Goal: Information Seeking & Learning: Learn about a topic

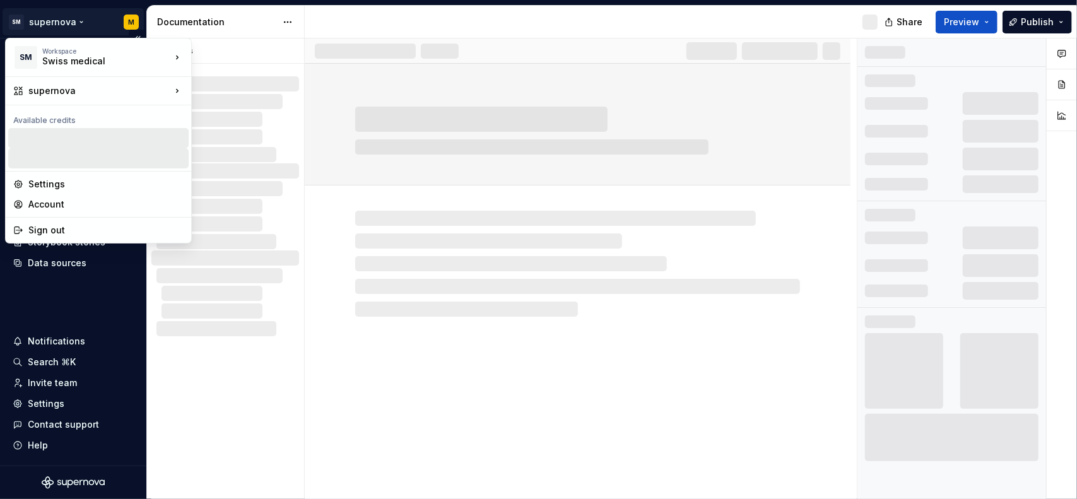
click at [86, 21] on html "SM supernova M Home Documentation Analytics Code automation Design system data …" at bounding box center [538, 249] width 1077 height 499
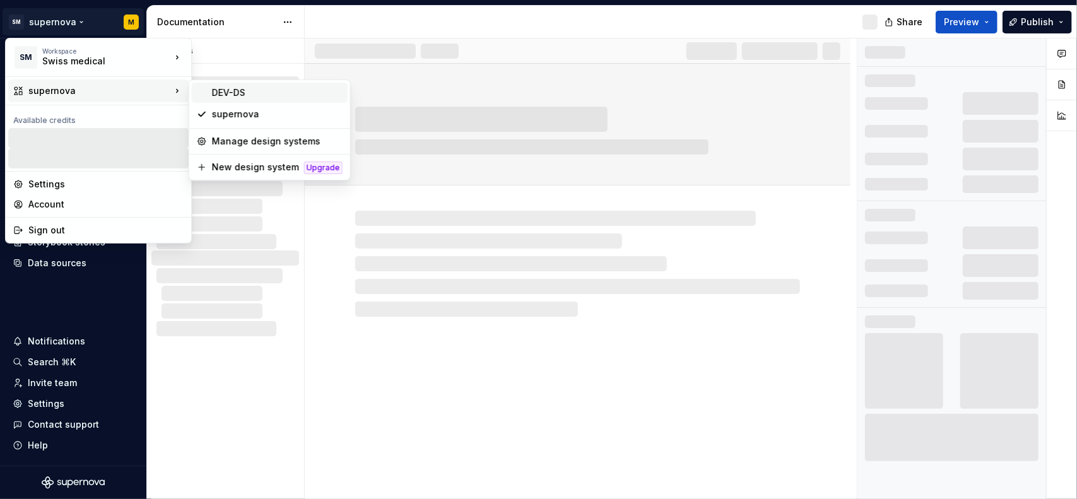
click at [266, 93] on div "DEV-DS" at bounding box center [277, 92] width 131 height 13
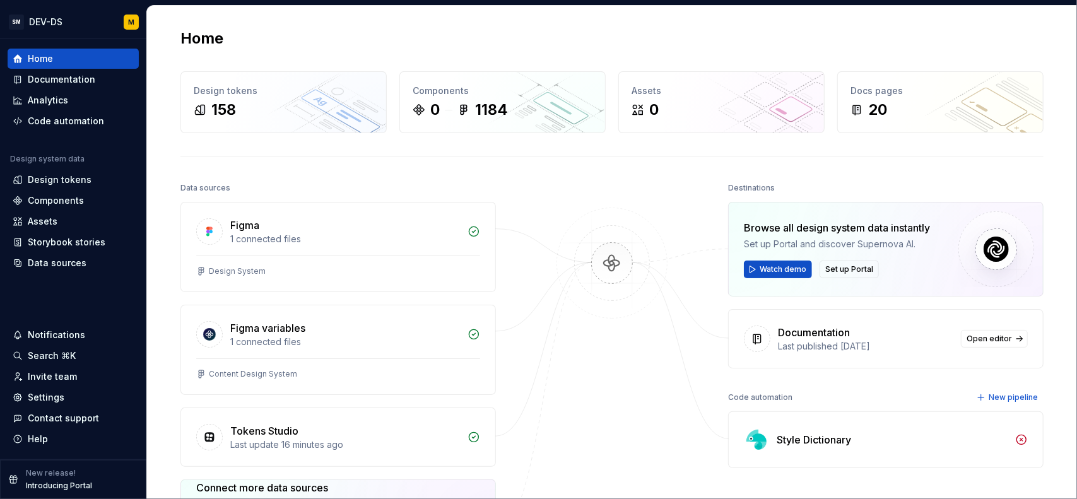
click at [403, 172] on div "Home Design tokens 158 Components 0 1184 Assets 0 Docs pages 20 Data sources Fi…" at bounding box center [612, 340] width 908 height 669
click at [494, 98] on div "Components 0 1184" at bounding box center [502, 102] width 205 height 61
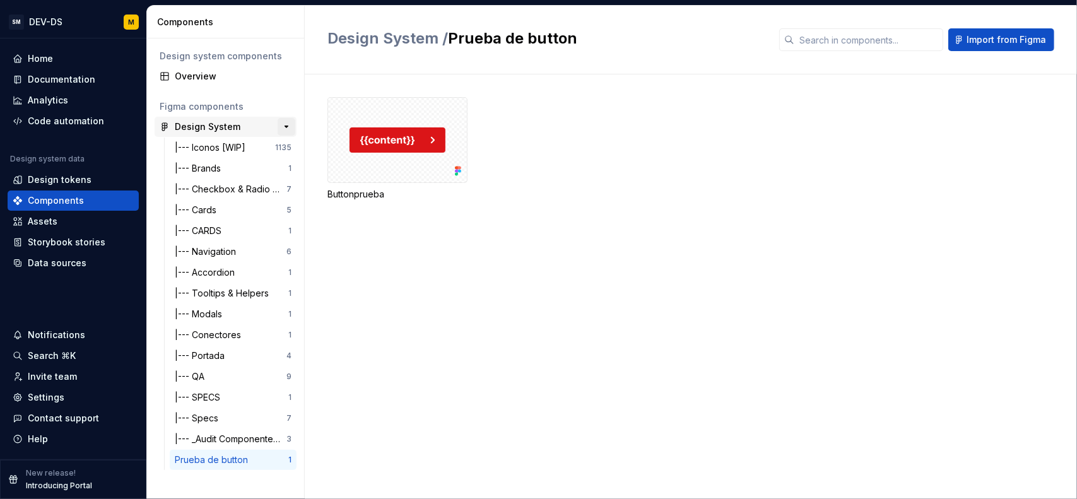
click at [282, 126] on button "button" at bounding box center [286, 127] width 18 height 18
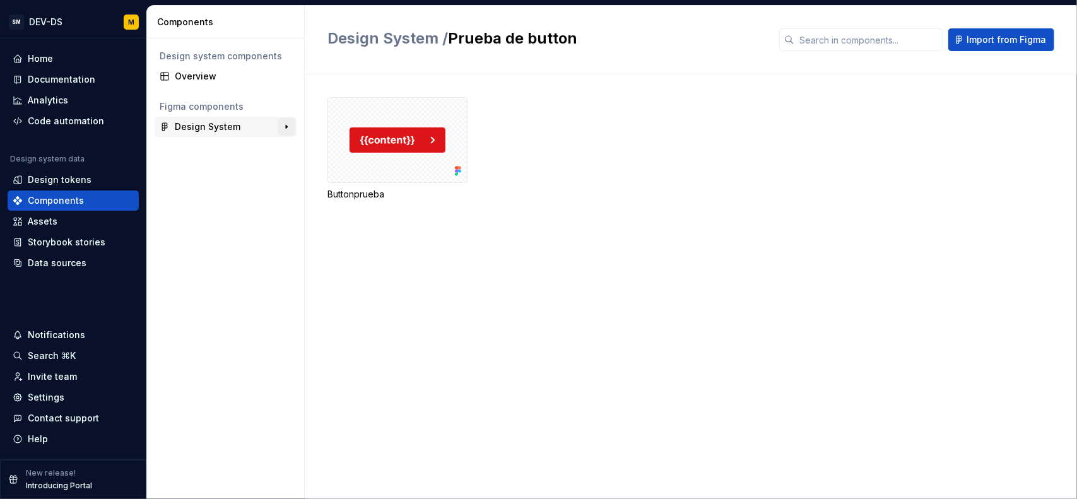
click at [282, 126] on button "button" at bounding box center [286, 127] width 18 height 18
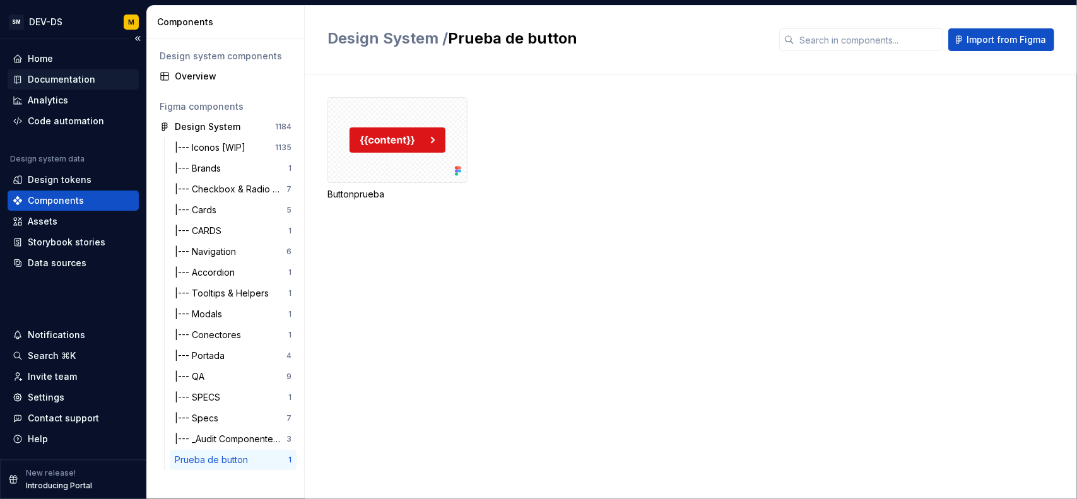
click at [69, 84] on div "Documentation" at bounding box center [61, 79] width 67 height 13
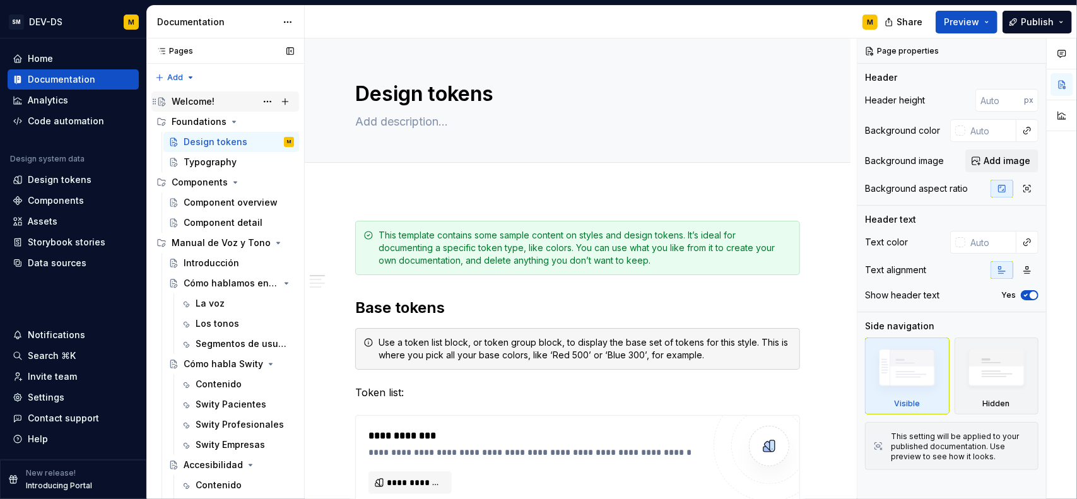
click at [182, 103] on div "Welcome!" at bounding box center [193, 101] width 43 height 13
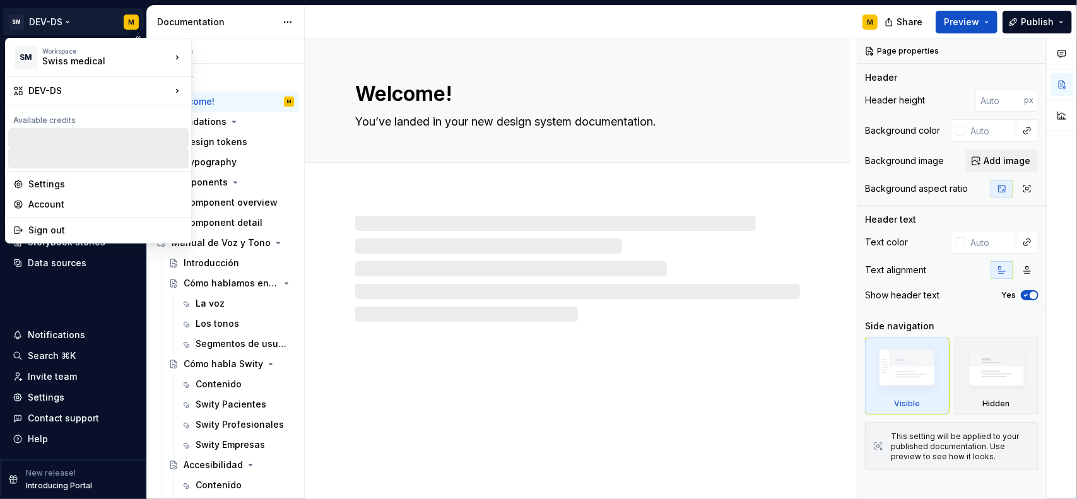
click at [63, 18] on html "SM DEV-DS M Home Documentation Analytics Code automation Design system data Des…" at bounding box center [538, 249] width 1077 height 499
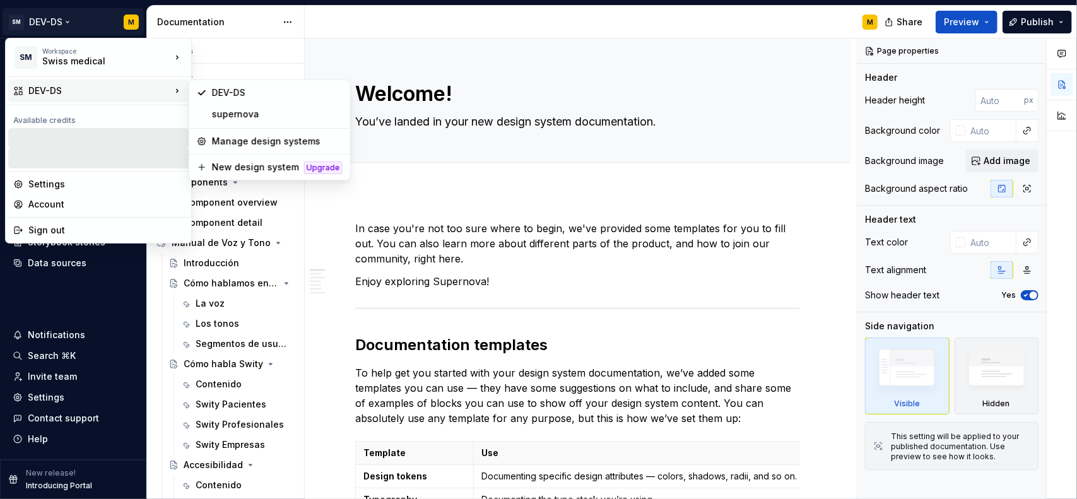
click at [474, 23] on html "SM DEV-DS M Home Documentation Analytics Code automation Design system data Des…" at bounding box center [538, 249] width 1077 height 499
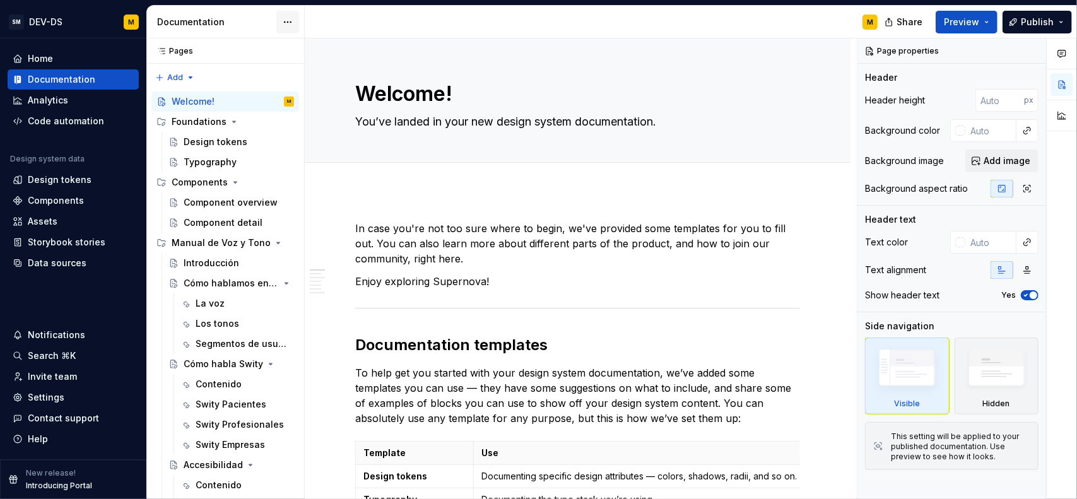
click at [290, 22] on html "SM DEV-DS M Home Documentation Analytics Code automation Design system data Des…" at bounding box center [538, 249] width 1077 height 499
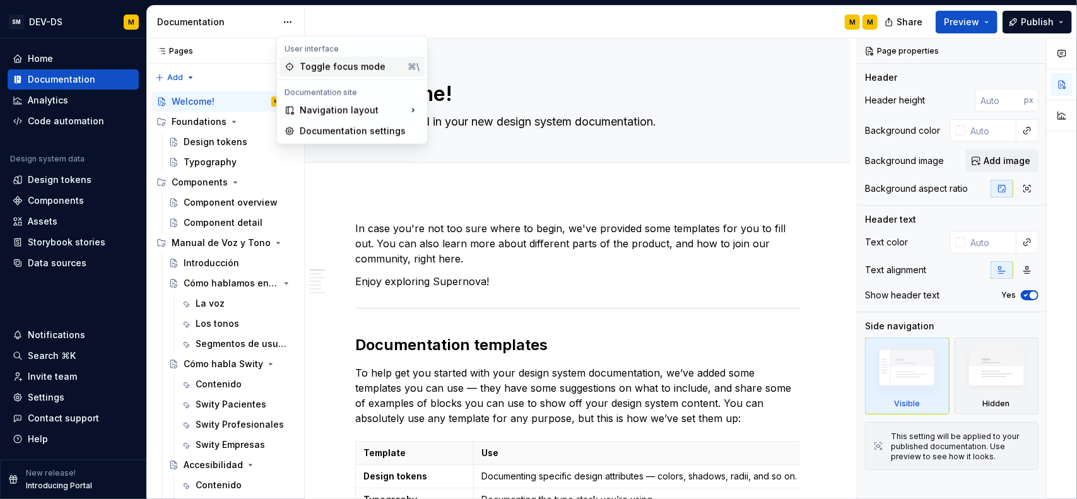
click at [333, 61] on div "Toggle focus mode" at bounding box center [351, 67] width 103 height 13
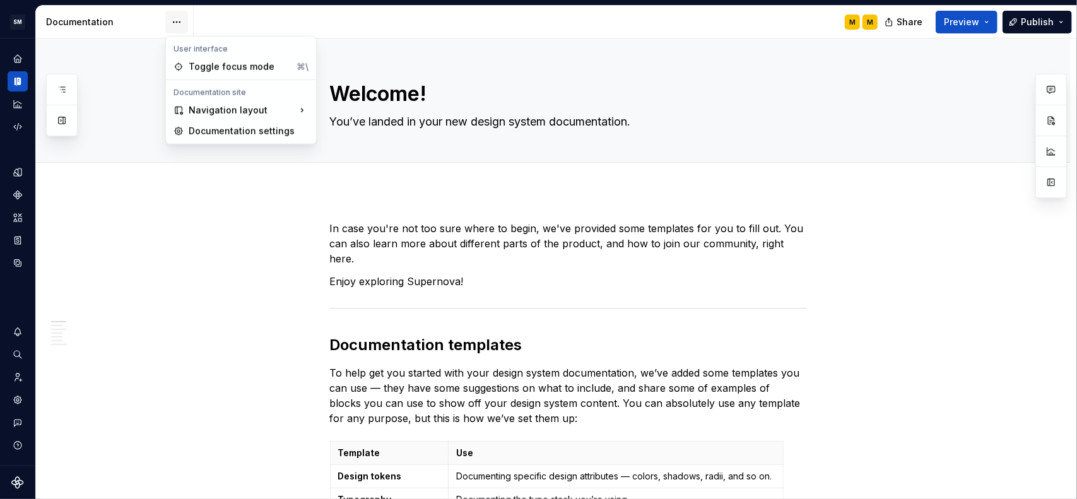
click at [175, 25] on html "SM DEV-DS M Design system data Documentation M M Share Preview Publish Pages Ad…" at bounding box center [538, 249] width 1077 height 499
click at [225, 62] on div "Toggle focus mode" at bounding box center [240, 67] width 103 height 13
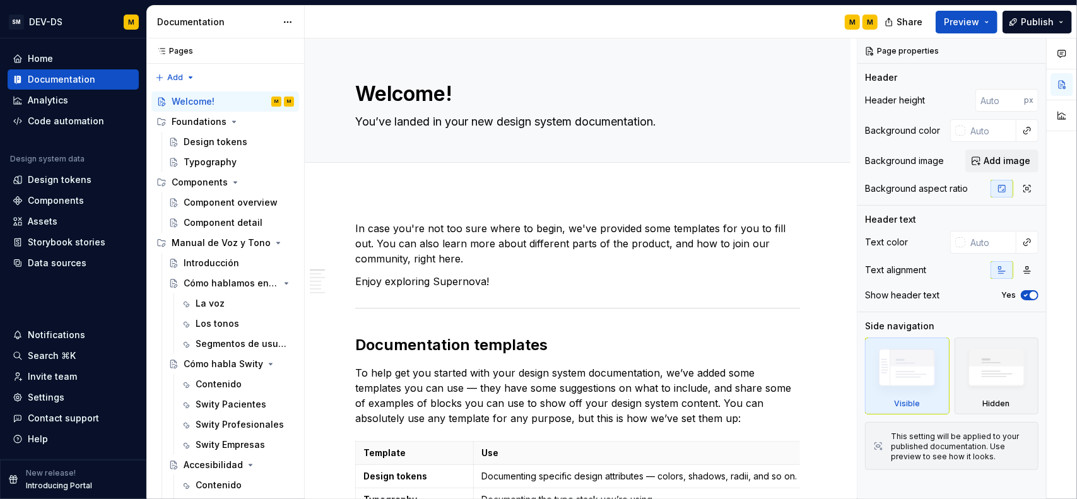
click at [390, 22] on div "M M" at bounding box center [596, 22] width 583 height 33
click at [969, 17] on span "Preview" at bounding box center [960, 22] width 35 height 13
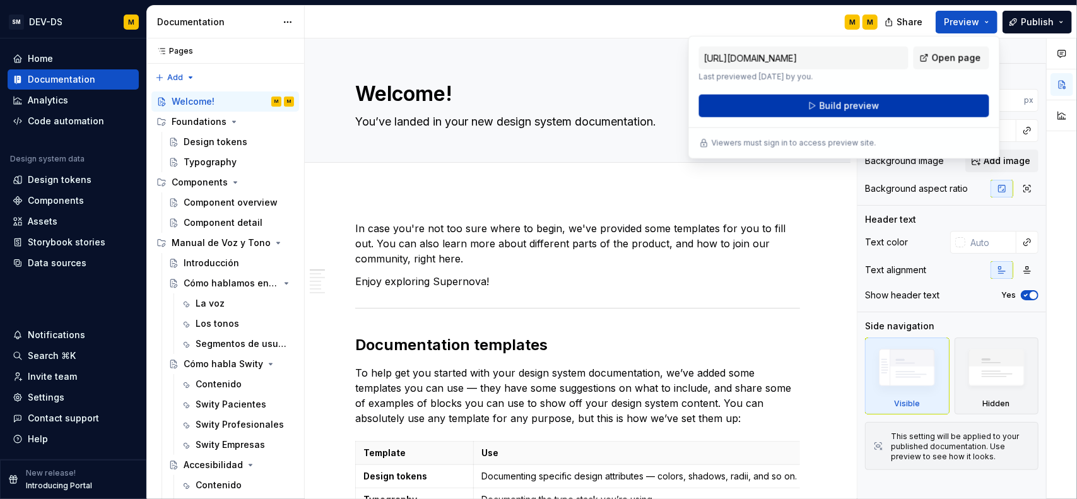
click at [766, 108] on button "Build preview" at bounding box center [844, 106] width 290 height 23
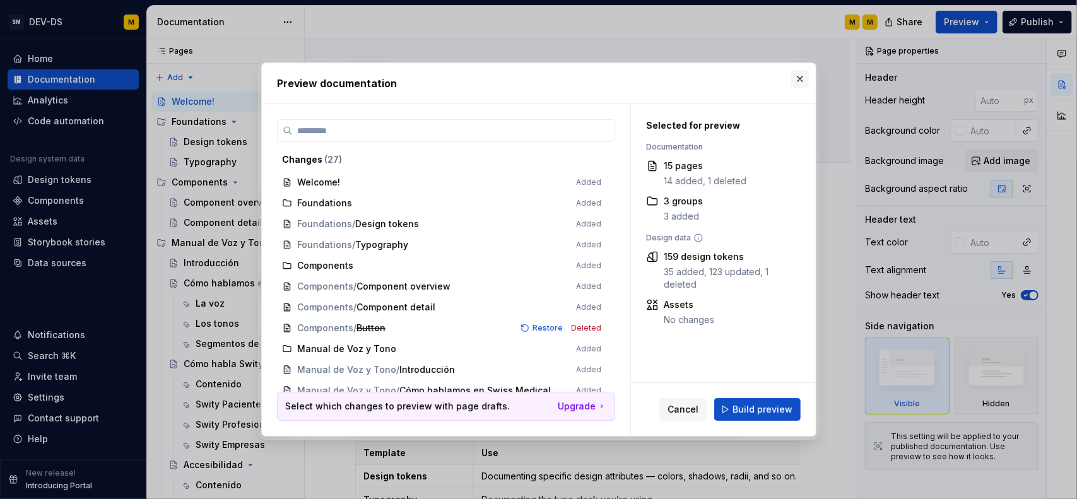
click at [795, 80] on button "button" at bounding box center [800, 79] width 18 height 18
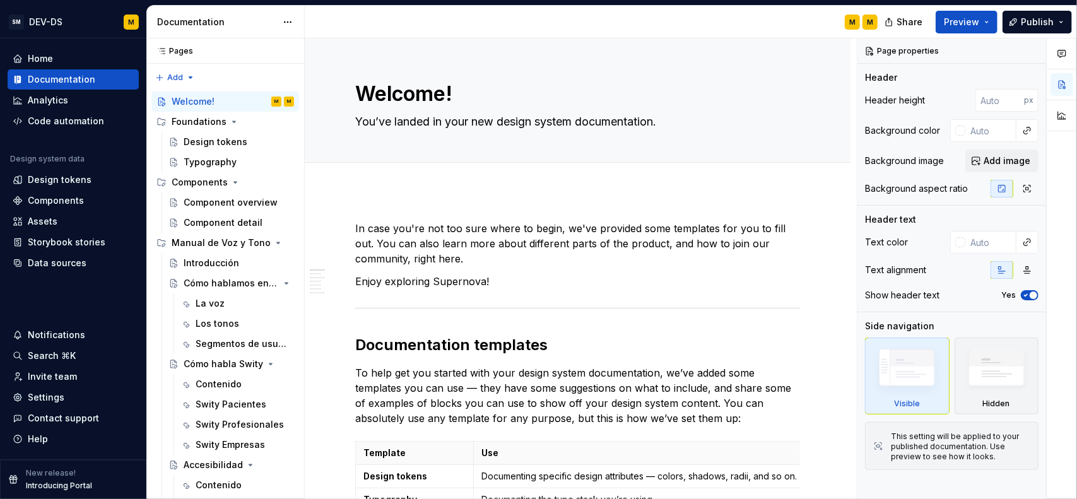
type textarea "*"
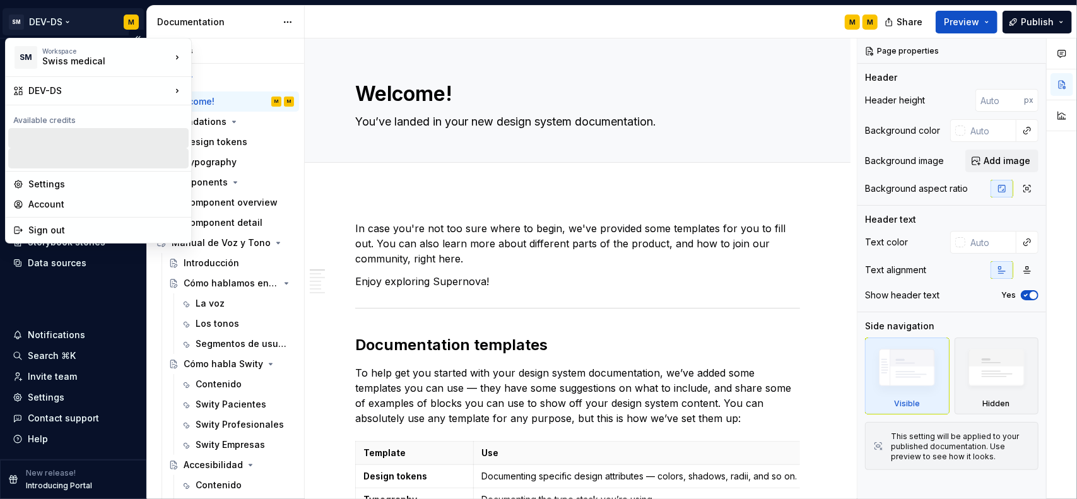
click at [72, 24] on html "SM DEV-DS M Home Documentation Analytics Code automation Design system data Des…" at bounding box center [538, 249] width 1077 height 499
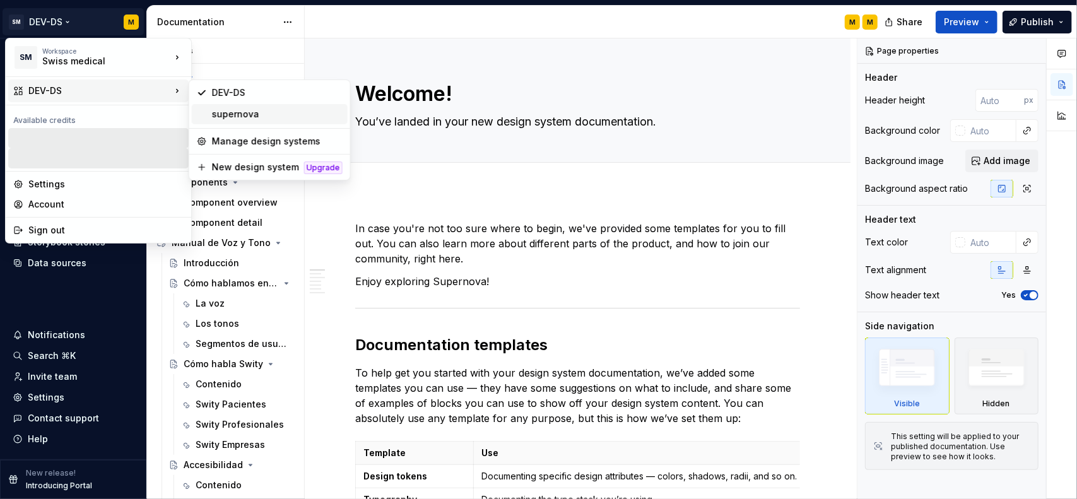
click at [215, 114] on div "supernova" at bounding box center [277, 114] width 131 height 13
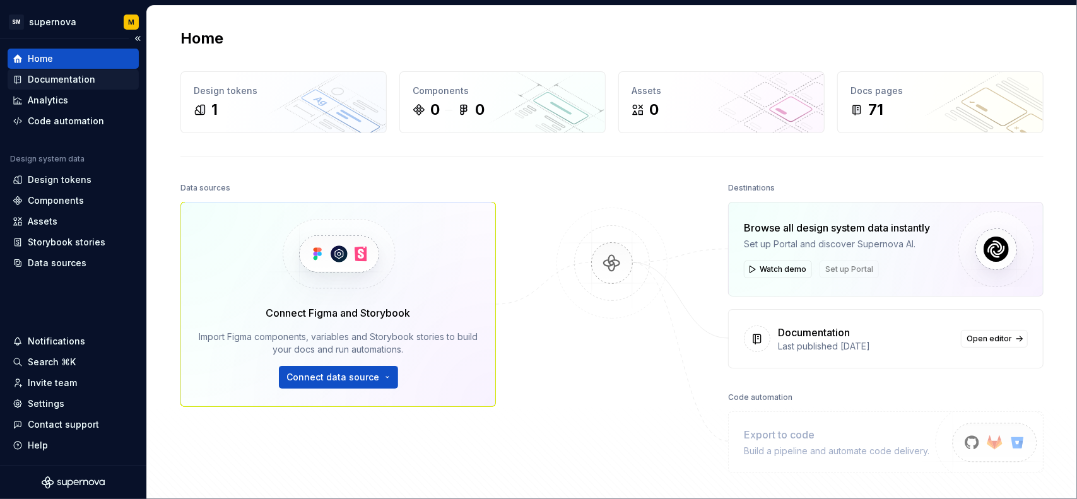
click at [78, 73] on div "Documentation" at bounding box center [61, 79] width 67 height 13
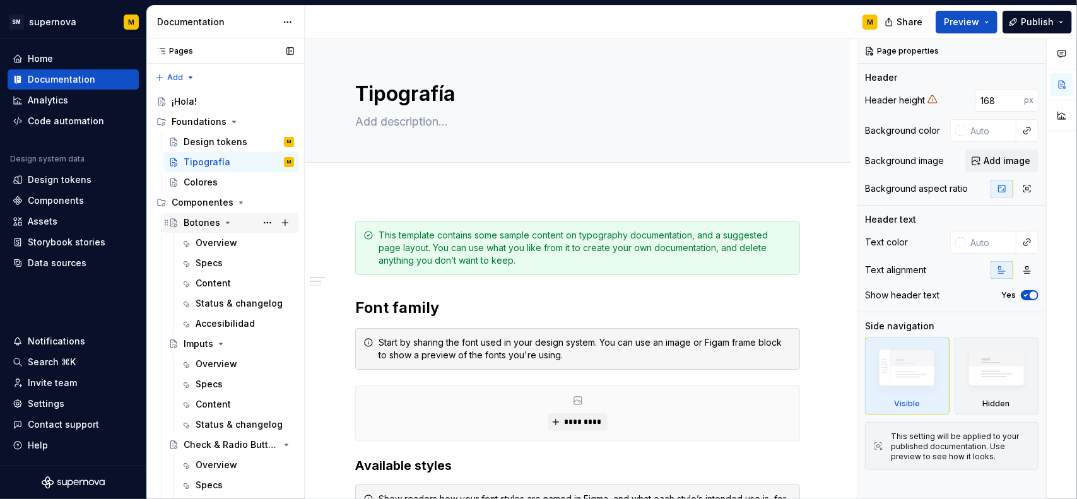
click at [203, 222] on div "Botones" at bounding box center [202, 222] width 37 height 13
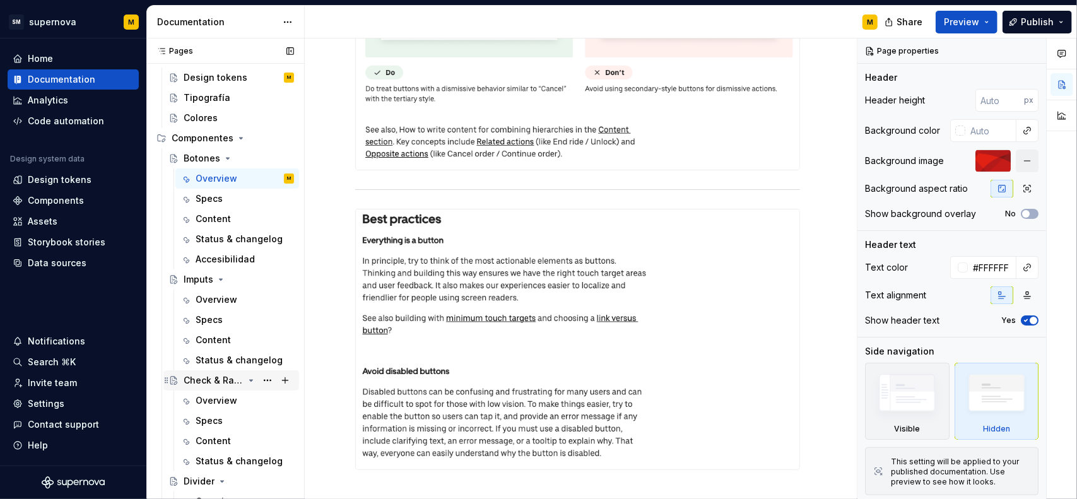
scroll to position [126, 0]
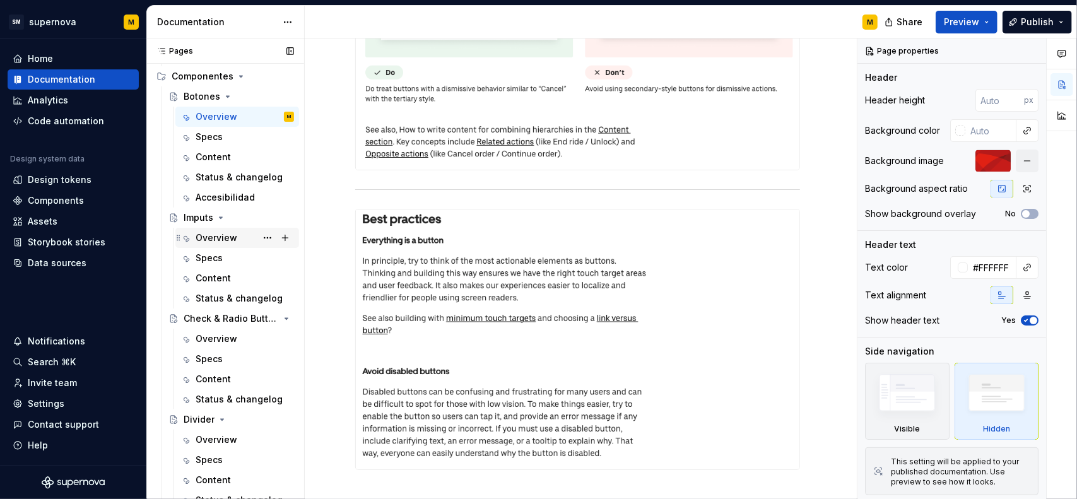
click at [231, 241] on div "Overview" at bounding box center [216, 237] width 42 height 13
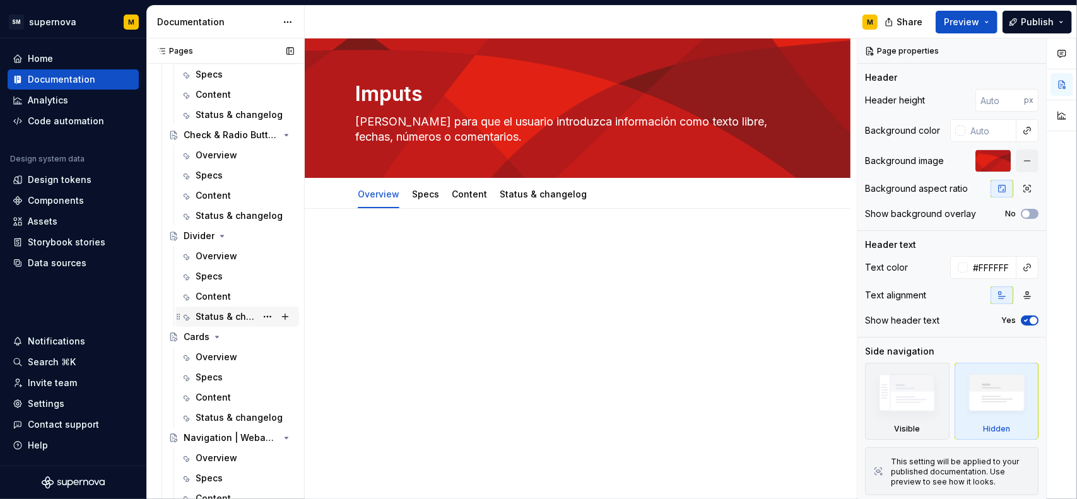
scroll to position [315, 0]
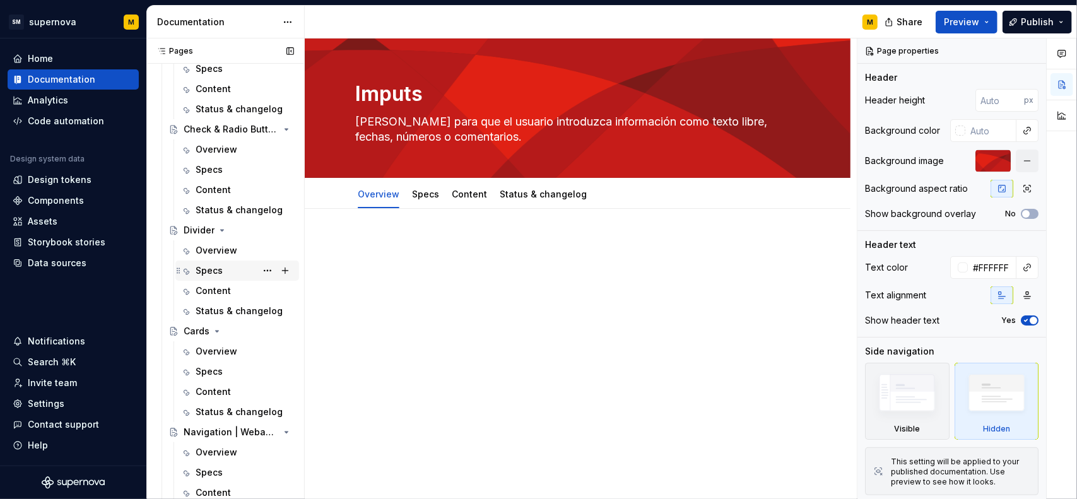
click at [207, 260] on div "Specs" at bounding box center [237, 270] width 124 height 20
click at [219, 254] on div "Overview" at bounding box center [216, 250] width 42 height 13
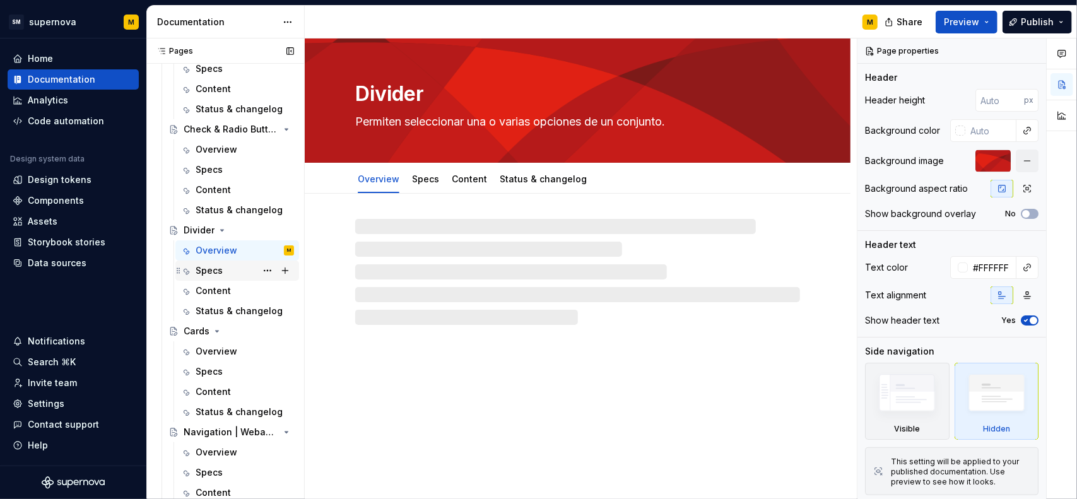
click at [213, 269] on div "Specs" at bounding box center [208, 270] width 27 height 13
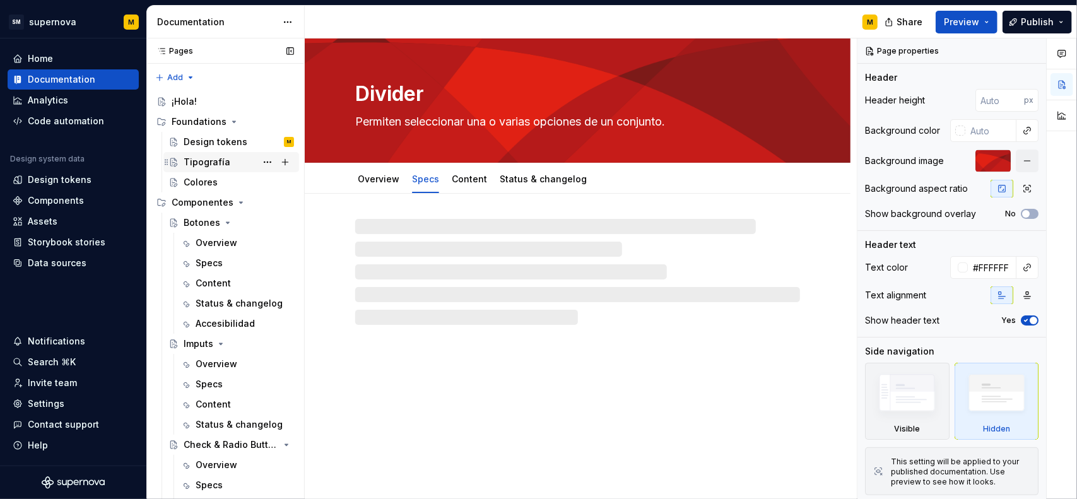
click at [208, 158] on div "Tipografía" at bounding box center [207, 162] width 47 height 13
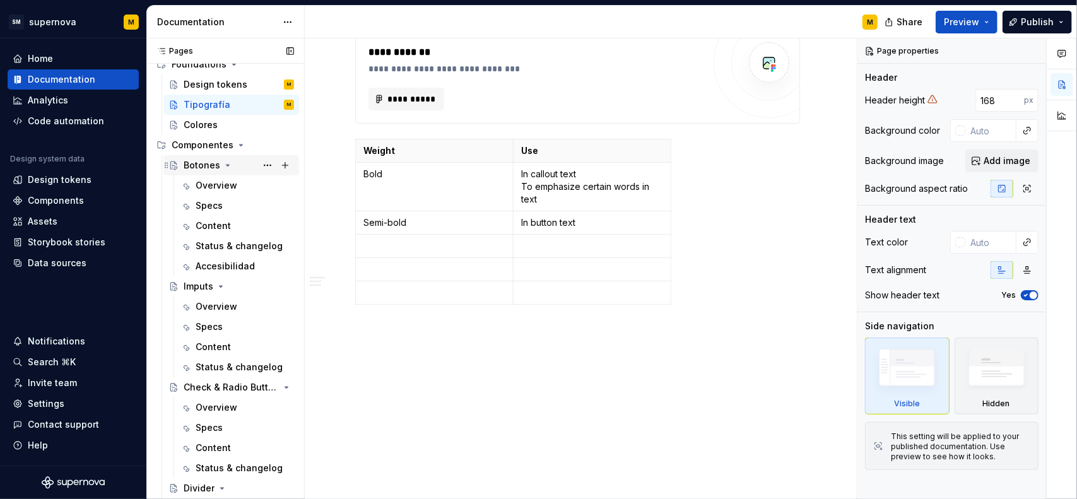
scroll to position [63, 0]
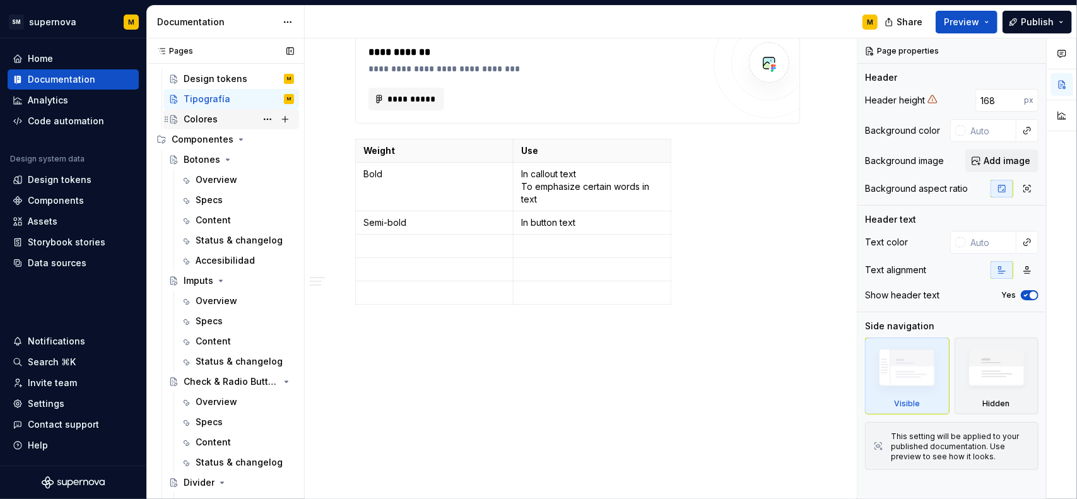
click at [184, 120] on div "Colores" at bounding box center [201, 119] width 34 height 13
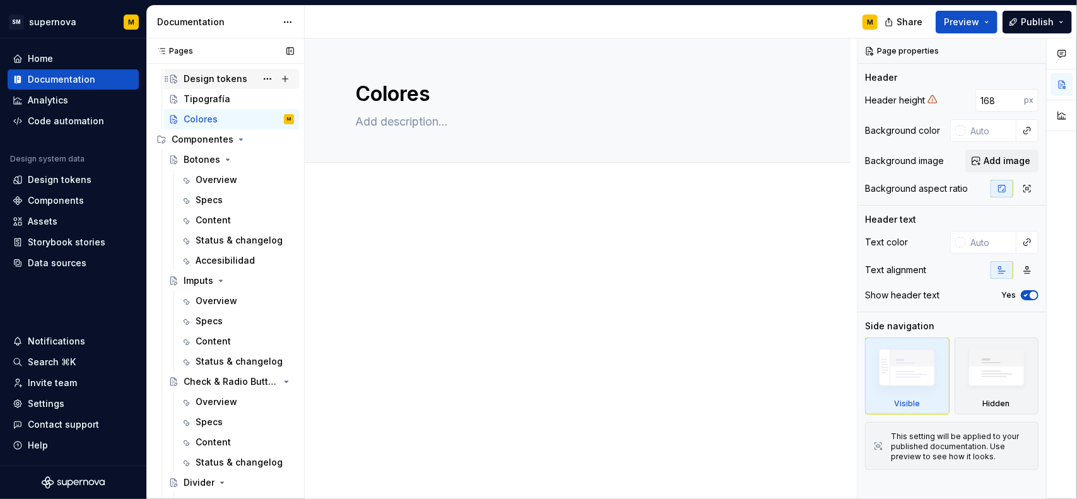
click at [218, 76] on div "Design tokens" at bounding box center [216, 79] width 64 height 13
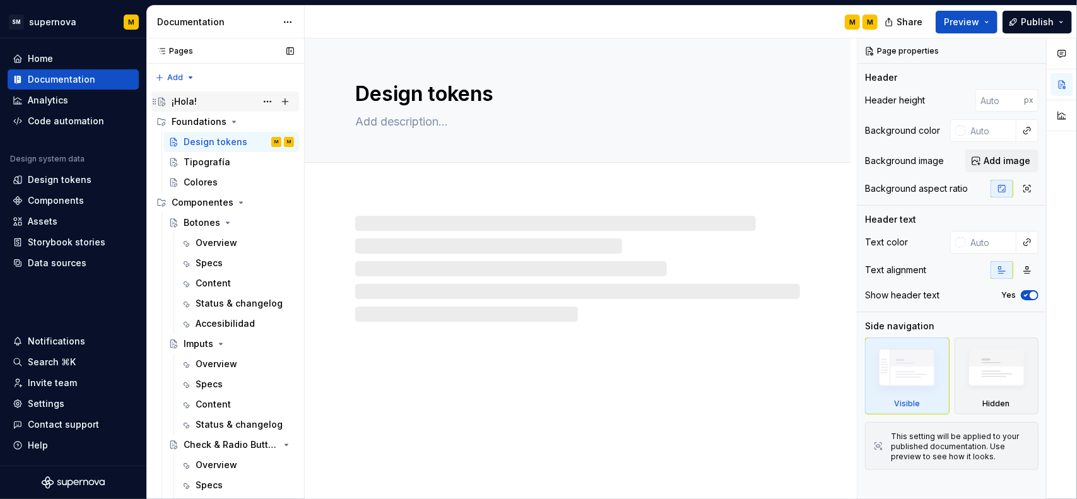
click at [194, 108] on div "¡Hola!" at bounding box center [233, 102] width 122 height 18
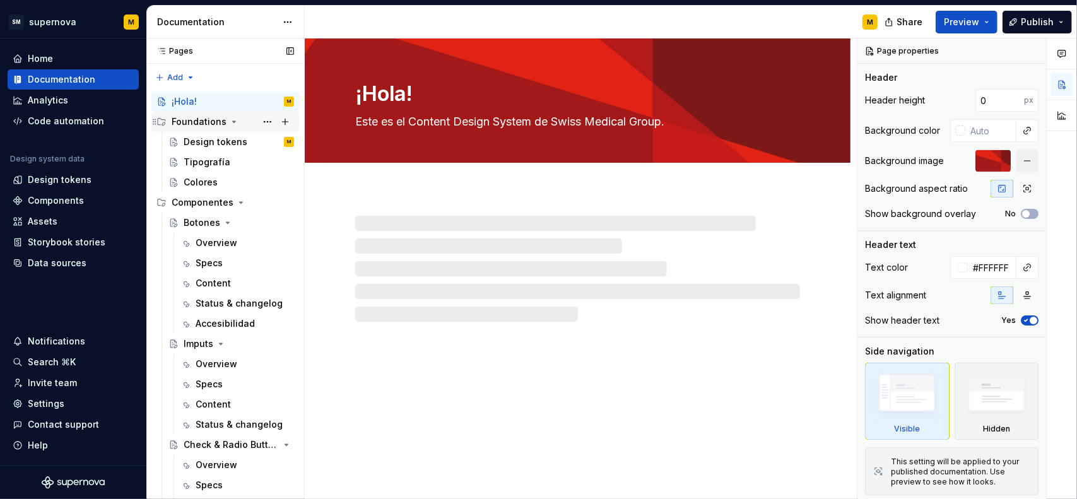
click at [197, 122] on div "Foundations" at bounding box center [199, 121] width 55 height 13
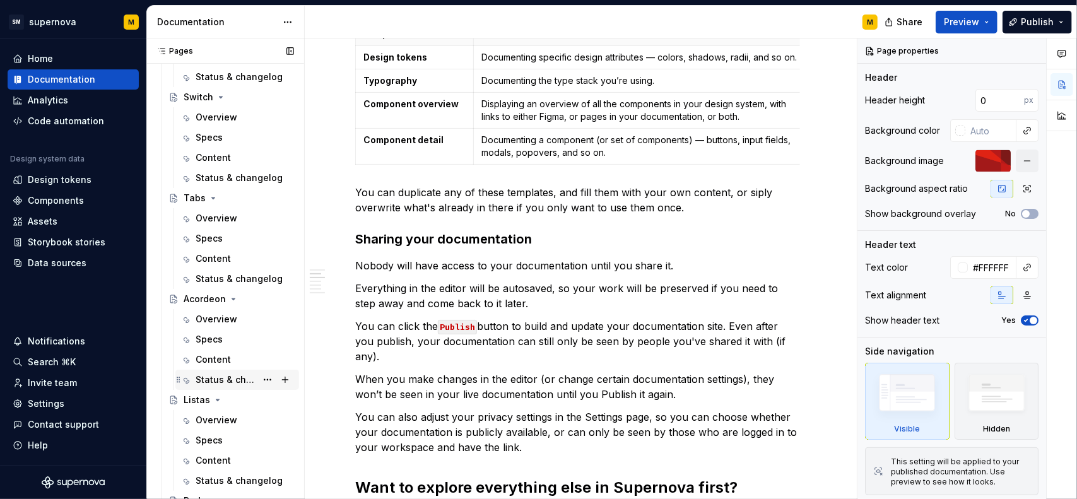
scroll to position [946, 0]
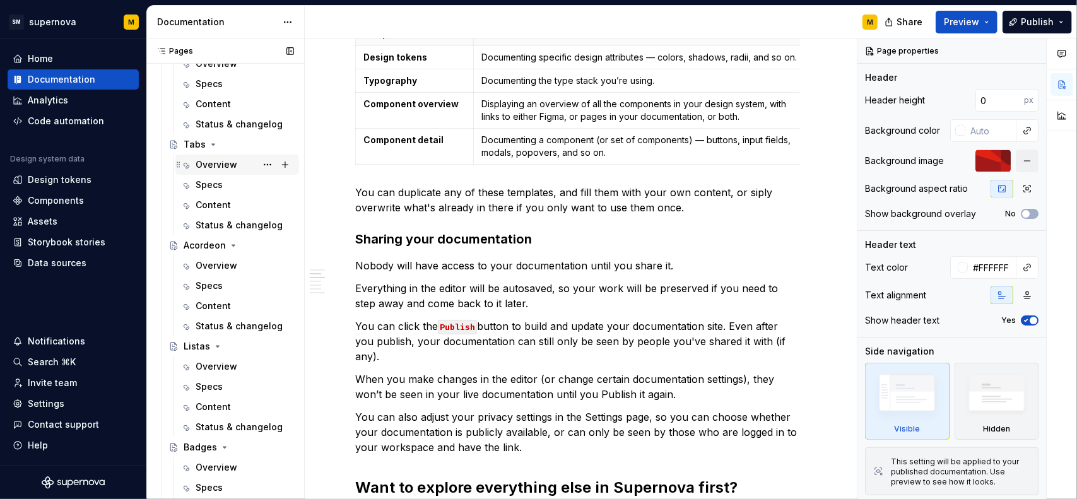
click at [218, 161] on div "Overview" at bounding box center [216, 164] width 42 height 13
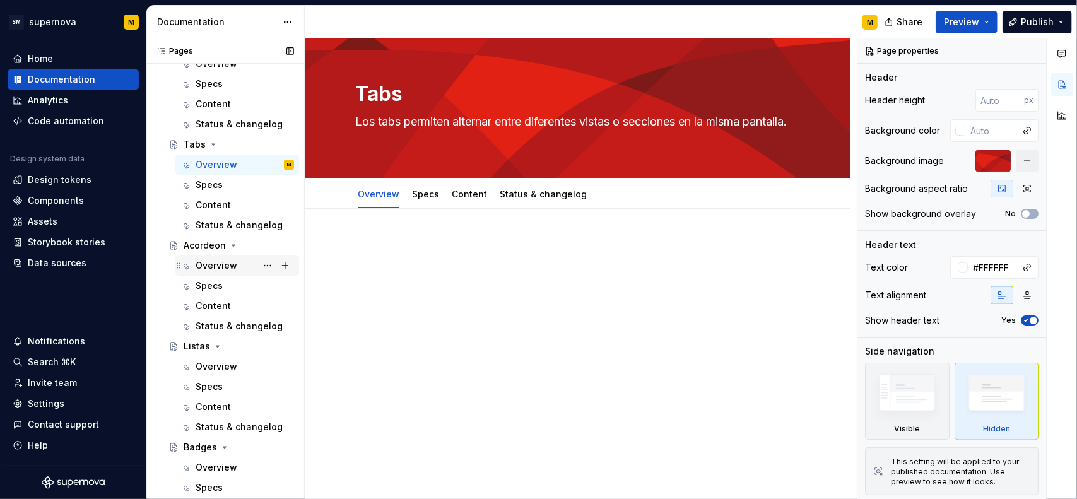
click at [216, 272] on div "Overview" at bounding box center [244, 266] width 98 height 18
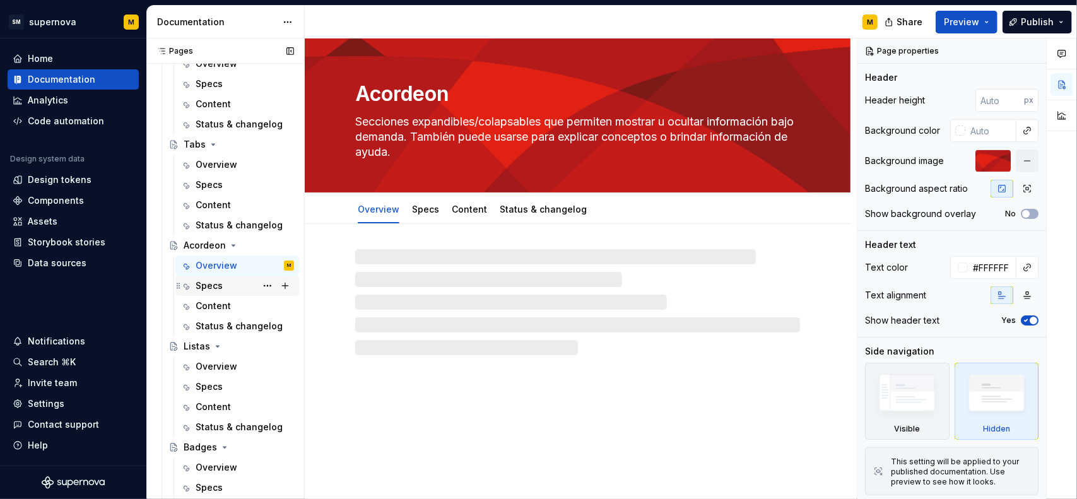
click at [211, 288] on div "Specs" at bounding box center [208, 285] width 27 height 13
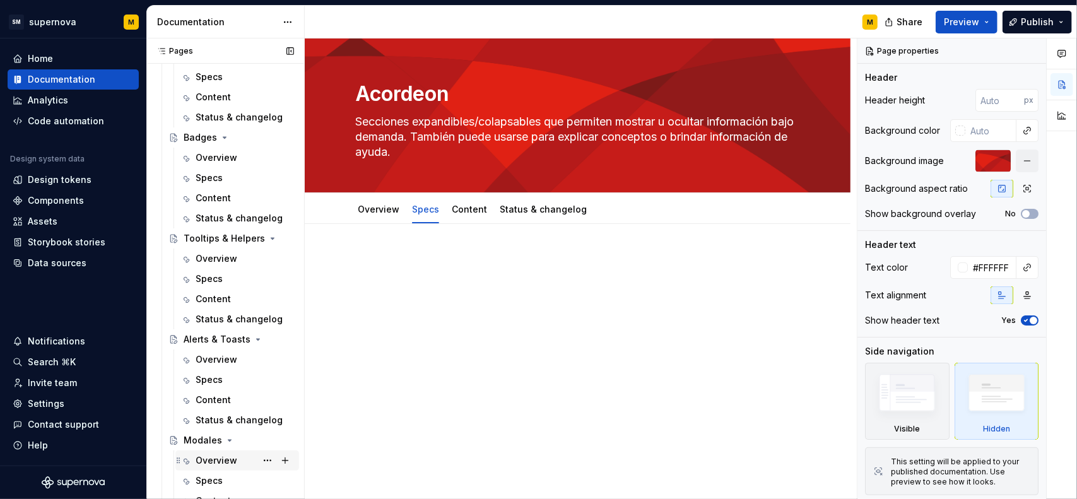
scroll to position [1345, 0]
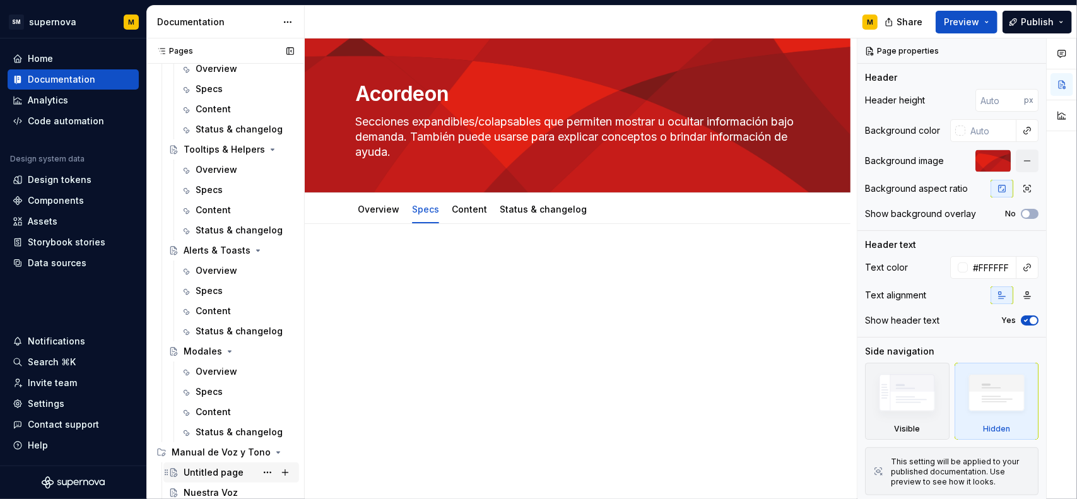
click at [209, 469] on div "Untitled page" at bounding box center [214, 472] width 60 height 13
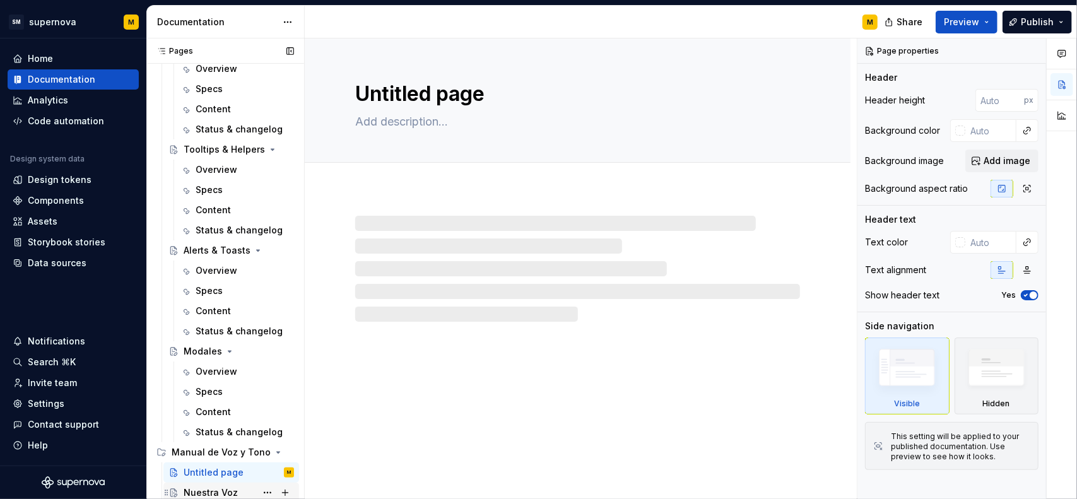
click at [203, 487] on div "Nuestra Voz" at bounding box center [211, 492] width 54 height 13
click at [213, 291] on div "Specs" at bounding box center [208, 290] width 27 height 13
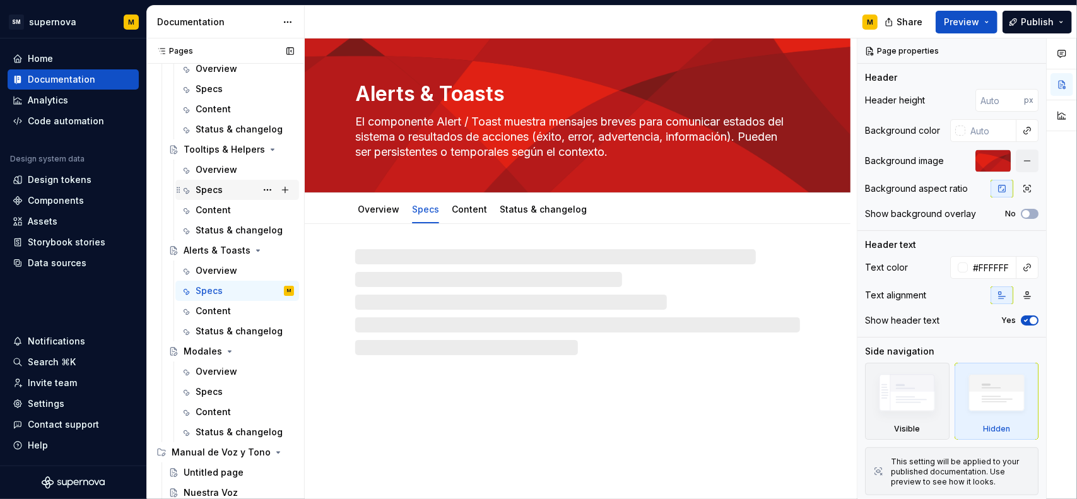
click at [217, 193] on div "Specs" at bounding box center [208, 190] width 27 height 13
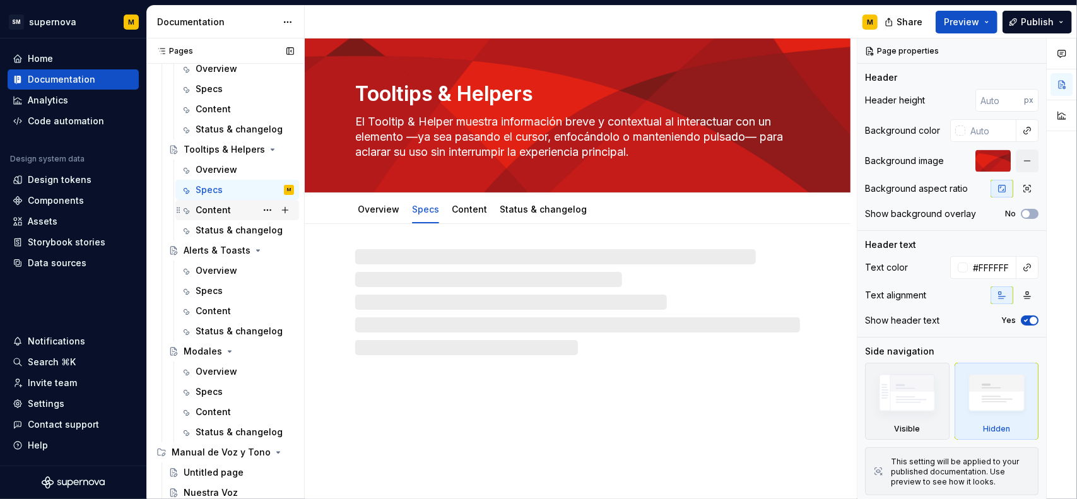
click at [228, 206] on div "Content" at bounding box center [212, 210] width 35 height 13
click at [213, 286] on div "Specs" at bounding box center [208, 290] width 27 height 13
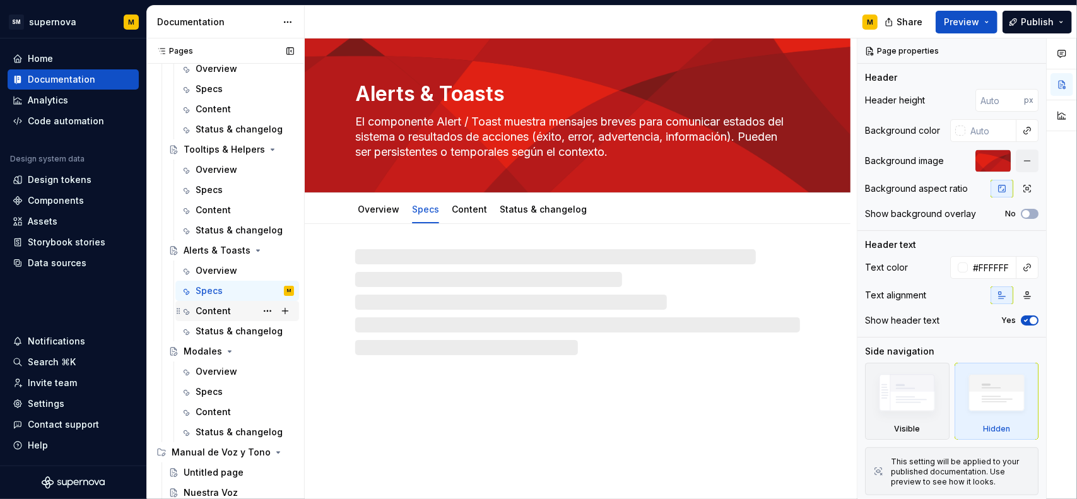
click at [216, 307] on div "Content" at bounding box center [212, 311] width 35 height 13
click at [228, 378] on div "Overview" at bounding box center [244, 372] width 98 height 18
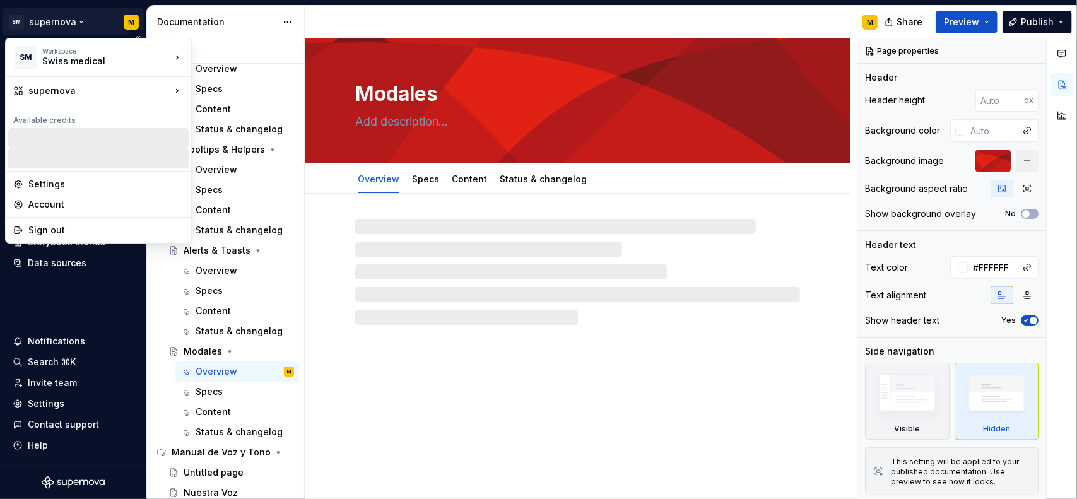
click at [79, 21] on html "SM supernova M Home Documentation Analytics Code automation Design system data …" at bounding box center [538, 249] width 1077 height 499
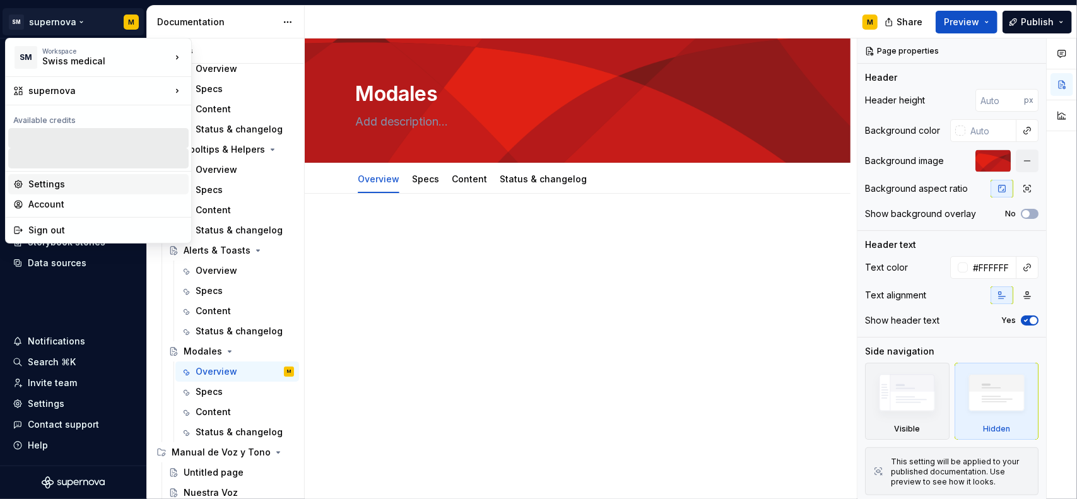
type textarea "*"
click at [73, 189] on div "Settings" at bounding box center [105, 184] width 155 height 13
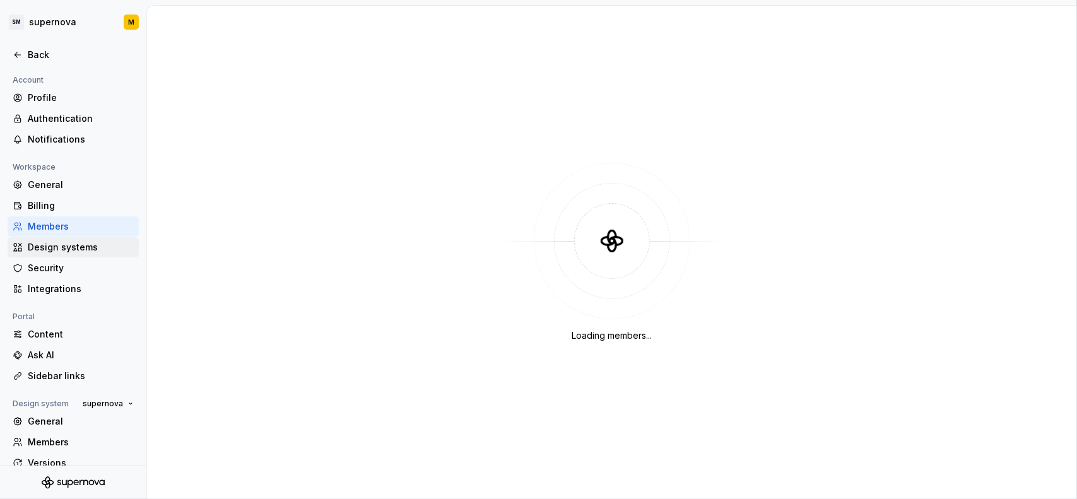
click at [78, 255] on div "Design systems" at bounding box center [73, 247] width 131 height 20
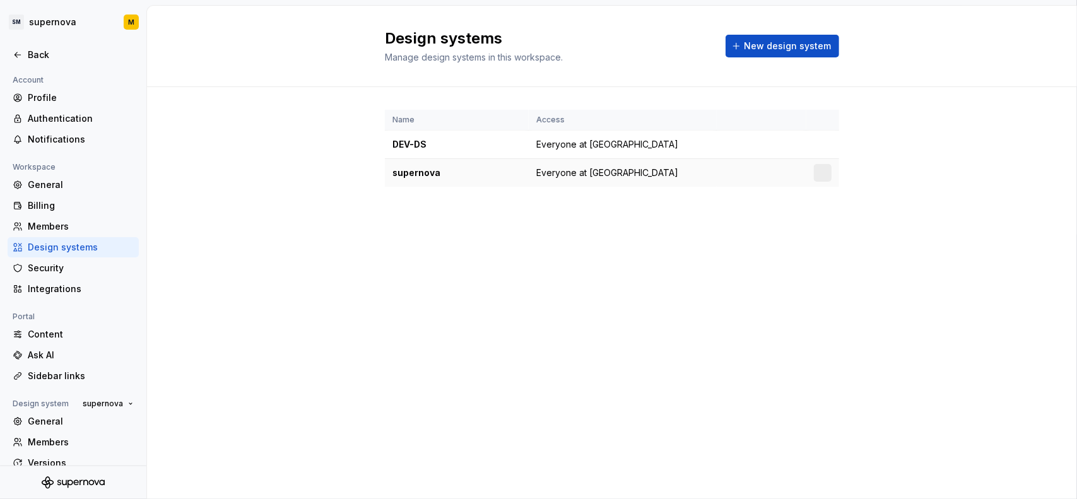
click at [826, 178] on div at bounding box center [823, 173] width 18 height 18
click at [689, 168] on td "Everyone at [GEOGRAPHIC_DATA]" at bounding box center [622, 173] width 188 height 28
click at [583, 177] on span "Everyone at [GEOGRAPHIC_DATA]" at bounding box center [607, 172] width 142 height 13
click at [448, 170] on div "supernova" at bounding box center [456, 172] width 129 height 13
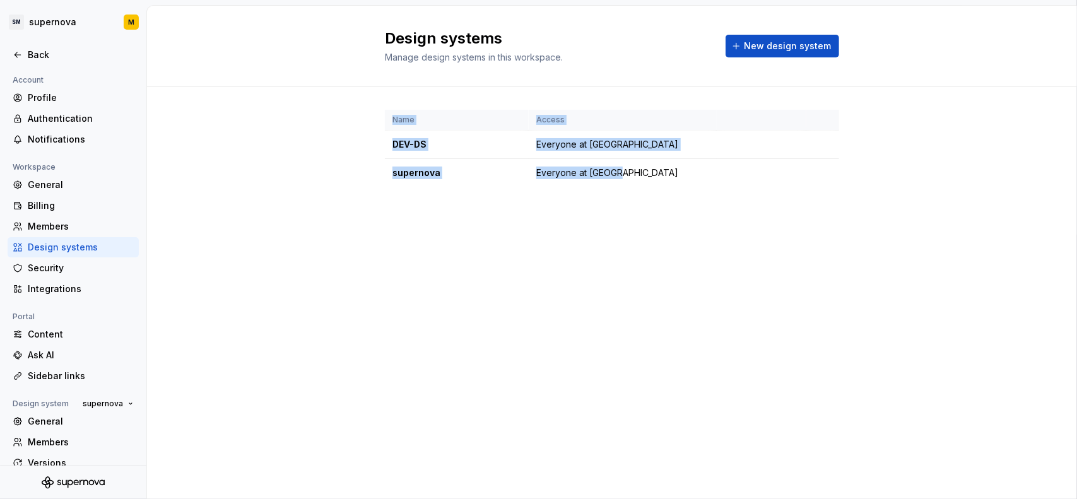
drag, startPoint x: 616, startPoint y: 172, endPoint x: 363, endPoint y: 173, distance: 252.3
click at [363, 173] on div "Name Access DEV-DS Everyone at Swiss medical supernova Everyone at [GEOGRAPHIC_…" at bounding box center [612, 161] width 930 height 148
click at [407, 173] on div "supernova" at bounding box center [456, 172] width 129 height 13
drag, startPoint x: 368, startPoint y: 172, endPoint x: 505, endPoint y: 177, distance: 136.3
click at [505, 177] on div "Name Access DEV-DS Everyone at Swiss medical supernova Everyone at [GEOGRAPHIC_…" at bounding box center [612, 161] width 930 height 148
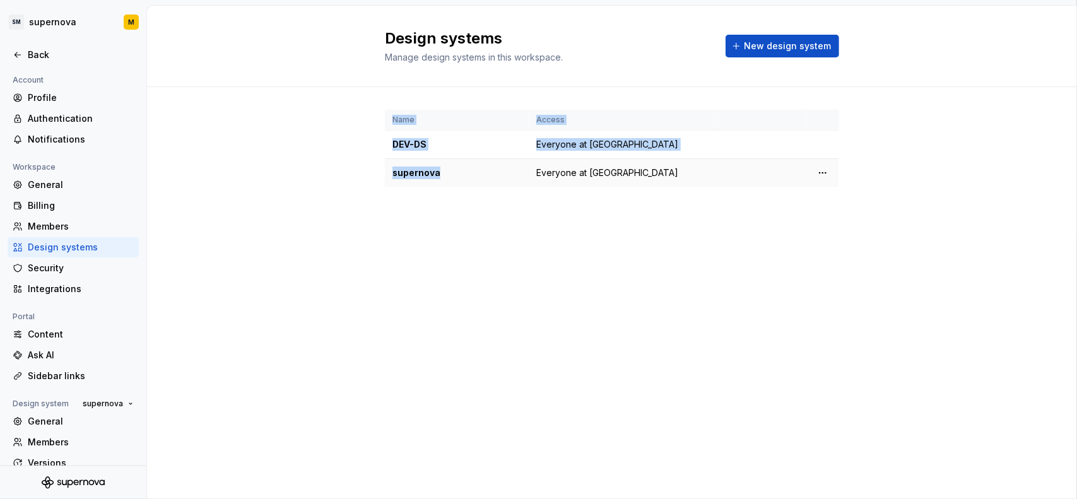
click at [503, 177] on div "supernova" at bounding box center [456, 172] width 129 height 13
click at [502, 177] on div "supernova" at bounding box center [456, 172] width 129 height 13
click at [597, 172] on span "Everyone at [GEOGRAPHIC_DATA]" at bounding box center [607, 172] width 142 height 13
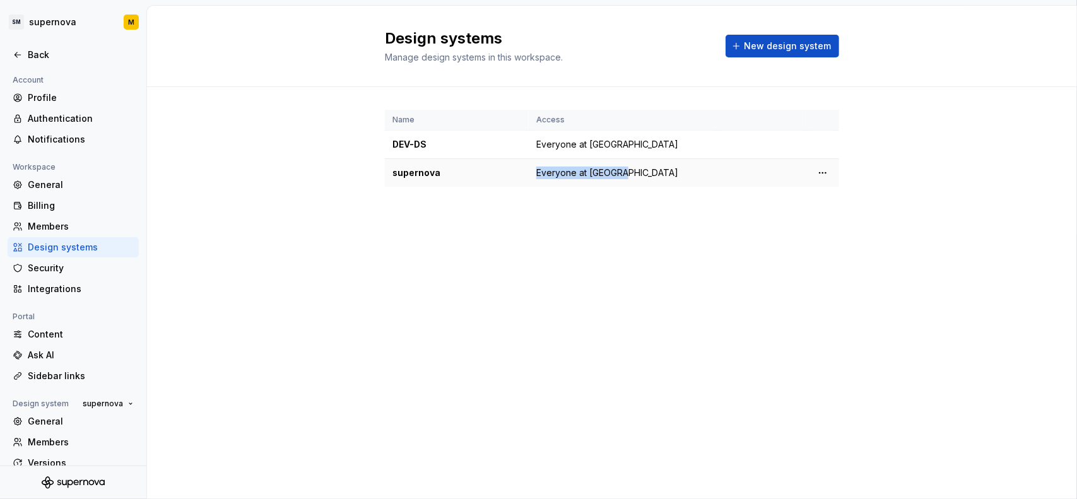
drag, startPoint x: 622, startPoint y: 172, endPoint x: 569, endPoint y: 165, distance: 53.5
click at [566, 165] on td "Everyone at [GEOGRAPHIC_DATA]" at bounding box center [622, 173] width 188 height 28
click at [828, 170] on html "SM supernova M Back Account Profile Authentication Notifications Workspace Gene…" at bounding box center [538, 249] width 1077 height 499
click at [843, 213] on div "Design system settings" at bounding box center [897, 217] width 120 height 13
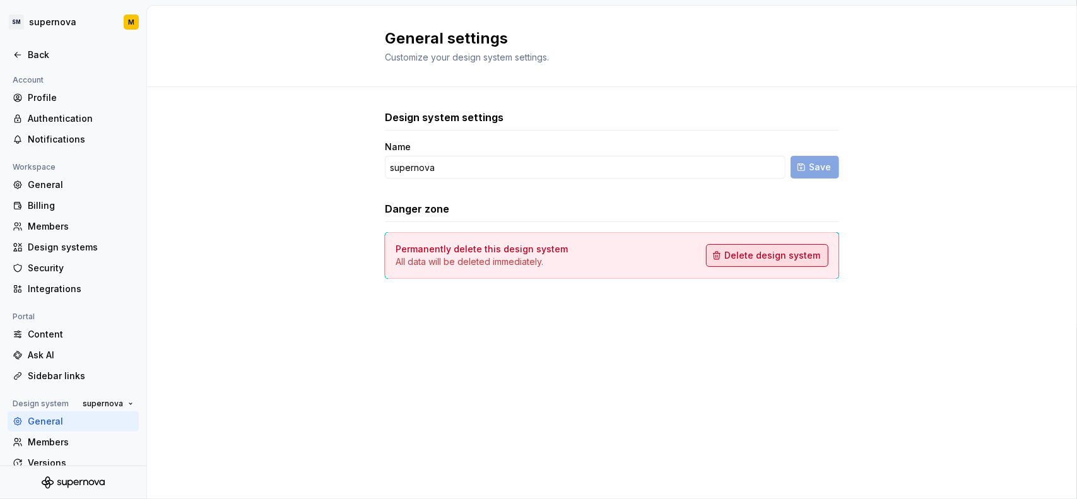
click at [774, 252] on span "Delete design system" at bounding box center [772, 255] width 96 height 13
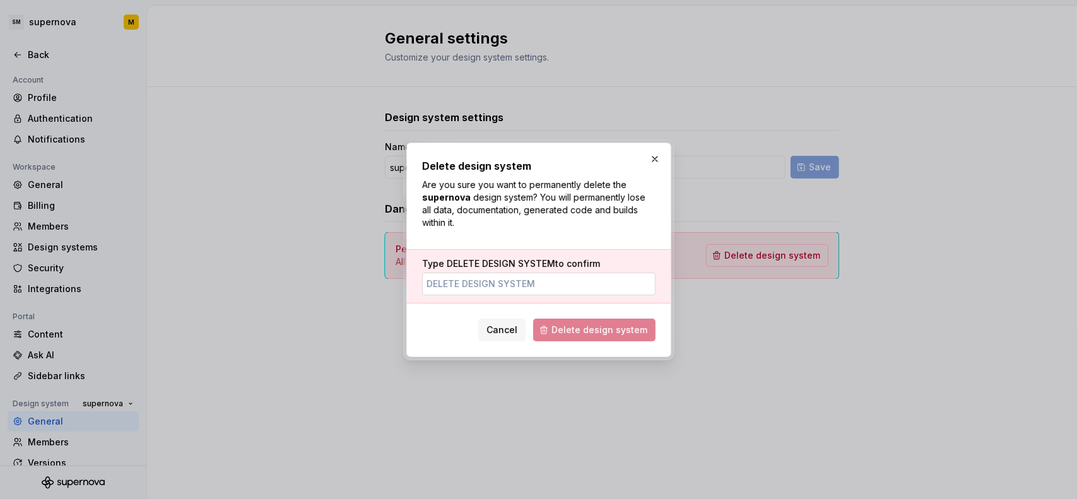
click at [576, 291] on input "Type DELETE DESIGN SYSTEM to confirm" at bounding box center [538, 283] width 233 height 23
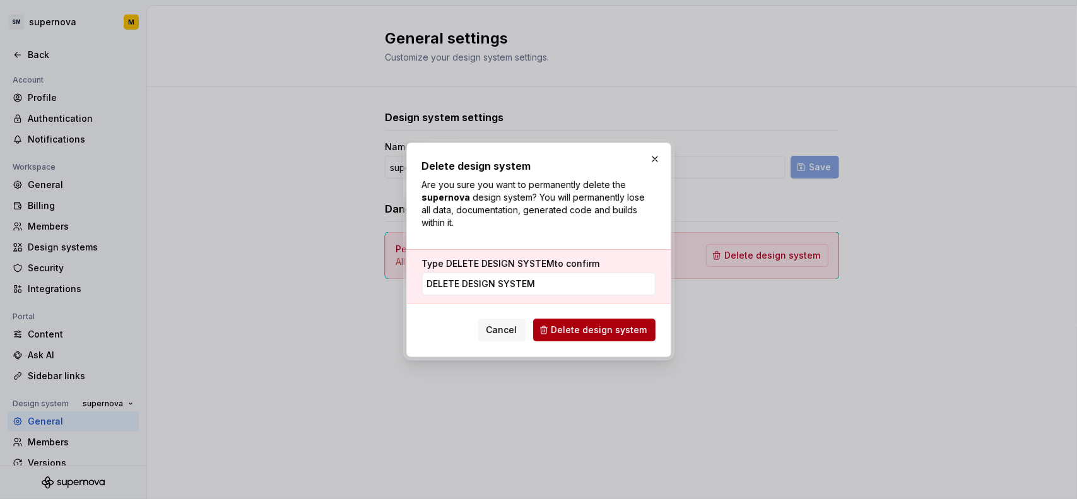
type input "DELETE DESIGN SYSTEM"
click at [558, 337] on button "Delete design system" at bounding box center [594, 329] width 122 height 23
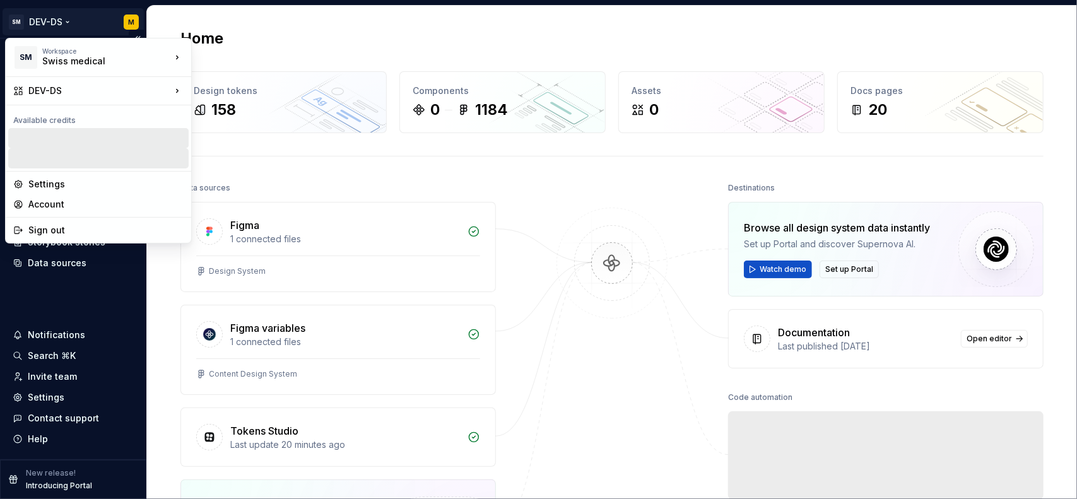
click at [64, 23] on html "SM DEV-DS M Home Documentation Analytics Code automation Design system data Des…" at bounding box center [538, 249] width 1077 height 499
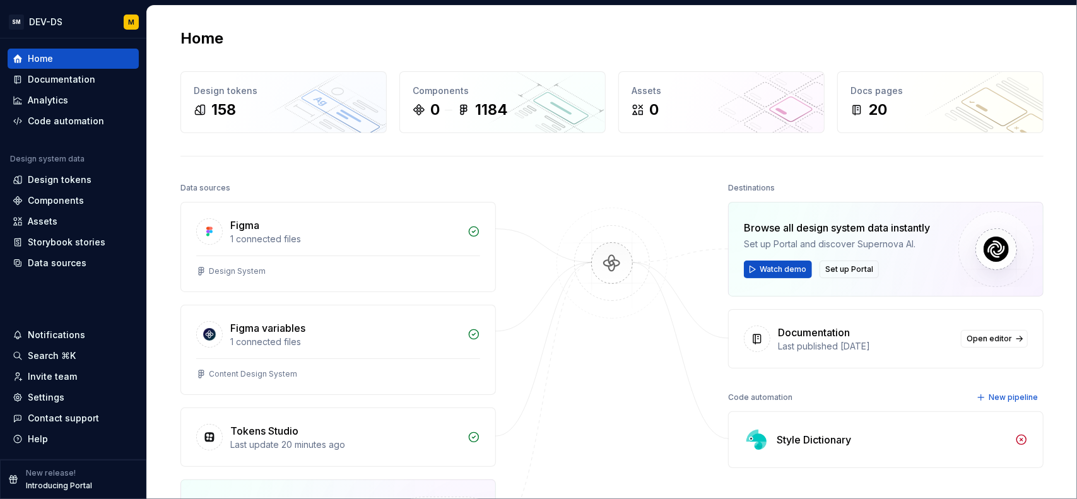
click at [366, 27] on html "SM DEV-DS M Home Documentation Analytics Code automation Design system data Des…" at bounding box center [538, 249] width 1077 height 499
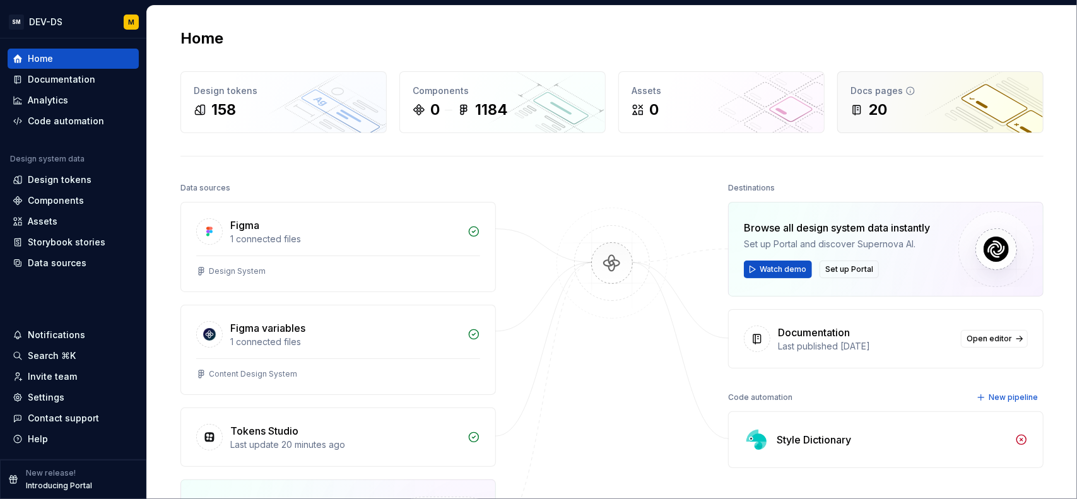
click at [940, 103] on div "20" at bounding box center [940, 110] width 180 height 20
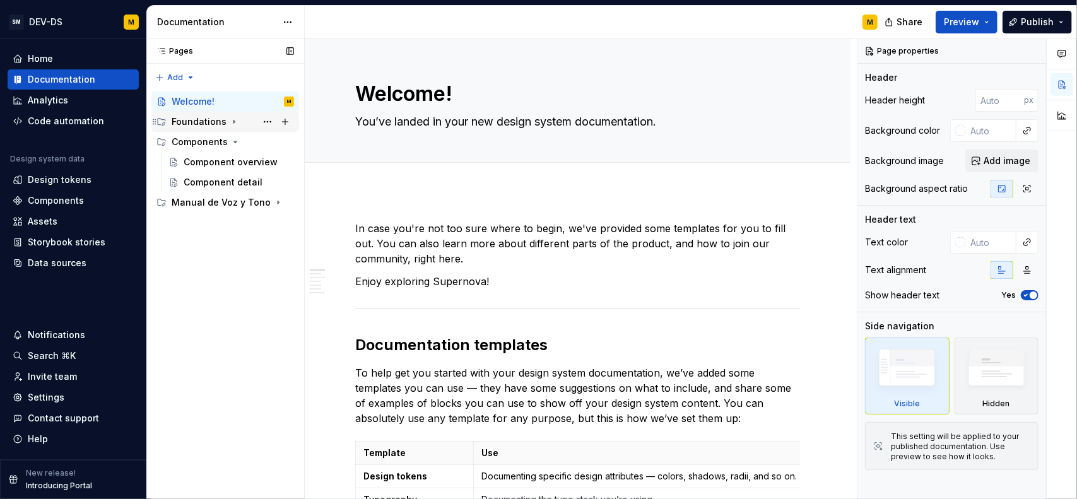
click at [208, 124] on div "Foundations" at bounding box center [199, 121] width 55 height 13
click at [203, 146] on div "Design tokens" at bounding box center [216, 142] width 64 height 13
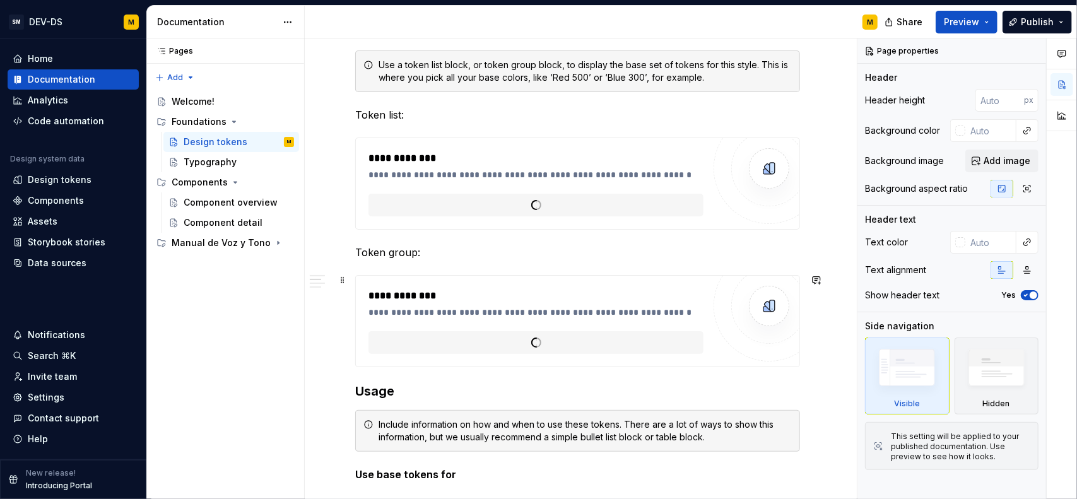
scroll to position [378, 0]
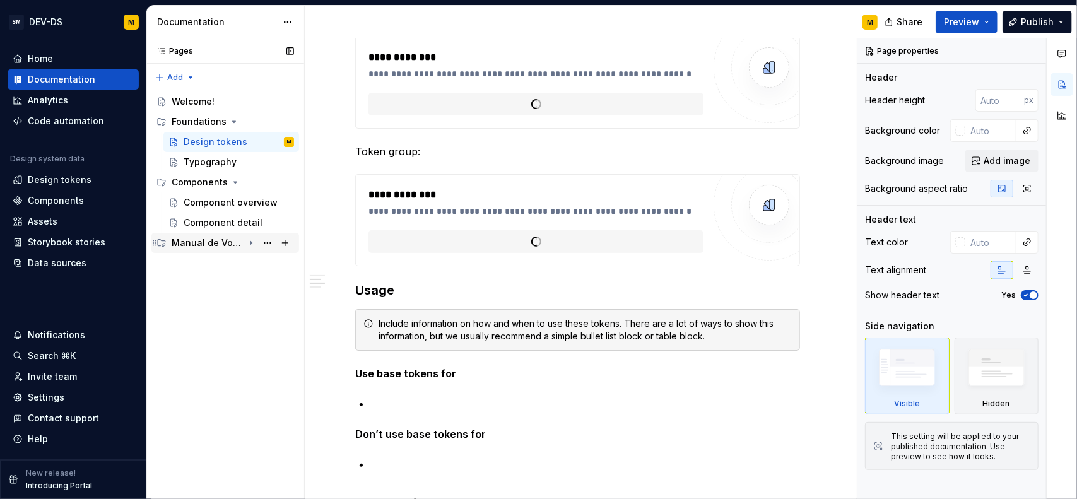
click at [203, 243] on div "Manual de Voz y Tono" at bounding box center [208, 242] width 72 height 13
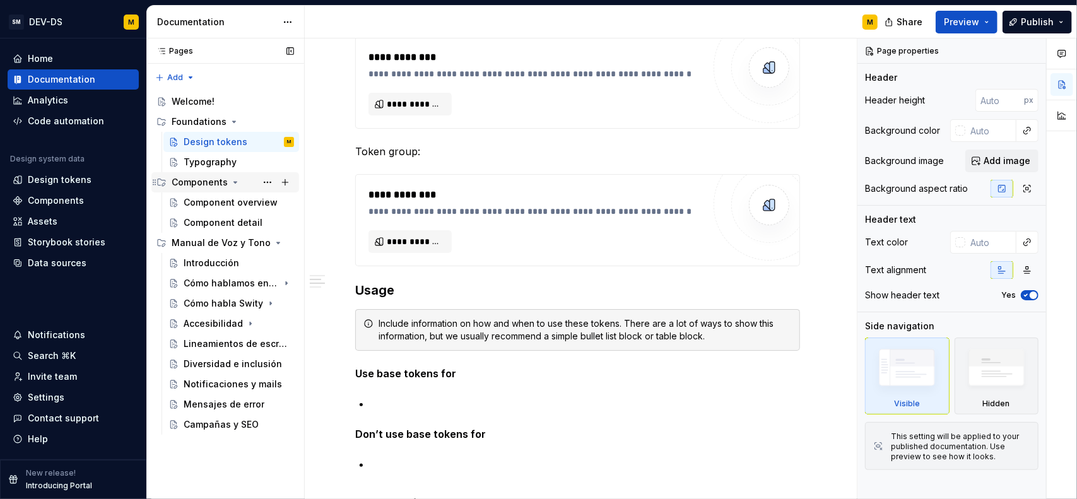
click at [195, 178] on div "Components" at bounding box center [200, 182] width 56 height 13
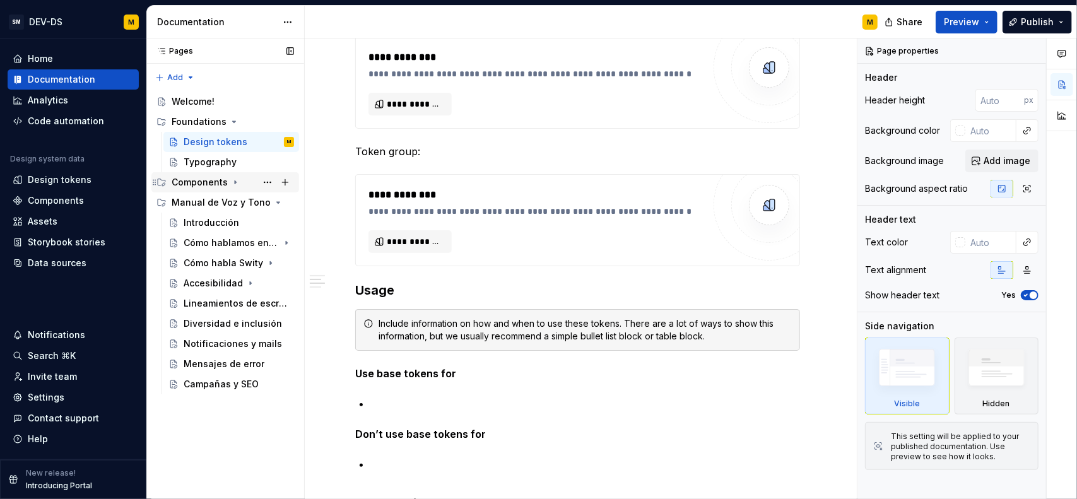
click at [195, 178] on div "Components" at bounding box center [200, 182] width 56 height 13
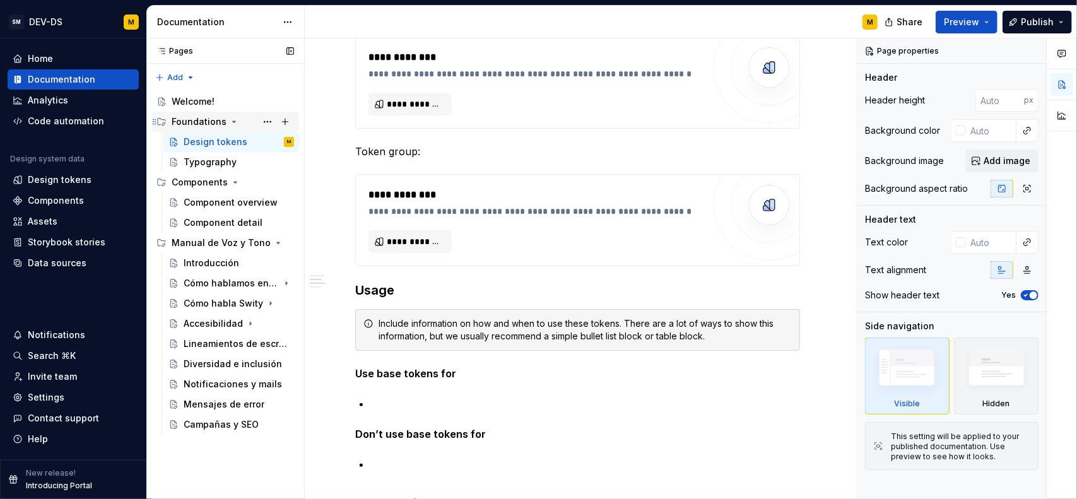
click at [216, 124] on div "Foundations" at bounding box center [199, 121] width 55 height 13
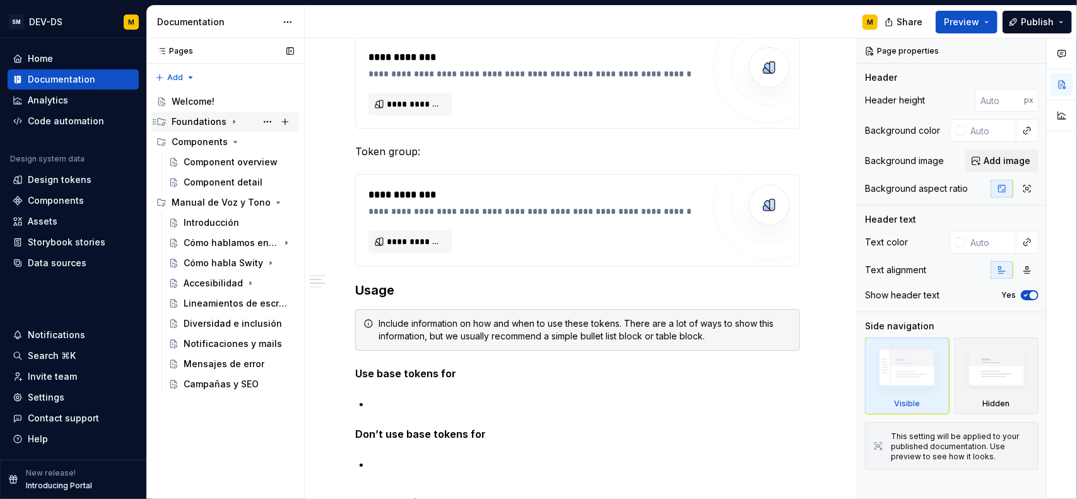
click at [216, 124] on div "Foundations" at bounding box center [199, 121] width 55 height 13
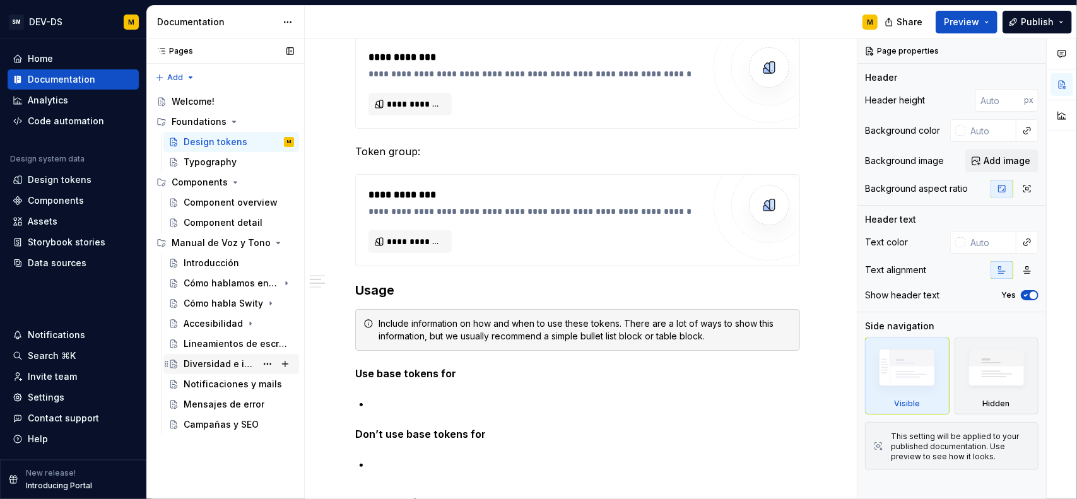
click at [202, 358] on div "Diversidad e inclusión" at bounding box center [220, 364] width 73 height 13
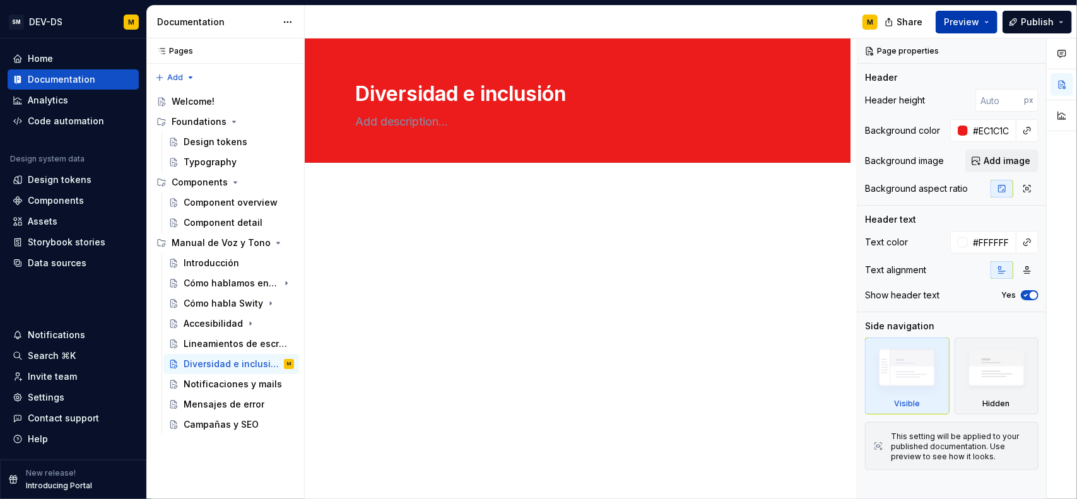
click at [960, 21] on span "Preview" at bounding box center [960, 22] width 35 height 13
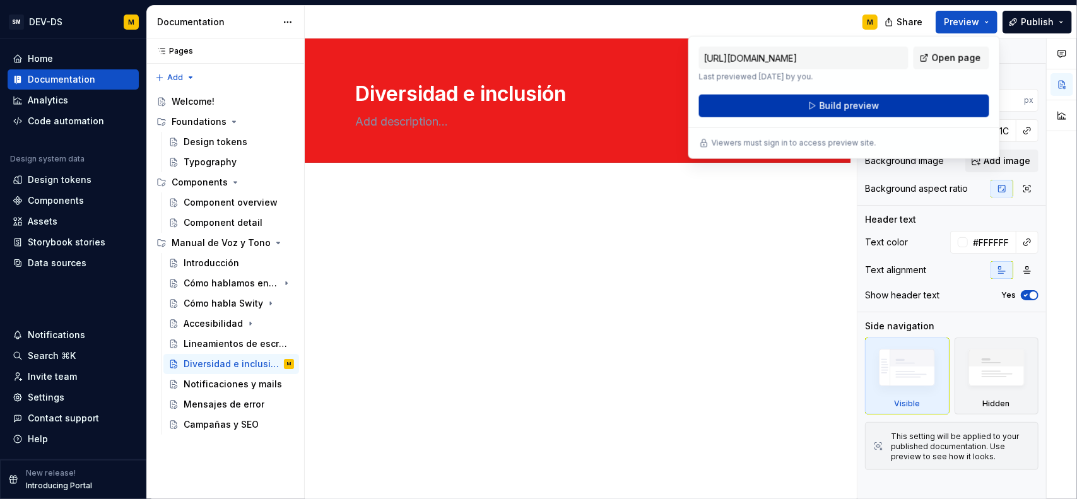
click at [826, 112] on span "Build preview" at bounding box center [849, 106] width 60 height 13
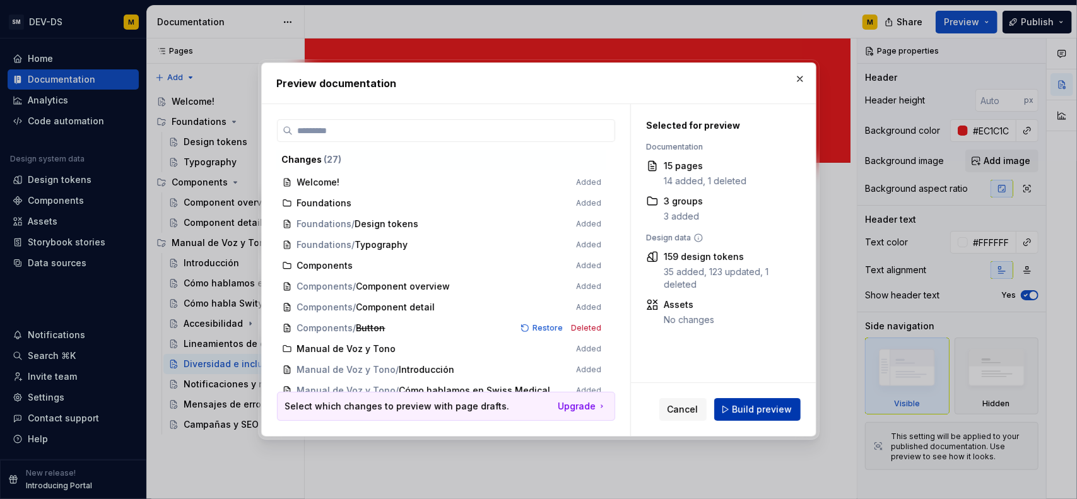
click at [763, 407] on span "Build preview" at bounding box center [762, 409] width 60 height 13
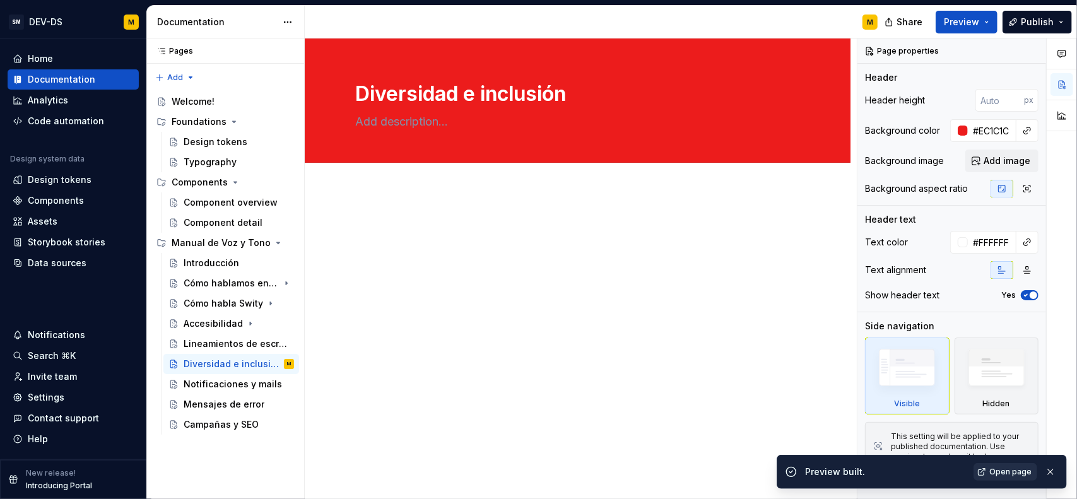
click at [996, 473] on span "Open page" at bounding box center [1010, 472] width 42 height 10
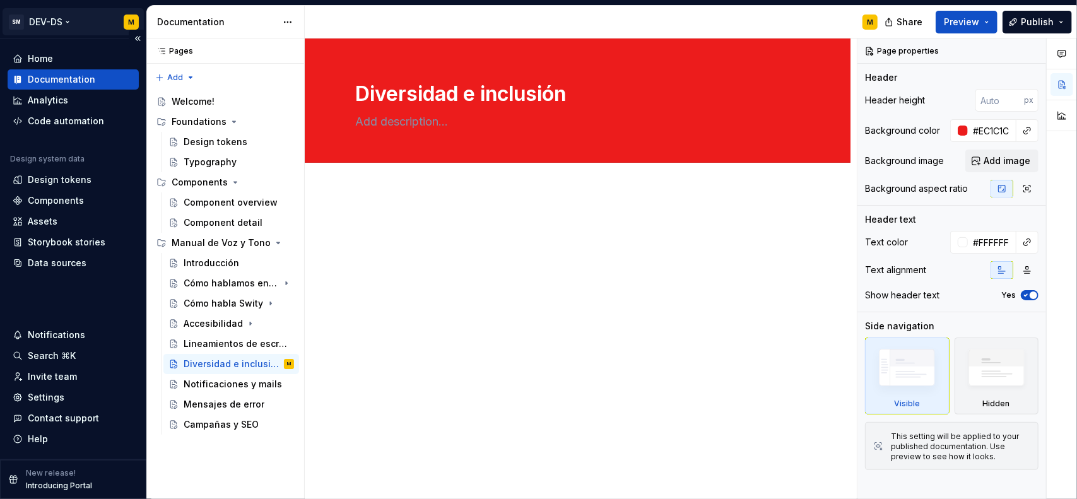
click at [66, 22] on html "SM DEV-DS M Home Documentation Analytics Code automation Design system data Des…" at bounding box center [538, 249] width 1077 height 499
click at [134, 22] on html "SM DEV-DS M Home Documentation Analytics Code automation Design system data Des…" at bounding box center [538, 249] width 1077 height 499
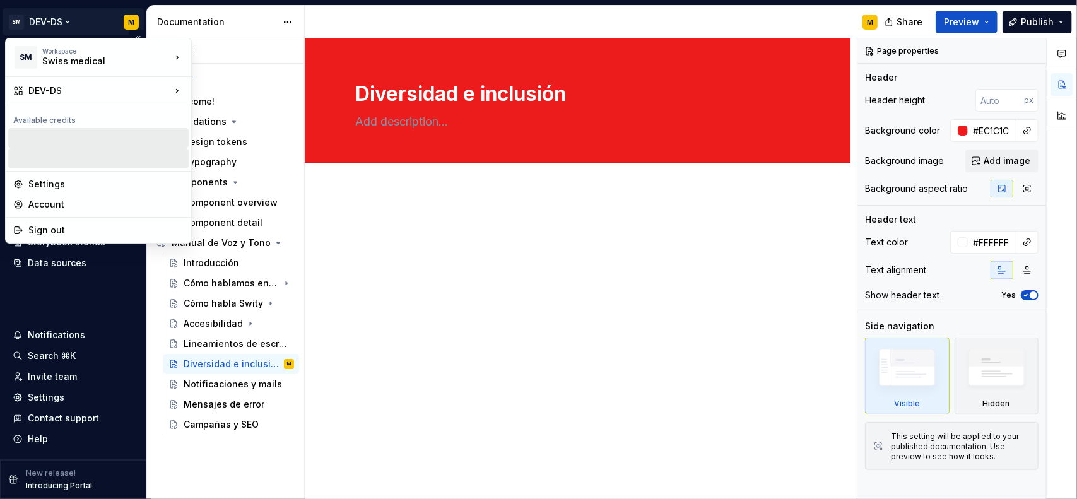
click at [131, 25] on html "SM DEV-DS M Home Documentation Analytics Code automation Design system data Des…" at bounding box center [538, 249] width 1077 height 499
click at [50, 205] on div "Account" at bounding box center [105, 204] width 155 height 13
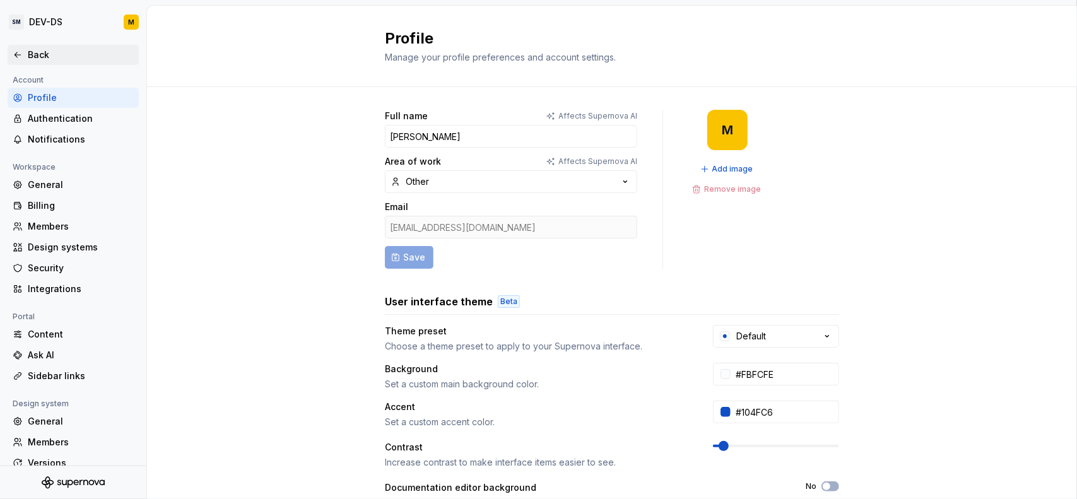
click at [38, 50] on div "Back" at bounding box center [81, 55] width 106 height 13
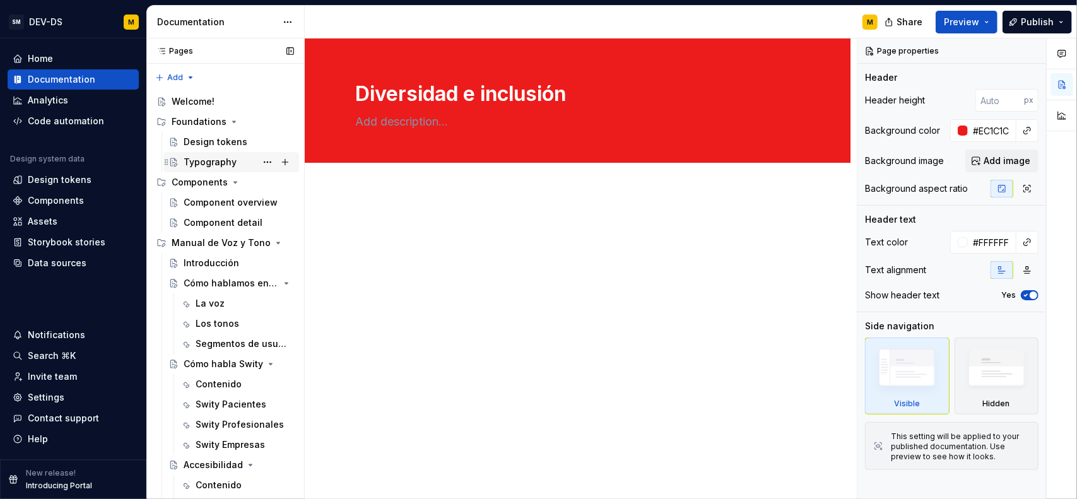
click at [226, 167] on div "Typography" at bounding box center [210, 162] width 53 height 13
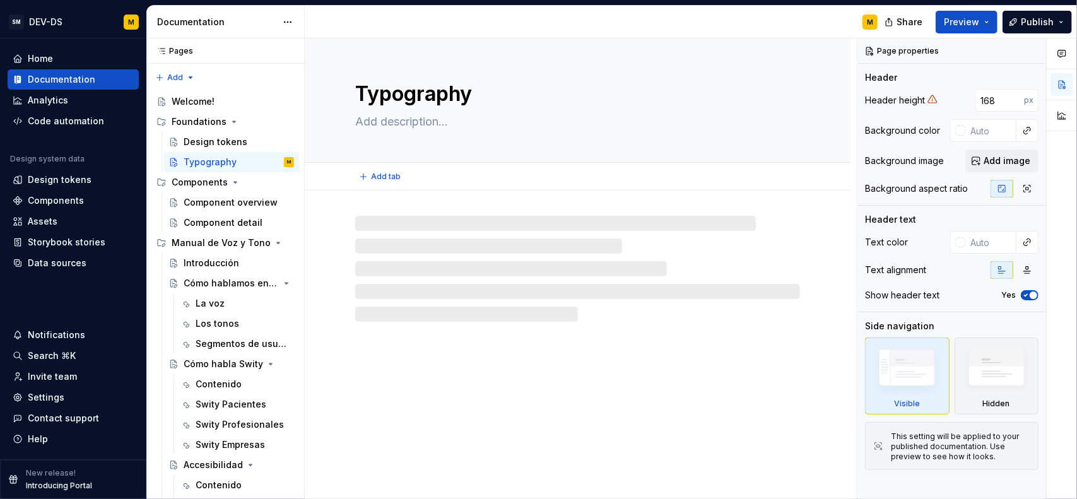
click at [412, 125] on textarea at bounding box center [575, 122] width 445 height 20
click at [417, 227] on div at bounding box center [577, 269] width 445 height 106
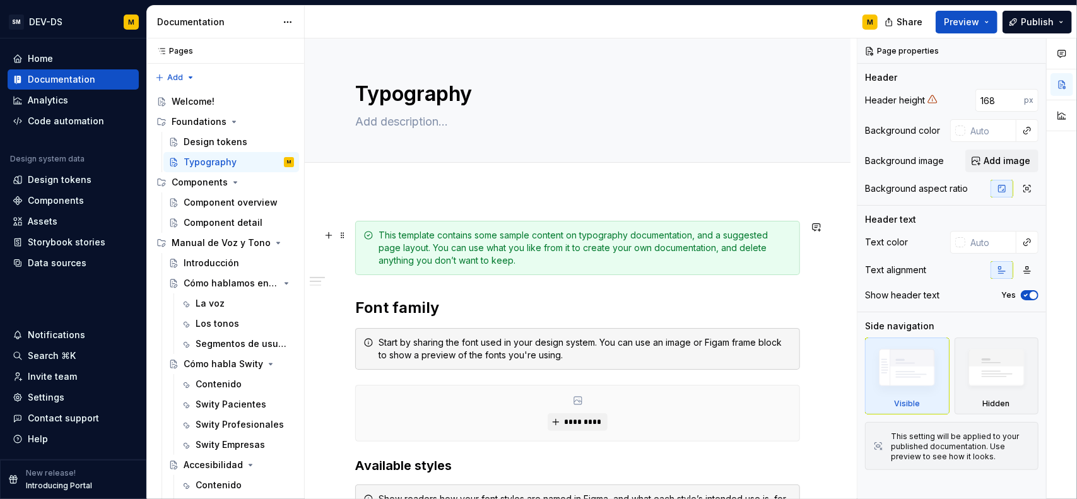
drag, startPoint x: 380, startPoint y: 172, endPoint x: 583, endPoint y: 273, distance: 226.2
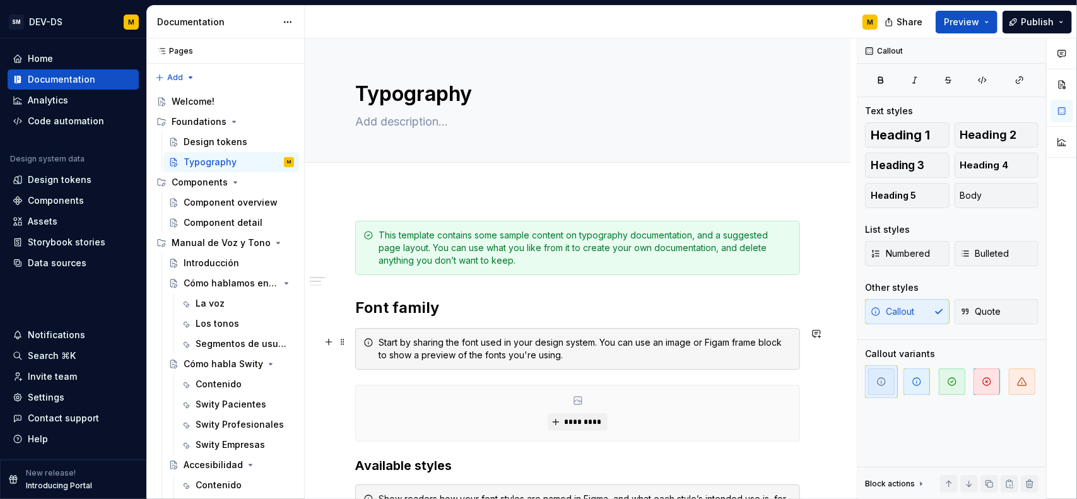
click at [503, 333] on div "Start by sharing the font used in your design system. You can use an image or F…" at bounding box center [577, 349] width 445 height 42
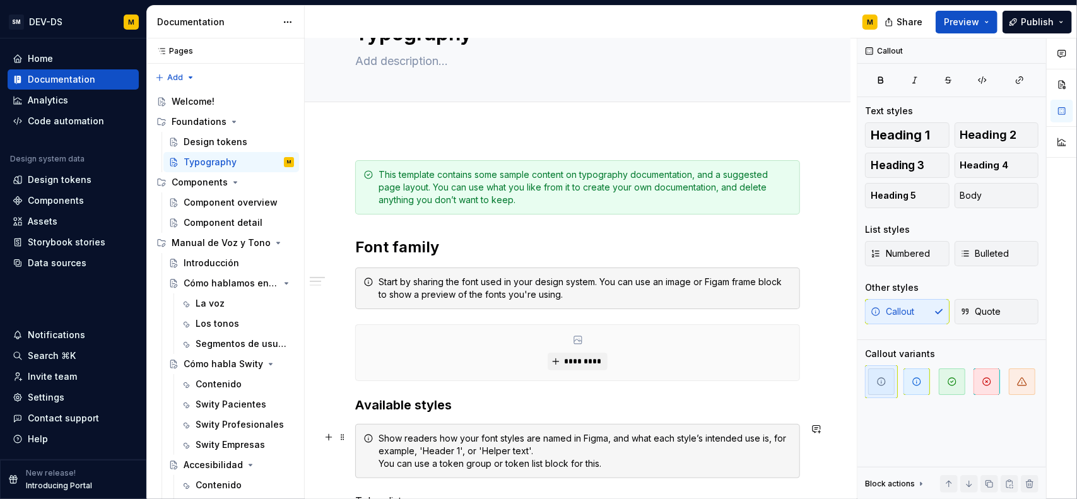
scroll to position [126, 0]
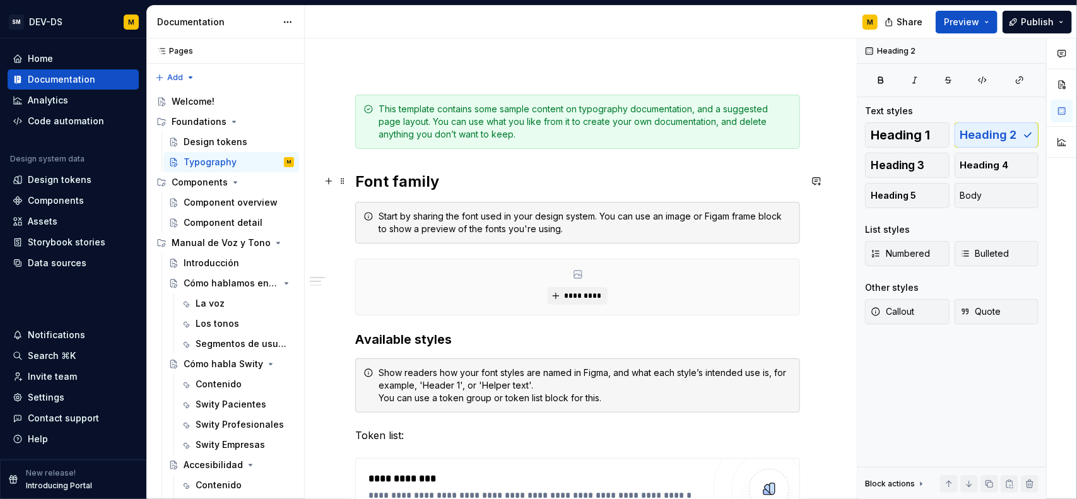
click at [581, 175] on h2 "Font family" at bounding box center [577, 182] width 445 height 20
click at [576, 267] on div "*********" at bounding box center [577, 286] width 443 height 55
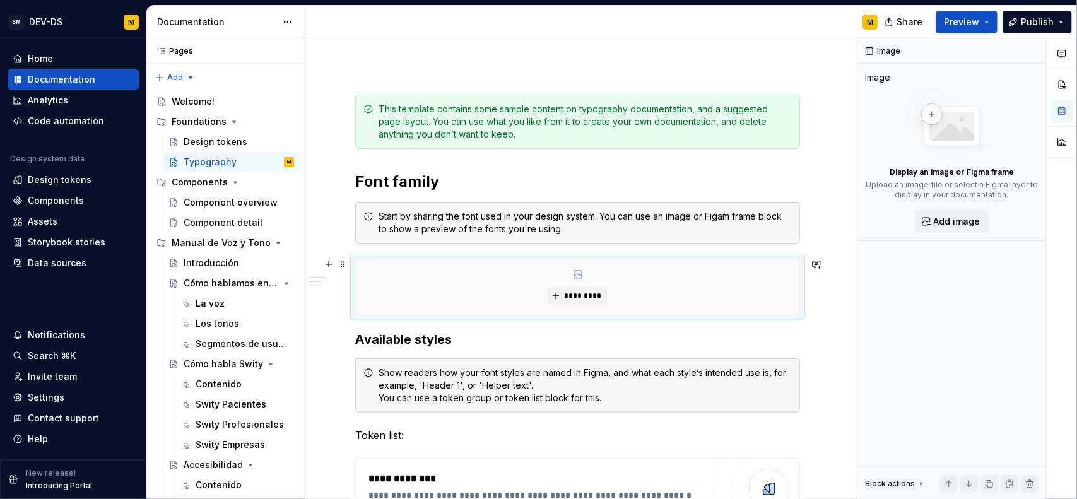
click at [576, 271] on icon at bounding box center [578, 275] width 8 height 8
click at [342, 268] on button "Font family" at bounding box center [368, 268] width 120 height 13
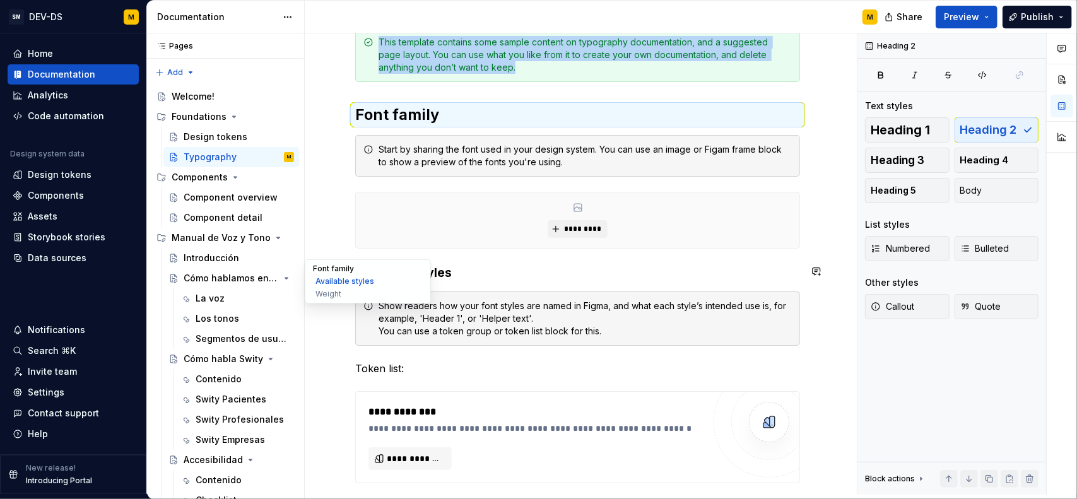
scroll to position [195, 0]
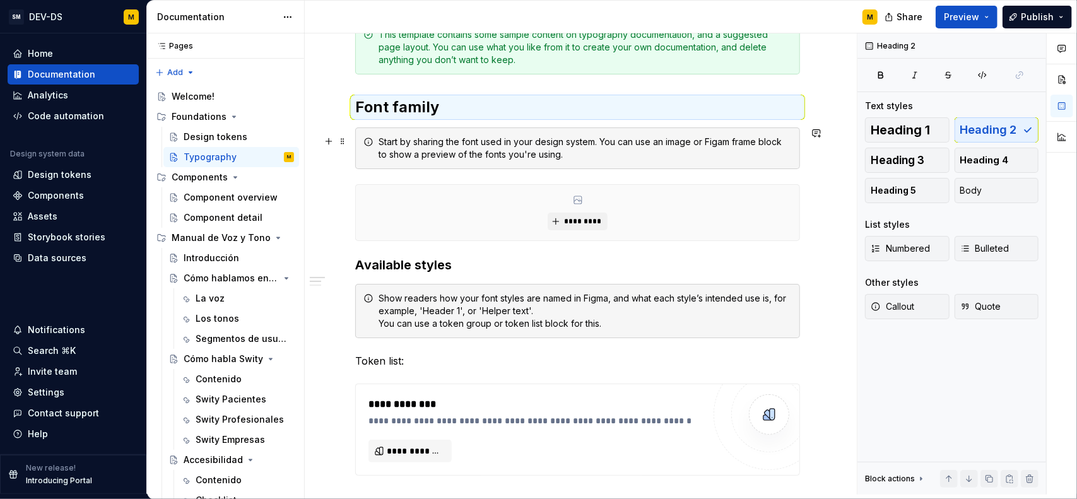
click at [511, 138] on div "Start by sharing the font used in your design system. You can use an image or F…" at bounding box center [584, 148] width 413 height 25
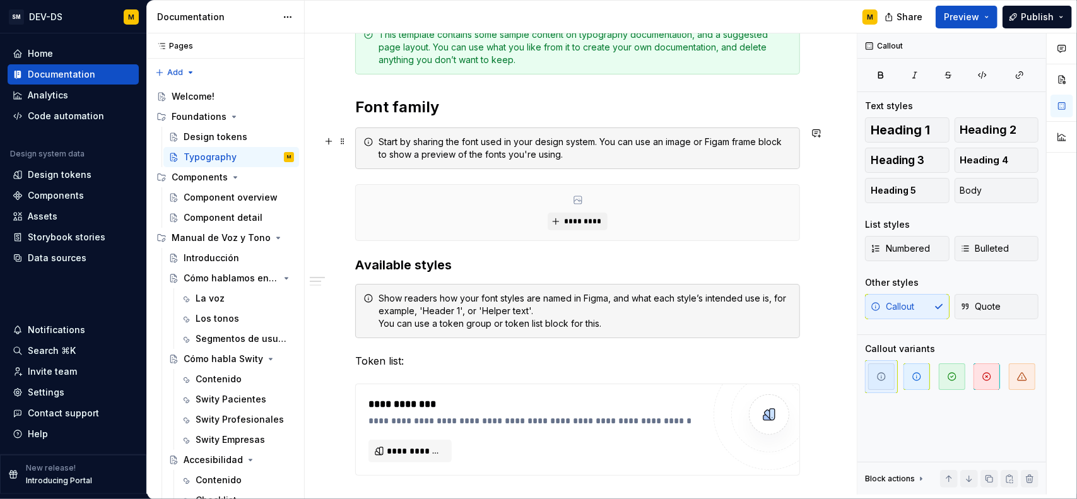
click at [474, 137] on div "Start by sharing the font used in your design system. You can use an image or F…" at bounding box center [584, 148] width 413 height 25
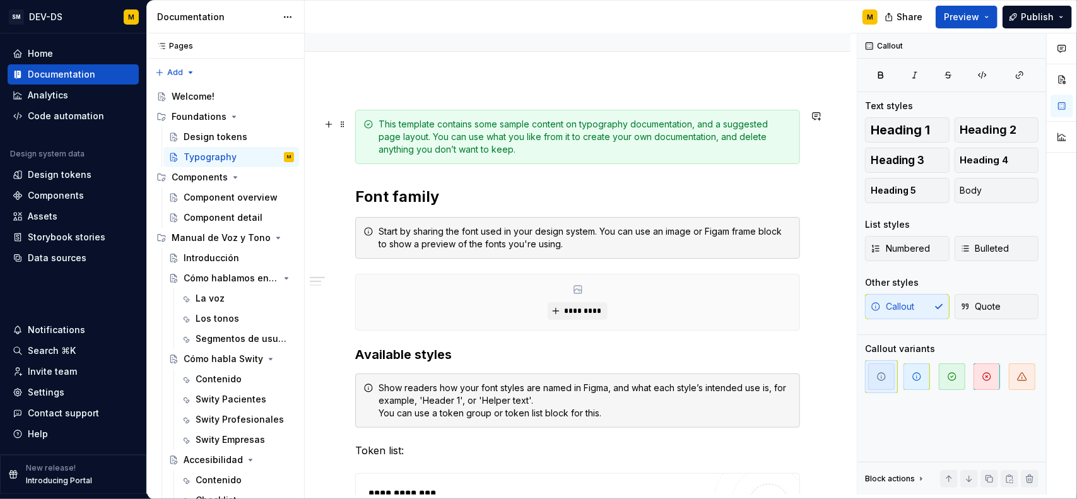
scroll to position [69, 0]
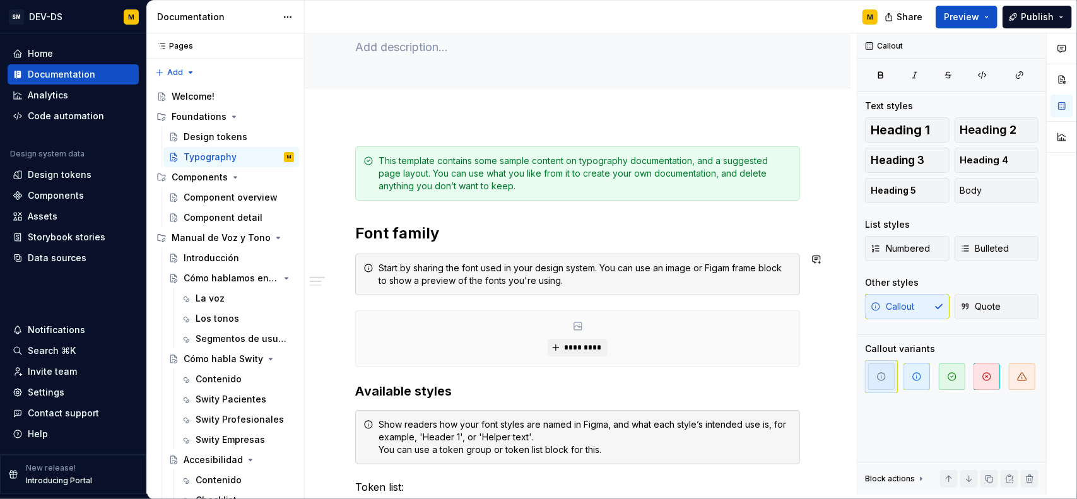
drag, startPoint x: 513, startPoint y: 251, endPoint x: 494, endPoint y: 241, distance: 21.4
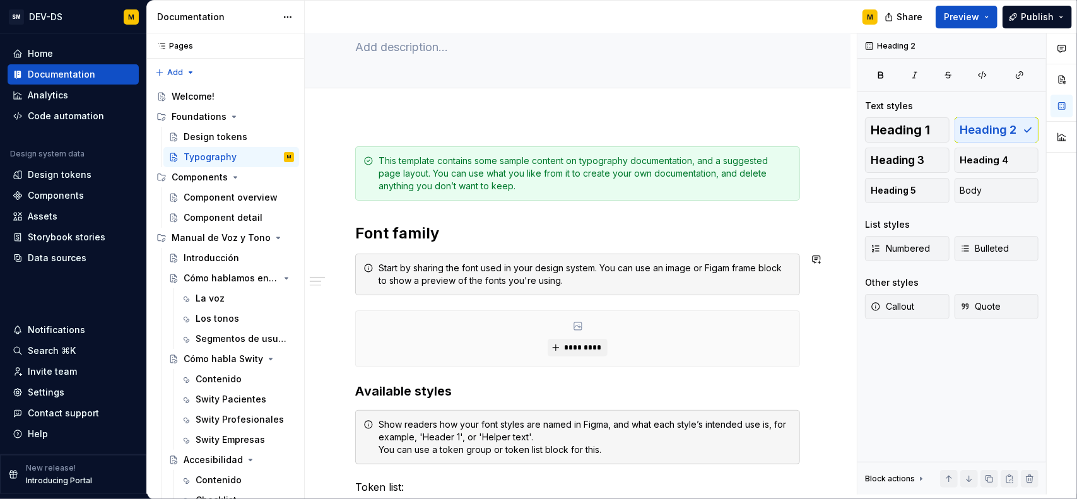
click at [487, 235] on h2 "Font family" at bounding box center [577, 233] width 445 height 20
click at [325, 316] on button "button" at bounding box center [329, 316] width 18 height 18
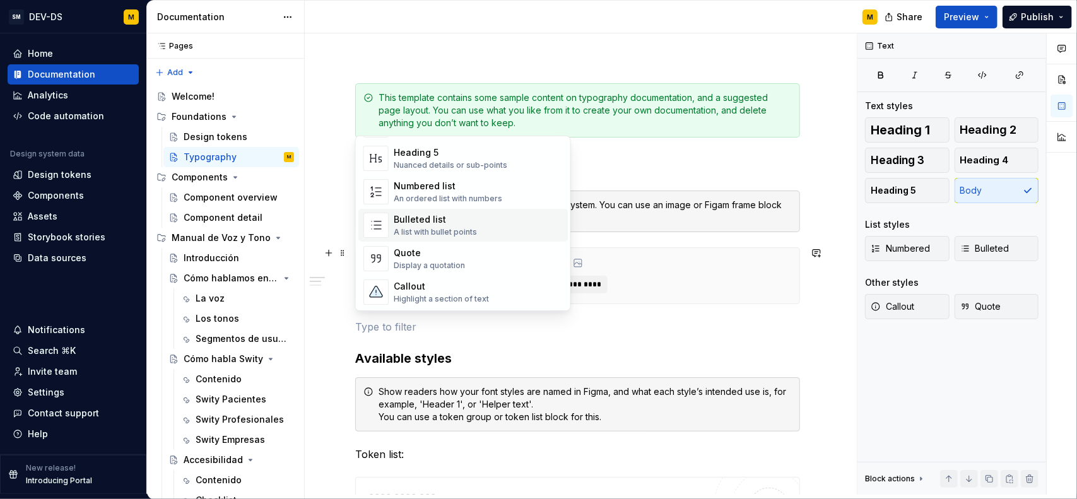
scroll to position [0, 0]
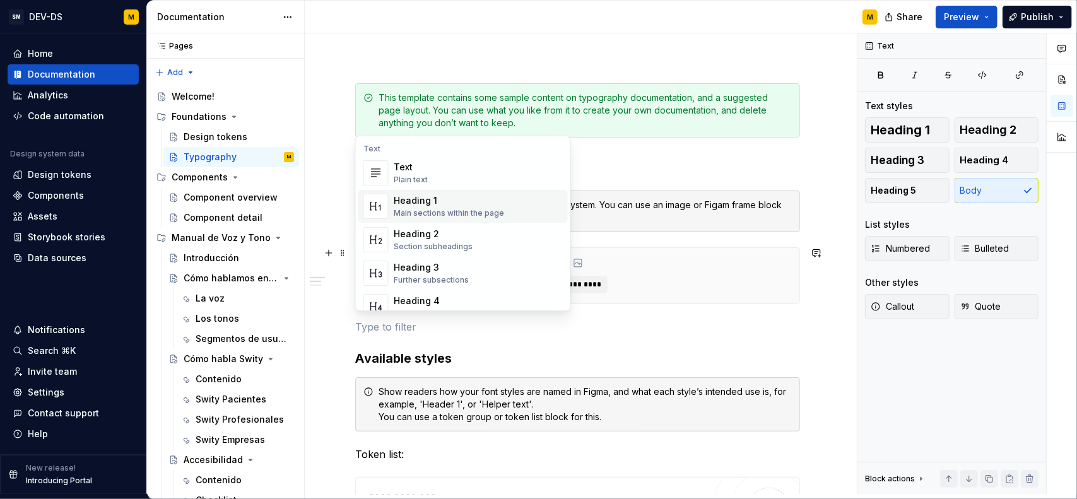
click at [621, 166] on h2 "Font family" at bounding box center [577, 170] width 445 height 20
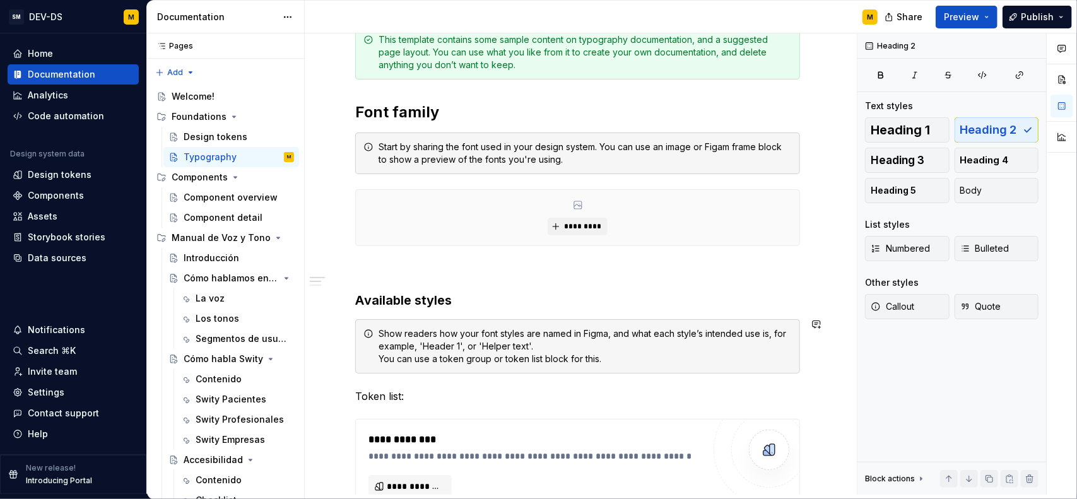
scroll to position [259, 0]
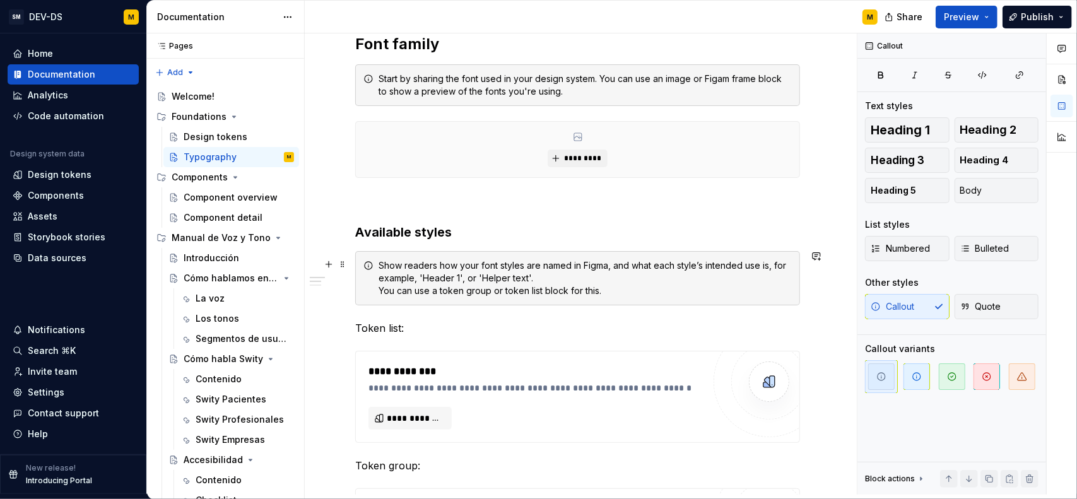
click at [456, 278] on div "Show readers how your font styles are named in Figma, and what each style’s int…" at bounding box center [584, 278] width 413 height 38
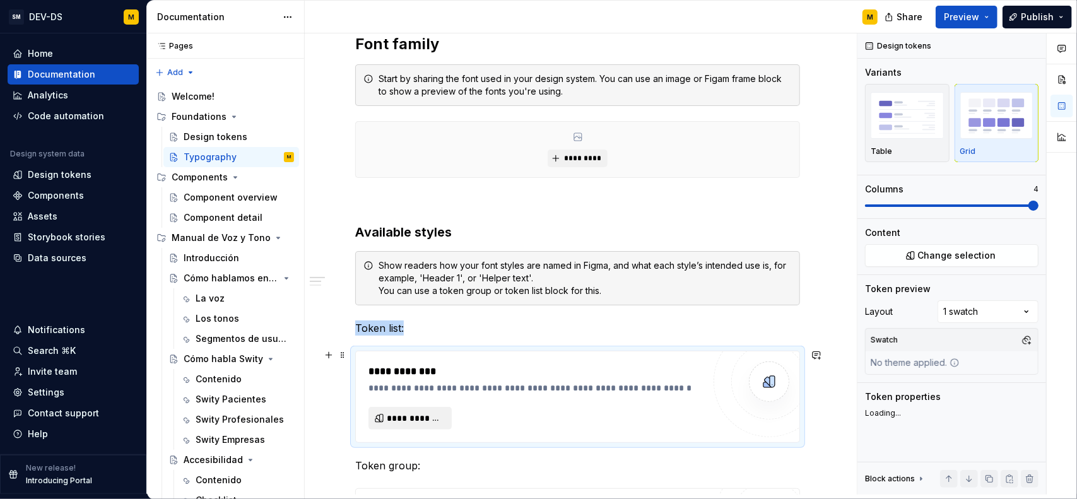
click at [397, 417] on span "**********" at bounding box center [415, 418] width 57 height 13
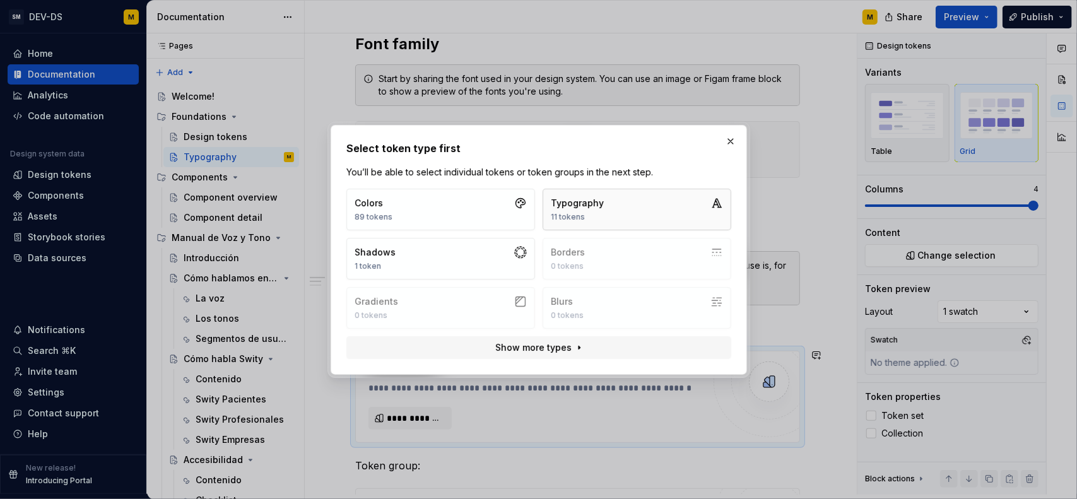
click at [600, 198] on div "Typography" at bounding box center [577, 203] width 53 height 13
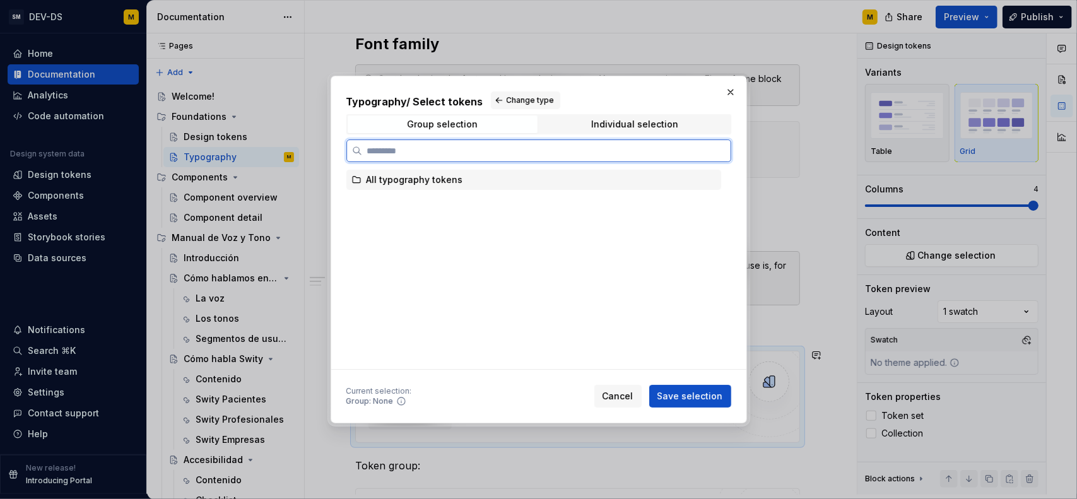
click at [428, 184] on div "All typography tokens" at bounding box center [414, 179] width 96 height 13
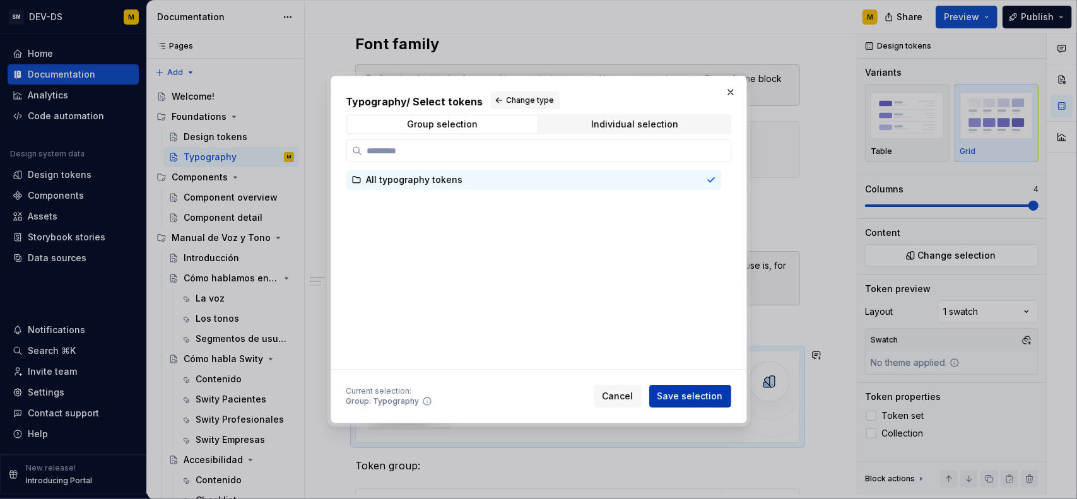
click at [686, 391] on span "Save selection" at bounding box center [690, 396] width 66 height 13
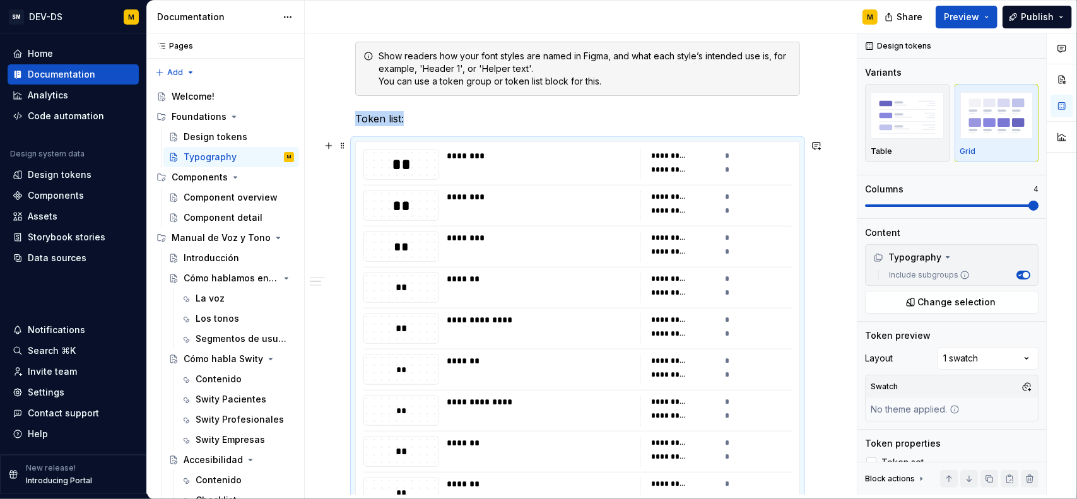
scroll to position [380, 0]
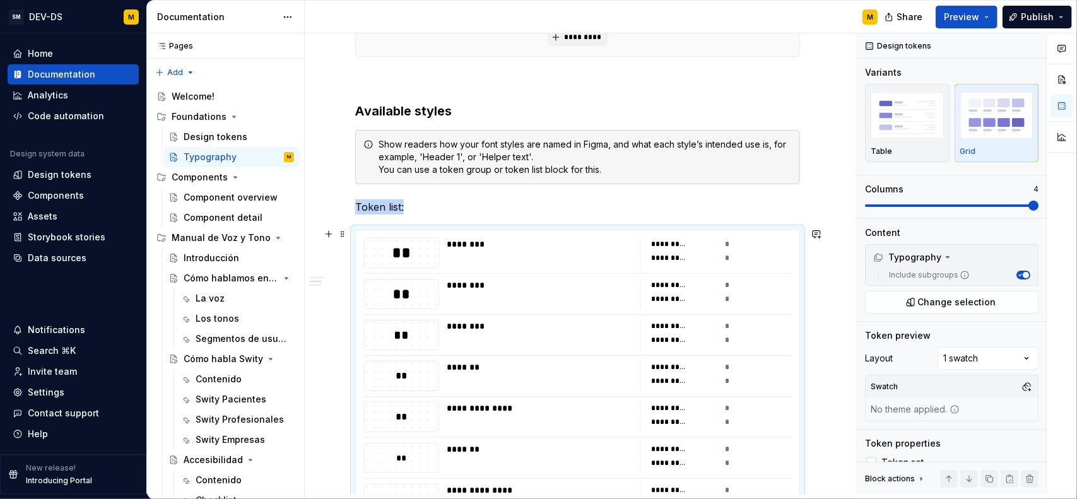
click at [729, 242] on div "*" at bounding box center [758, 244] width 67 height 13
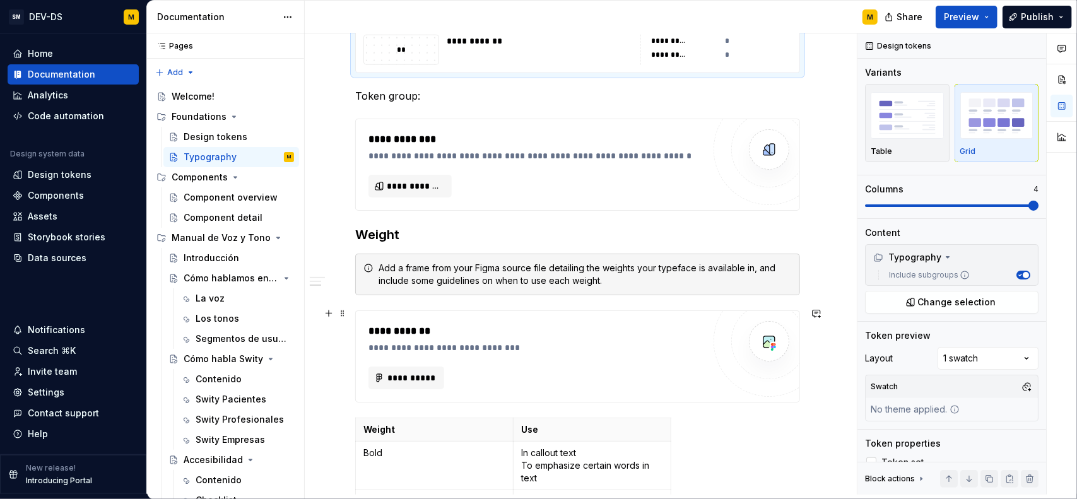
scroll to position [1010, 0]
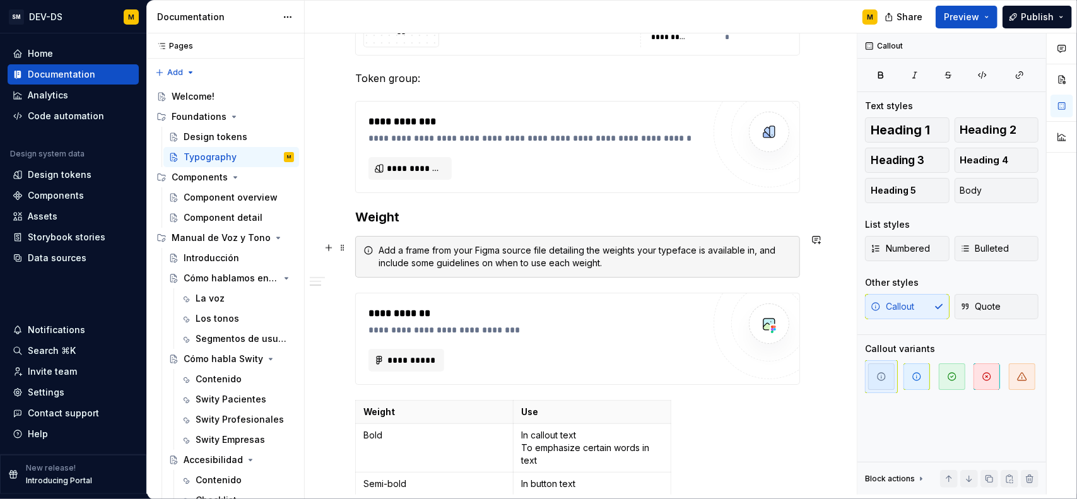
click at [482, 258] on div "Add a frame from your Figma source file detailing the weights your typeface is …" at bounding box center [584, 256] width 413 height 25
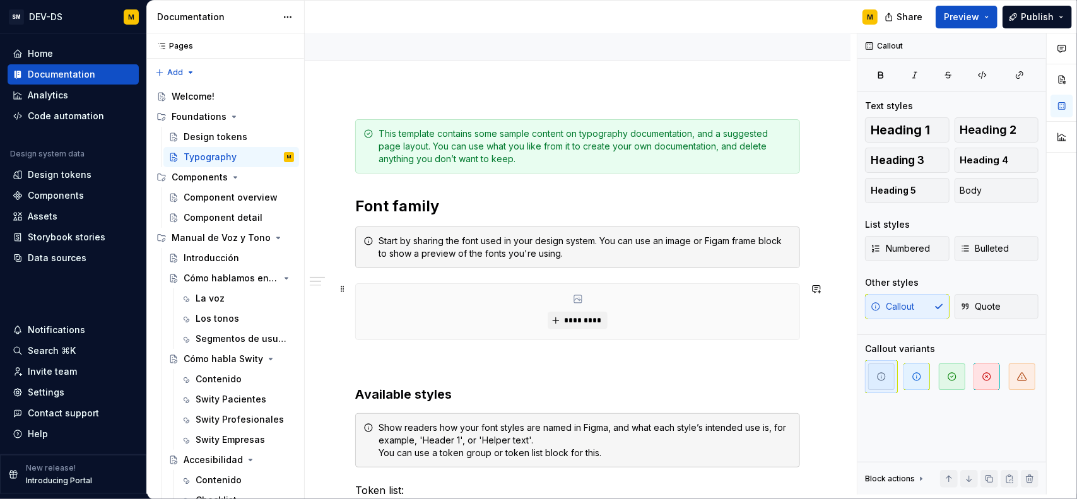
scroll to position [126, 0]
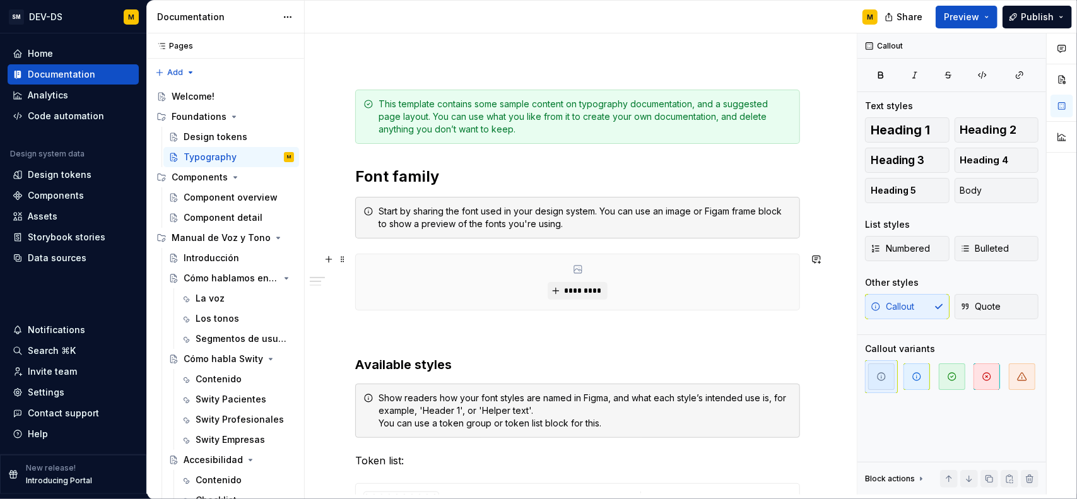
click at [570, 267] on div "*********" at bounding box center [577, 281] width 443 height 55
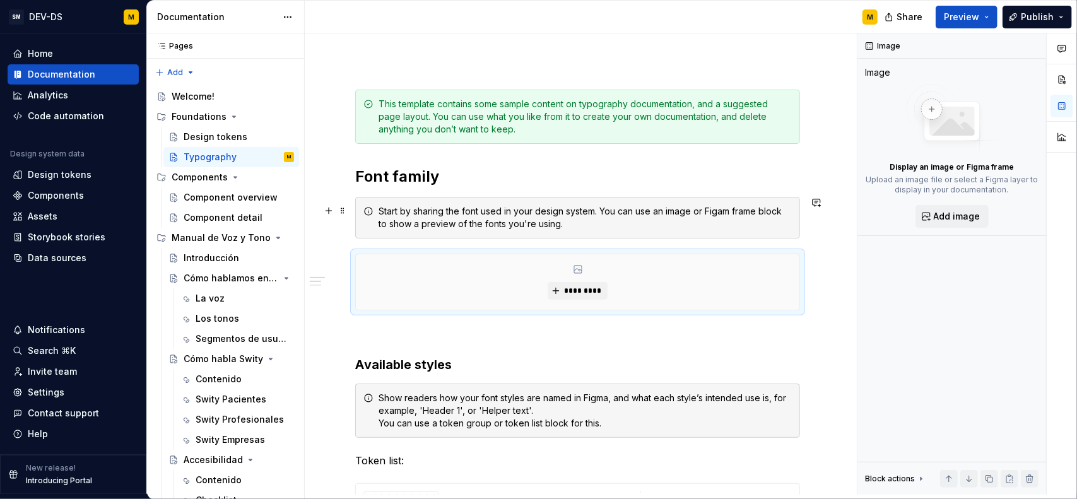
click at [458, 213] on div "Start by sharing the font used in your design system. You can use an image or F…" at bounding box center [584, 217] width 413 height 25
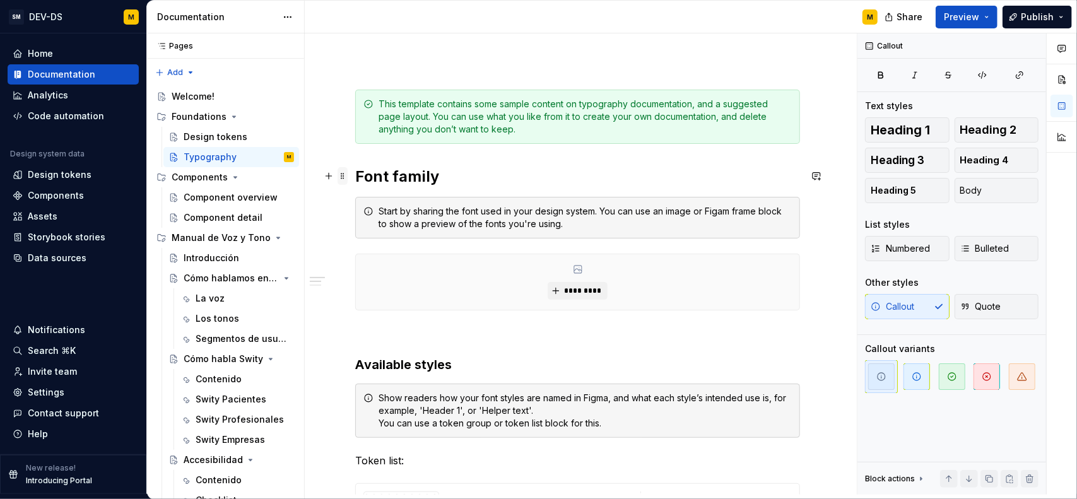
click at [344, 173] on span at bounding box center [342, 176] width 10 height 18
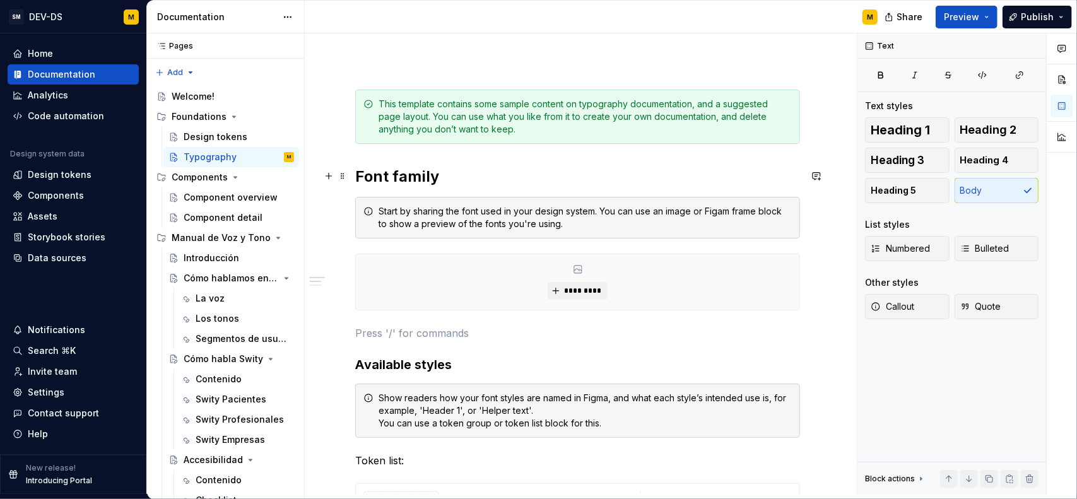
click at [464, 333] on p at bounding box center [577, 332] width 445 height 15
click at [341, 282] on button "Available styles" at bounding box center [368, 281] width 120 height 13
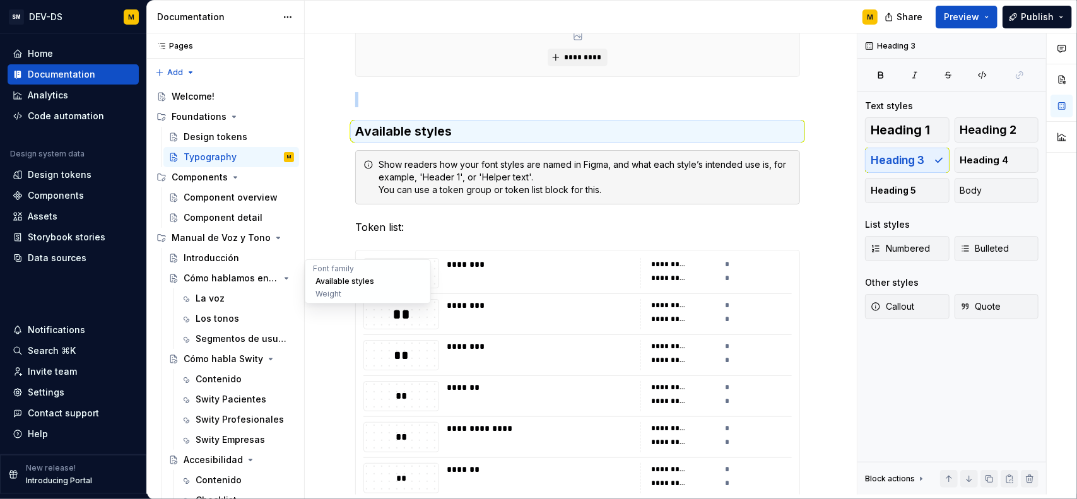
scroll to position [383, 0]
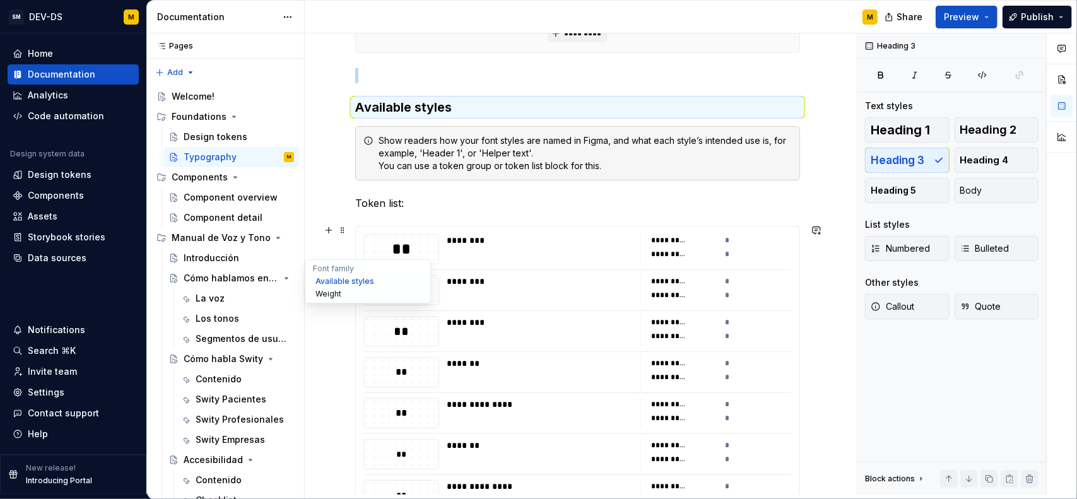
click at [330, 294] on button "Weight" at bounding box center [368, 294] width 120 height 13
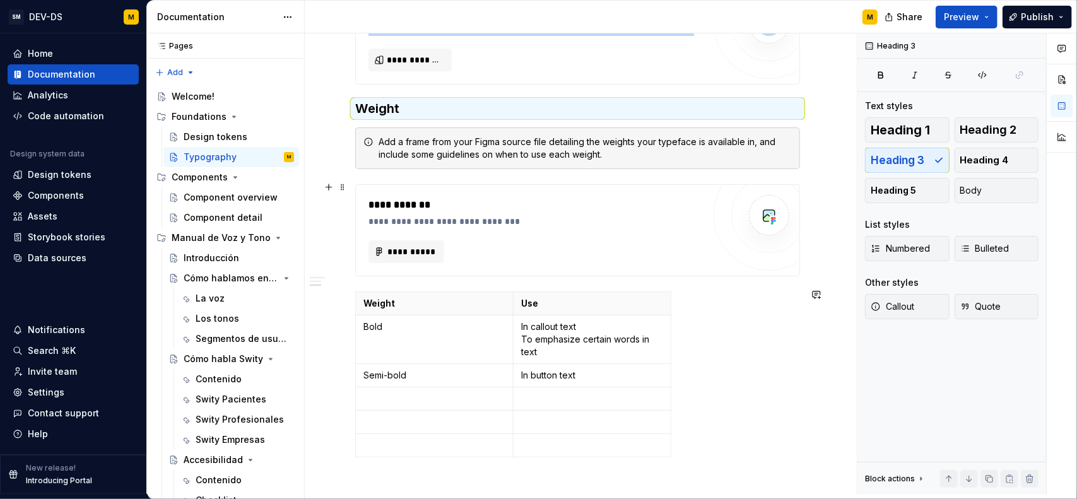
scroll to position [1119, 0]
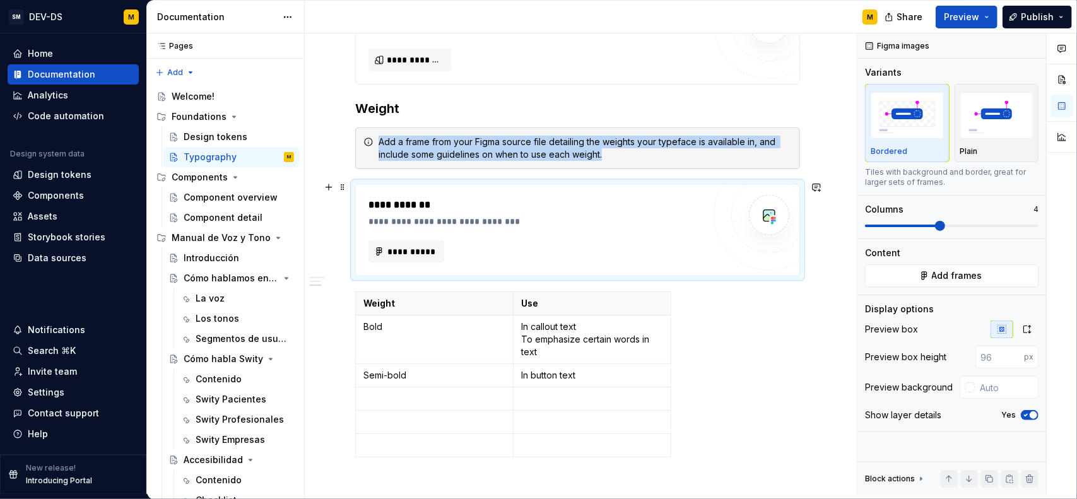
click at [508, 215] on div "**********" at bounding box center [536, 221] width 336 height 13
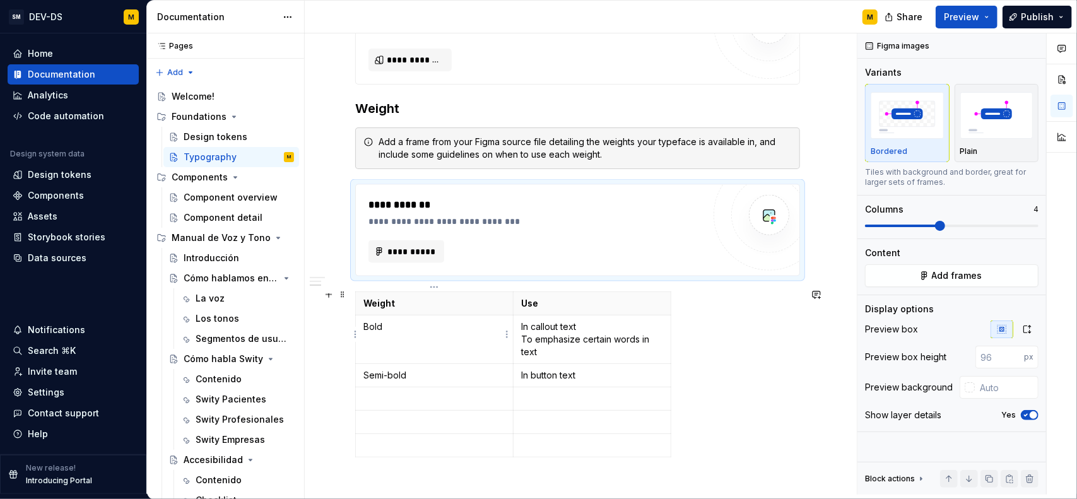
click at [397, 322] on p "Bold" at bounding box center [434, 326] width 142 height 13
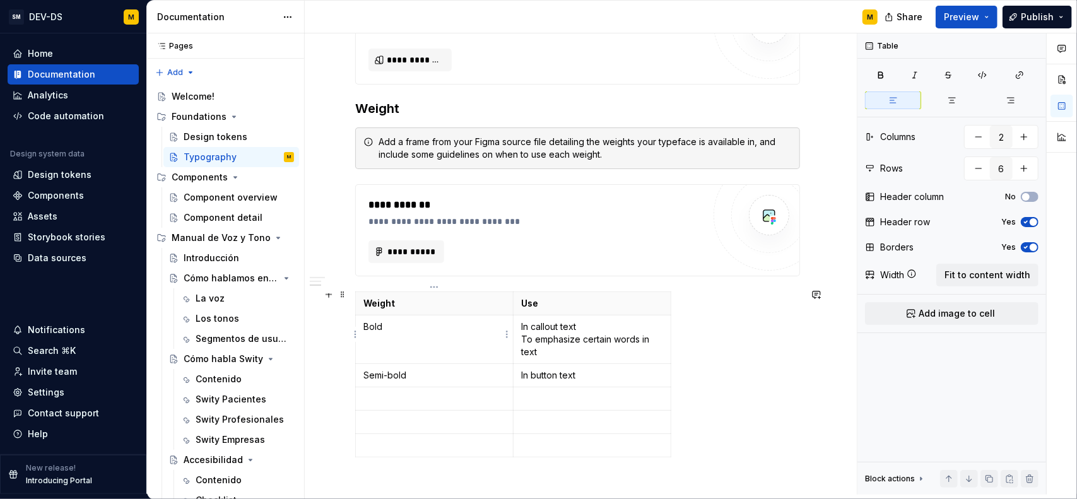
click at [381, 315] on td "Bold" at bounding box center [435, 339] width 158 height 49
type textarea "*"
drag, startPoint x: 419, startPoint y: 327, endPoint x: 318, endPoint y: 324, distance: 100.3
click at [410, 320] on p "Bold" at bounding box center [434, 326] width 142 height 13
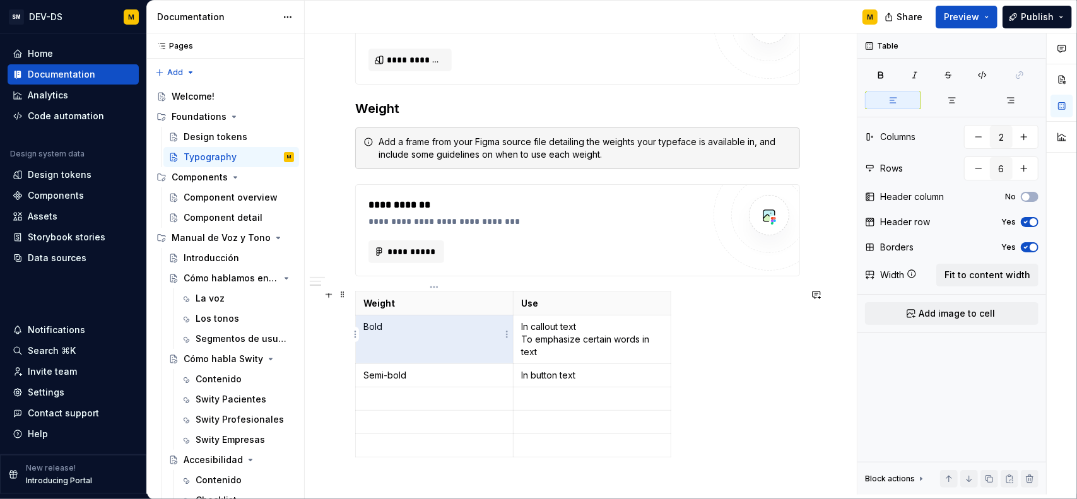
click at [410, 320] on p "Bold" at bounding box center [434, 326] width 142 height 13
type input "3"
click at [388, 329] on td "Bold" at bounding box center [435, 339] width 158 height 49
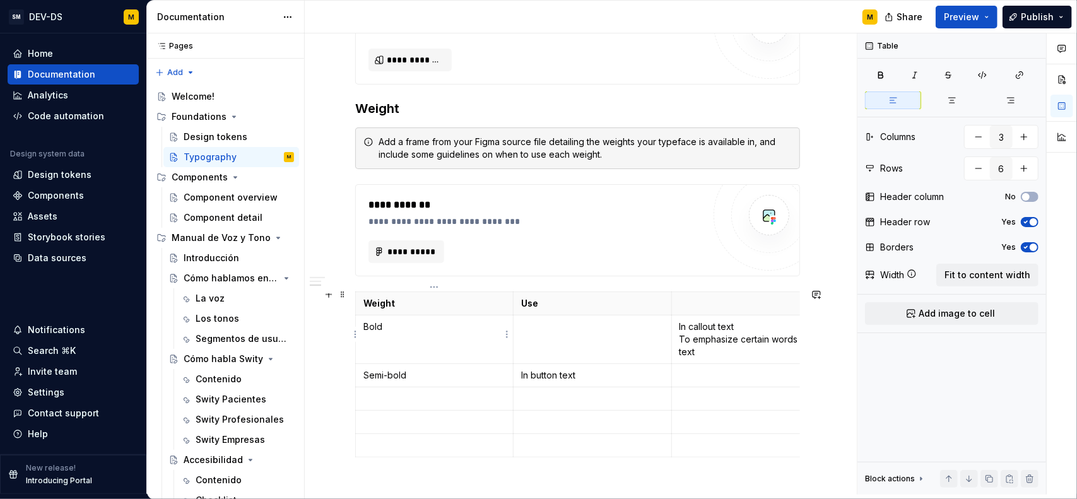
click at [388, 329] on td "Bold" at bounding box center [435, 339] width 158 height 49
click at [505, 276] on div "**********" at bounding box center [577, 230] width 445 height 92
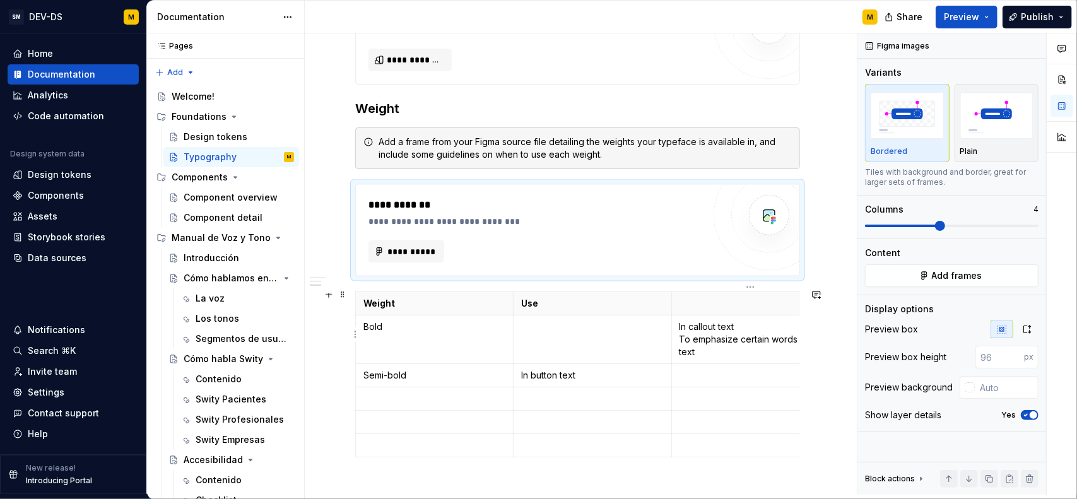
click at [704, 326] on p "In callout text To emphasize certain words in text" at bounding box center [750, 339] width 142 height 38
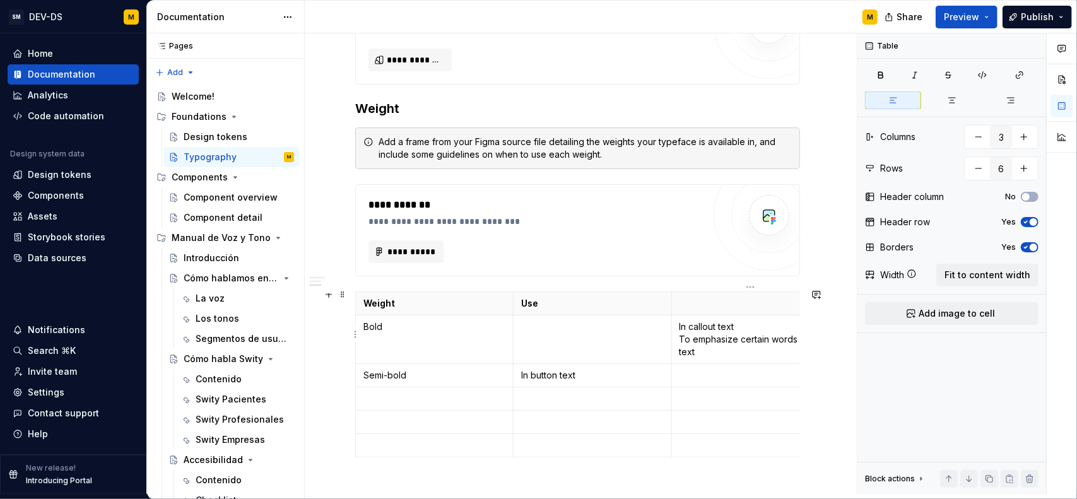
click at [682, 320] on p "In callout text To emphasize certain words in text" at bounding box center [750, 339] width 142 height 38
click at [749, 329] on p "In callout text To emphasize certain words in text" at bounding box center [750, 339] width 142 height 38
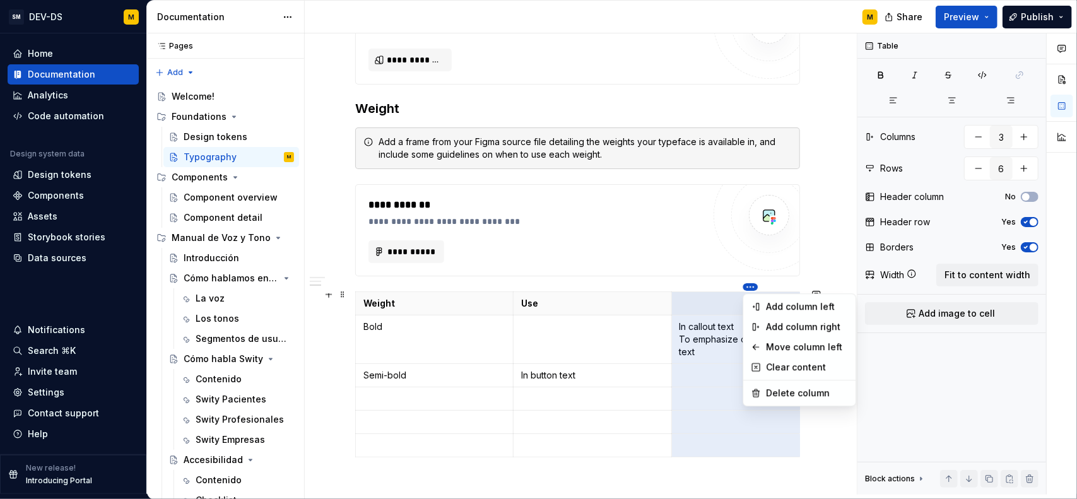
click at [605, 289] on html "SM DEV-DS M Home Documentation Analytics Code automation Design system data Des…" at bounding box center [538, 249] width 1077 height 499
click at [773, 307] on div "Add column left" at bounding box center [807, 306] width 82 height 13
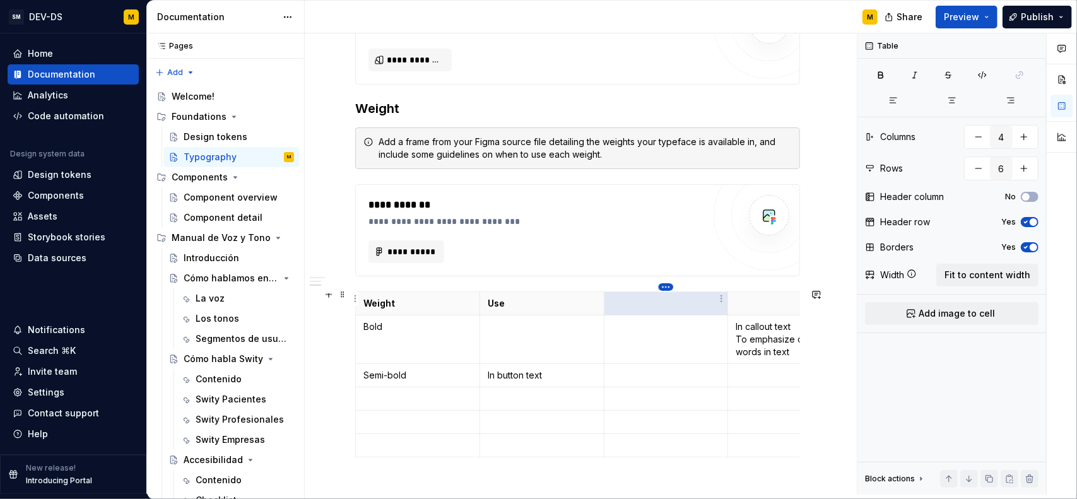
click at [665, 287] on html "SM DEV-DS M Home Documentation Analytics Code automation Design system data Des…" at bounding box center [538, 249] width 1077 height 499
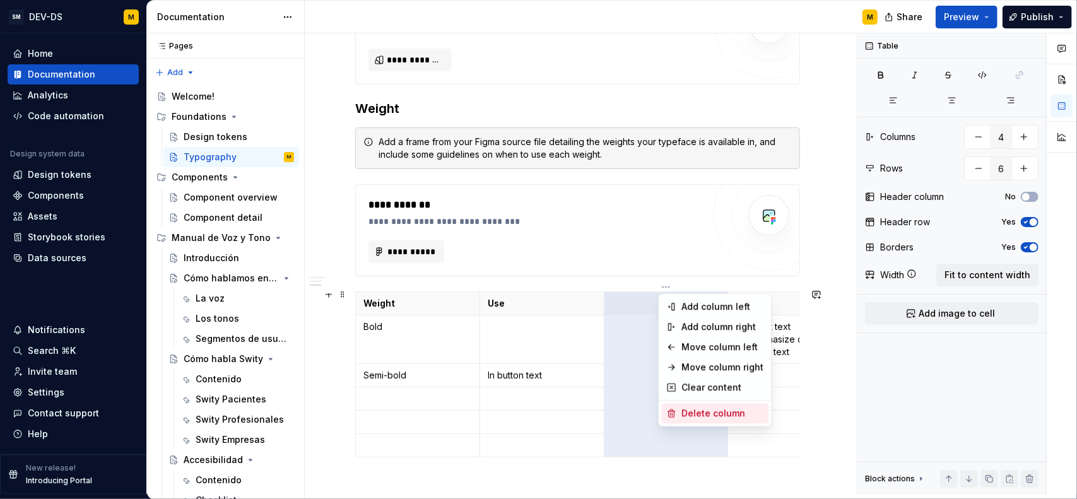
click at [709, 418] on div "Delete column" at bounding box center [722, 413] width 82 height 13
type input "3"
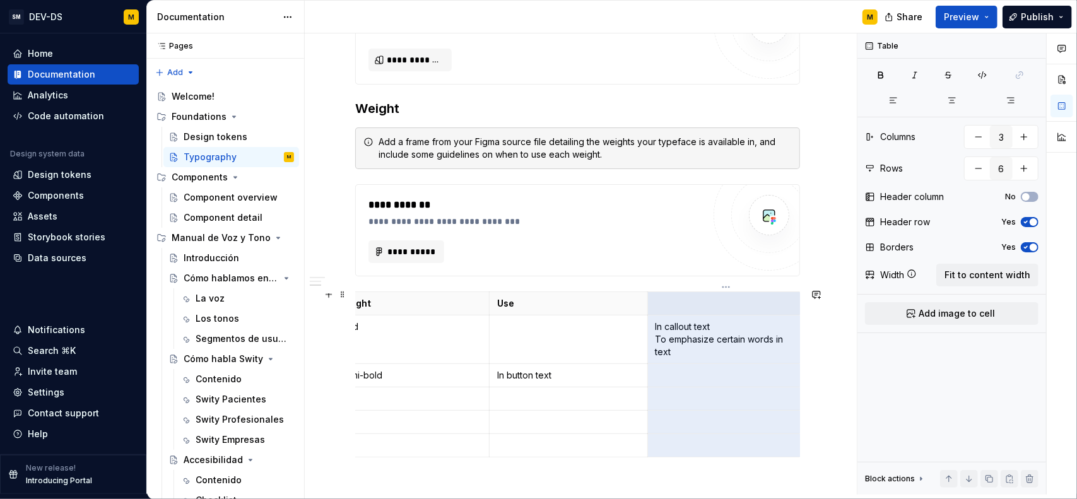
click at [703, 330] on p "In callout text To emphasize certain words in text" at bounding box center [726, 339] width 142 height 38
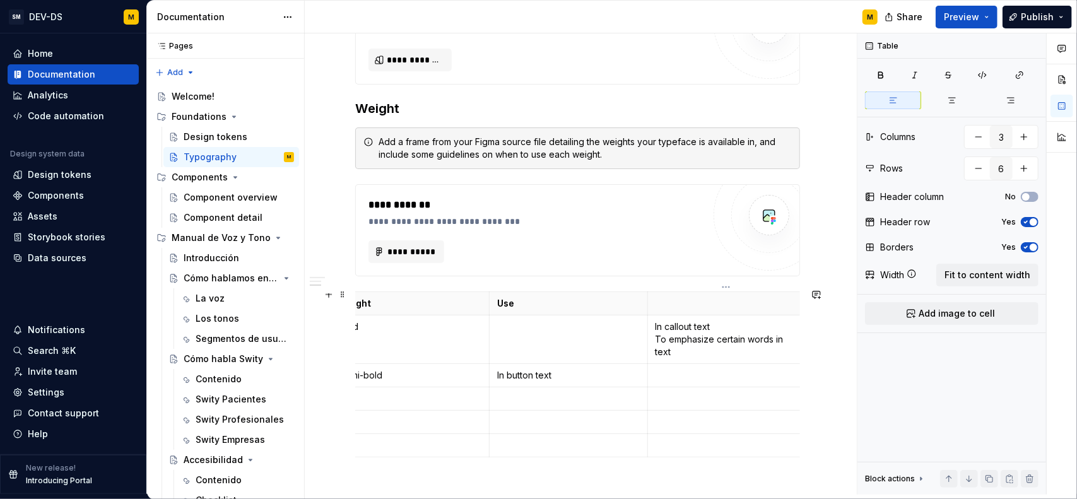
click at [762, 320] on p "In callout text To emphasize certain words in text" at bounding box center [726, 339] width 142 height 38
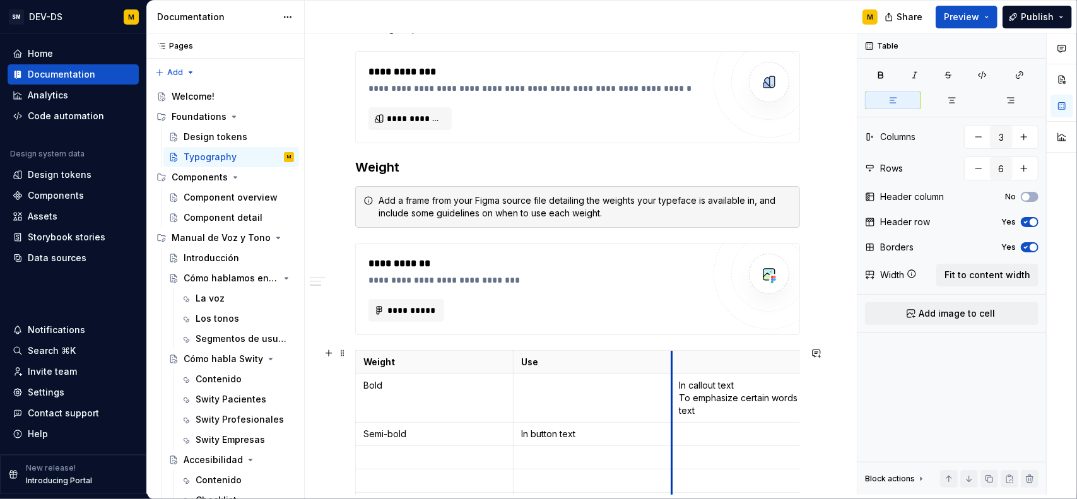
scroll to position [1245, 0]
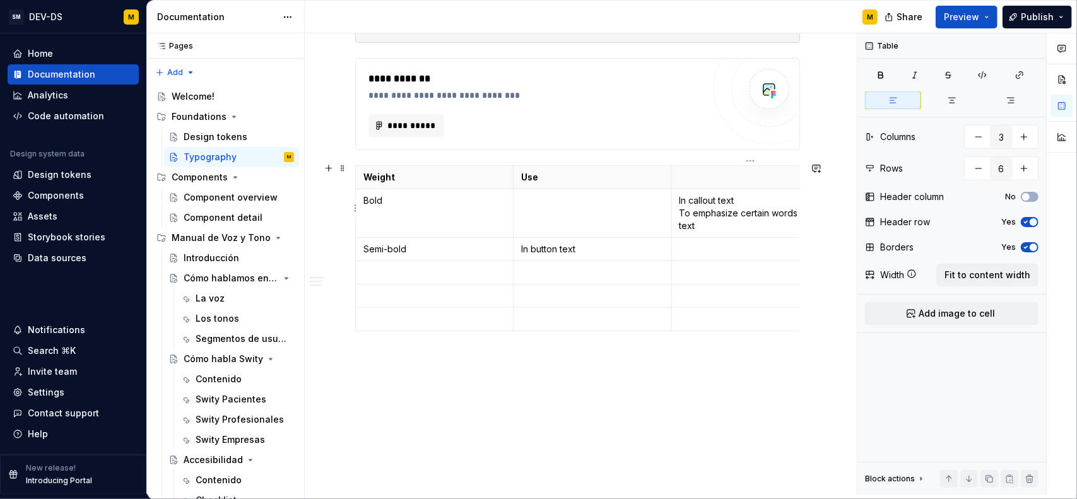
click at [709, 204] on p "In callout text To emphasize certain words in text" at bounding box center [750, 213] width 142 height 38
click at [562, 206] on td at bounding box center [592, 213] width 158 height 49
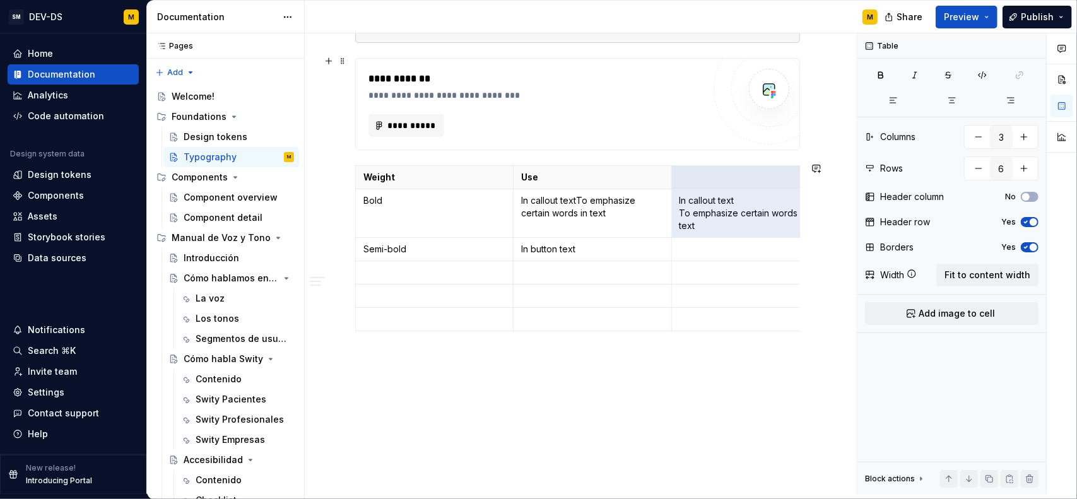
drag, startPoint x: 719, startPoint y: 213, endPoint x: 631, endPoint y: 136, distance: 116.7
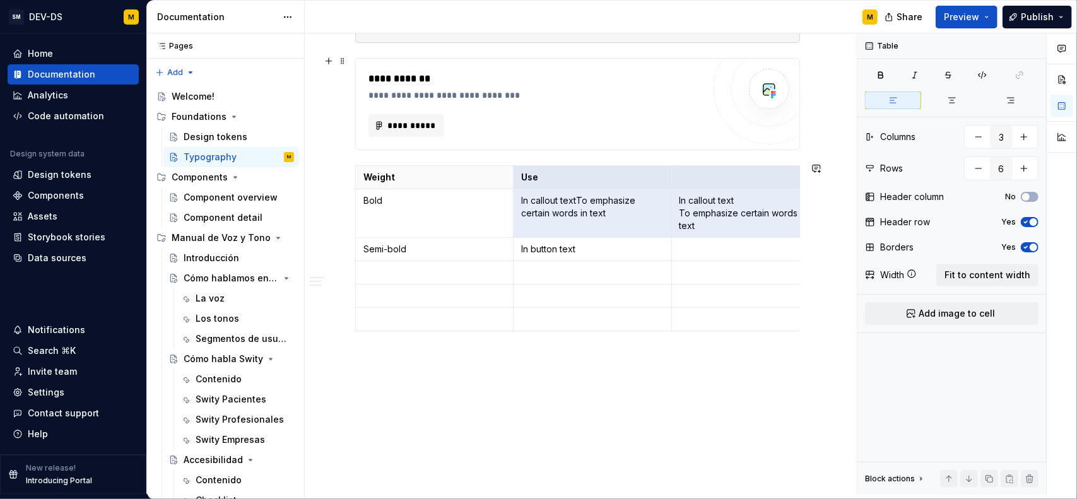
drag, startPoint x: 706, startPoint y: 218, endPoint x: 650, endPoint y: 137, distance: 98.2
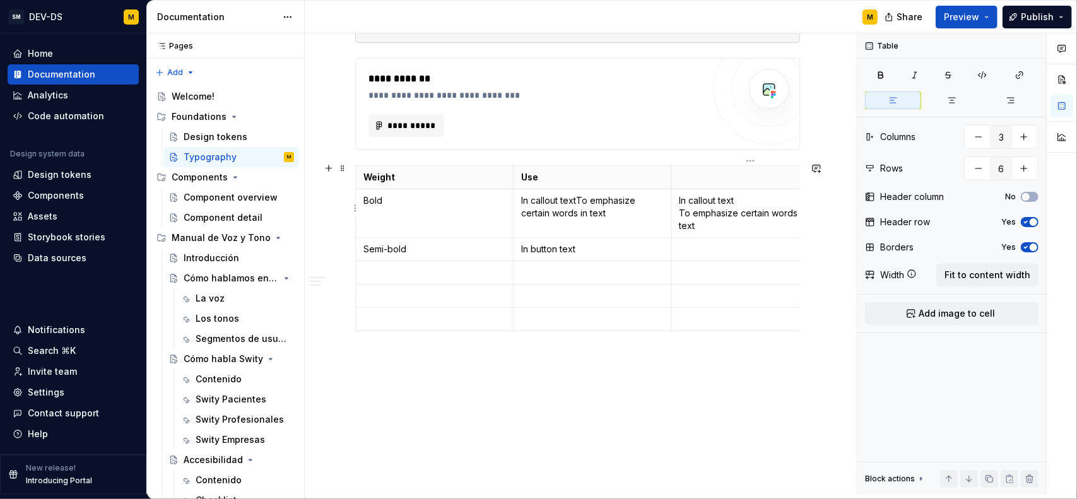
click at [721, 225] on p "In callout text To emphasize certain words in text" at bounding box center [750, 213] width 142 height 38
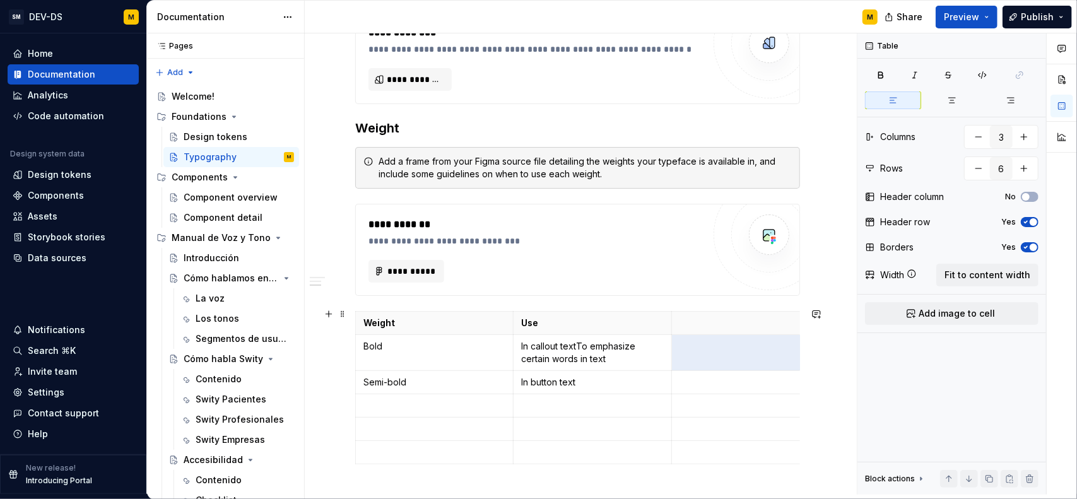
scroll to position [1119, 0]
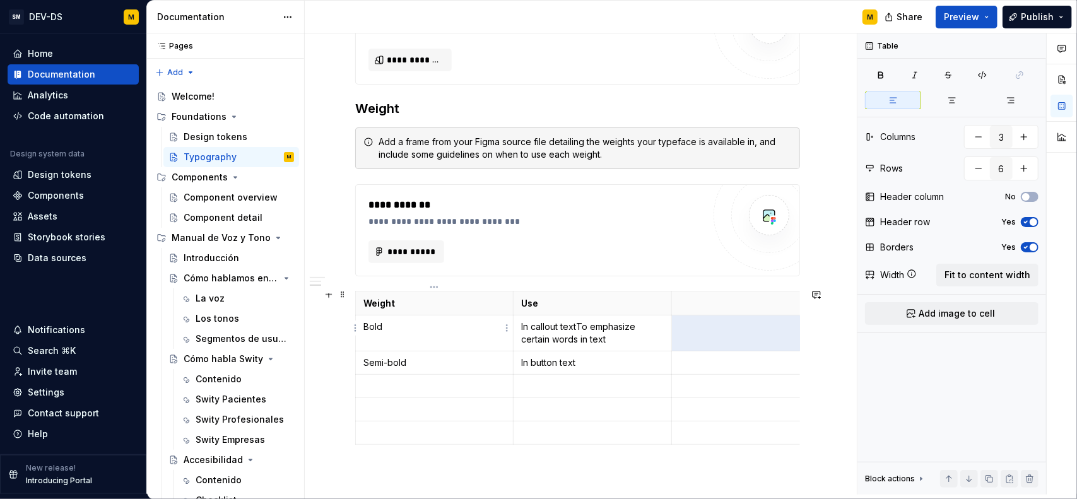
click at [383, 331] on td "Bold" at bounding box center [435, 333] width 158 height 36
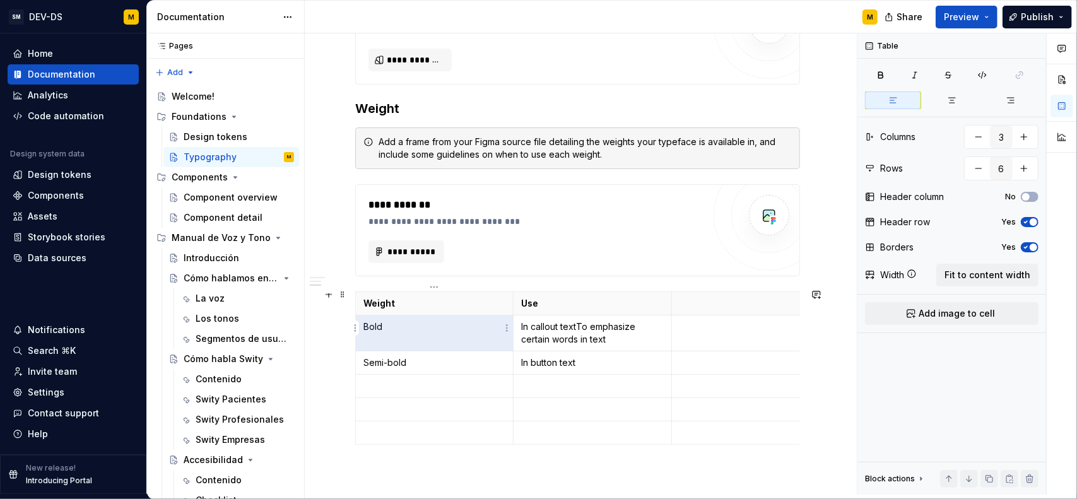
click at [376, 327] on p "Bold" at bounding box center [434, 326] width 142 height 13
click at [595, 286] on html "SM DEV-DS M Home Documentation Analytics Code automation Design system data Des…" at bounding box center [538, 249] width 1077 height 499
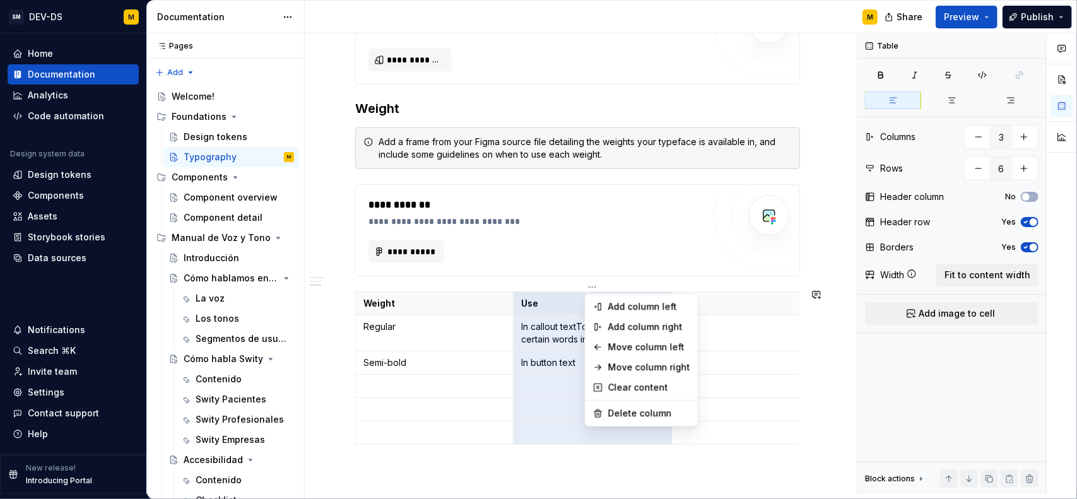
drag, startPoint x: 607, startPoint y: 324, endPoint x: 626, endPoint y: 309, distance: 23.8
type input "4"
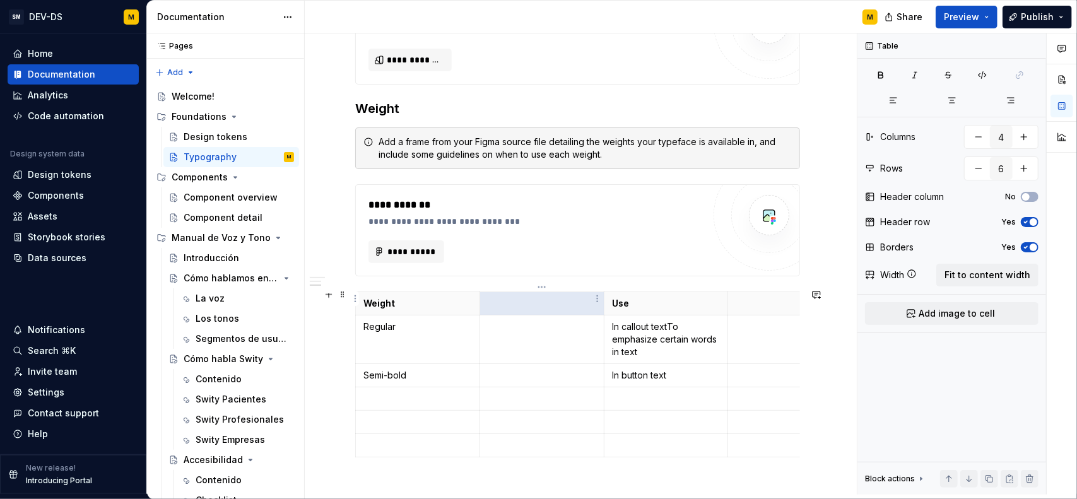
click at [547, 300] on p at bounding box center [541, 303] width 108 height 13
click at [511, 331] on td at bounding box center [542, 339] width 124 height 49
click at [515, 375] on td at bounding box center [542, 375] width 124 height 23
click at [647, 356] on td "In callout text To emphasize certain words in text" at bounding box center [666, 339] width 124 height 49
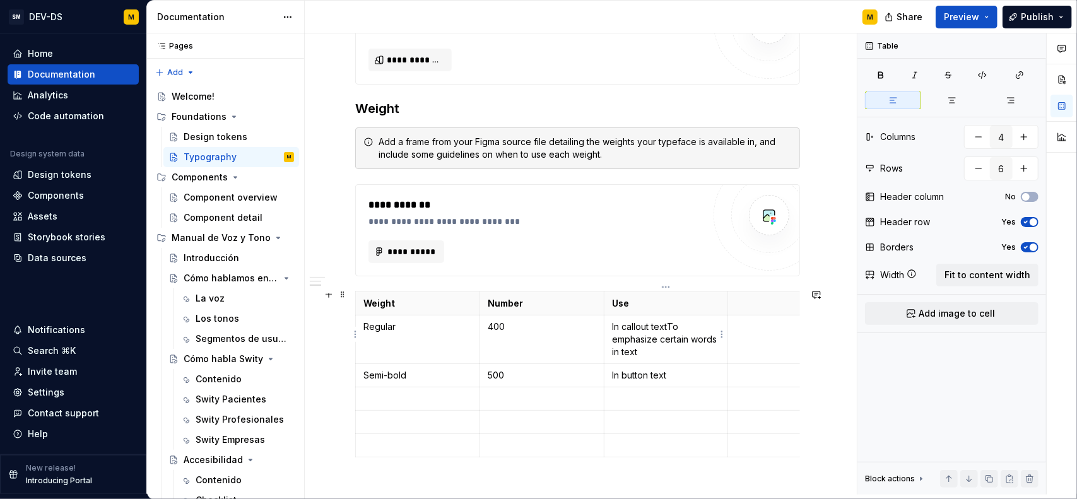
click at [647, 356] on td "In callout text To emphasize certain words in text" at bounding box center [666, 339] width 124 height 49
click at [634, 387] on td at bounding box center [666, 398] width 124 height 23
click at [635, 375] on p "In button text" at bounding box center [666, 375] width 108 height 13
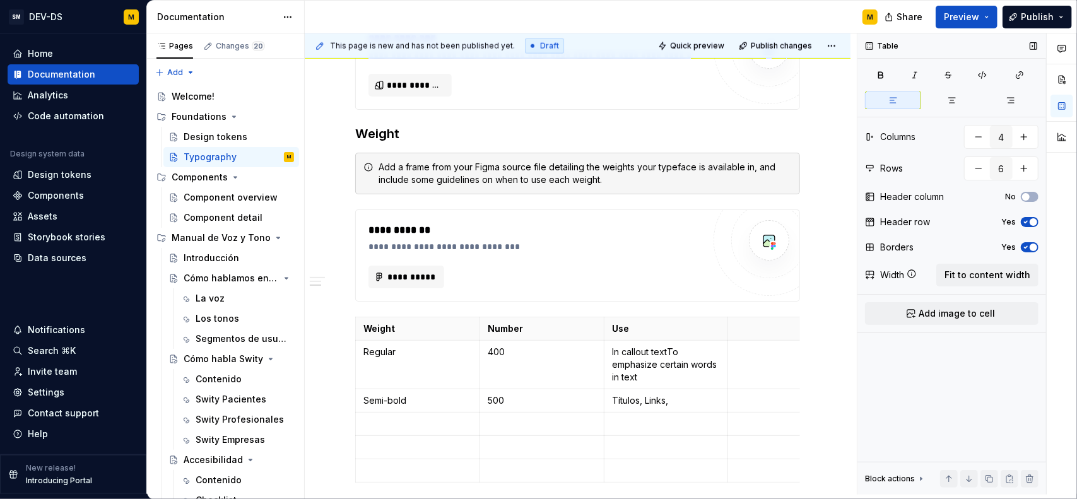
scroll to position [1144, 0]
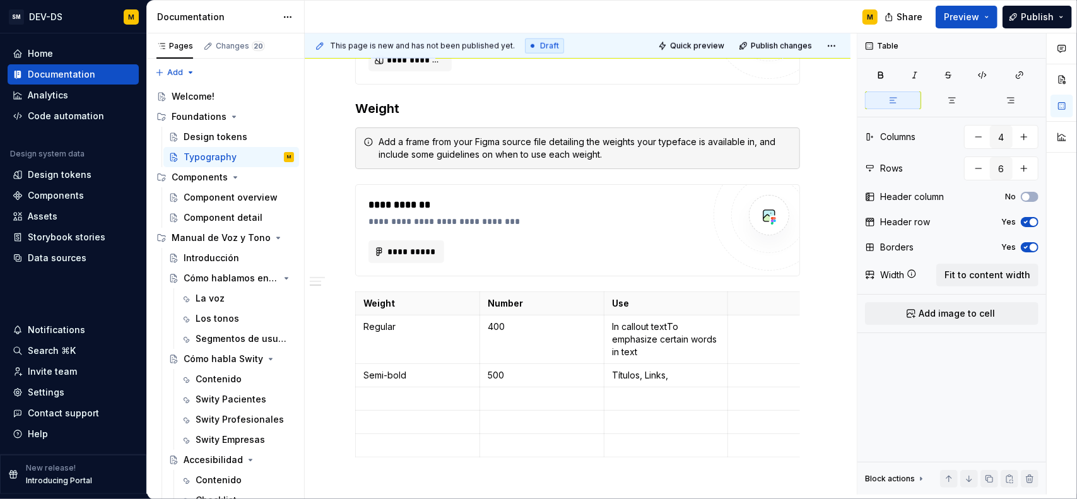
type textarea "*"
